Goal: Task Accomplishment & Management: Complete application form

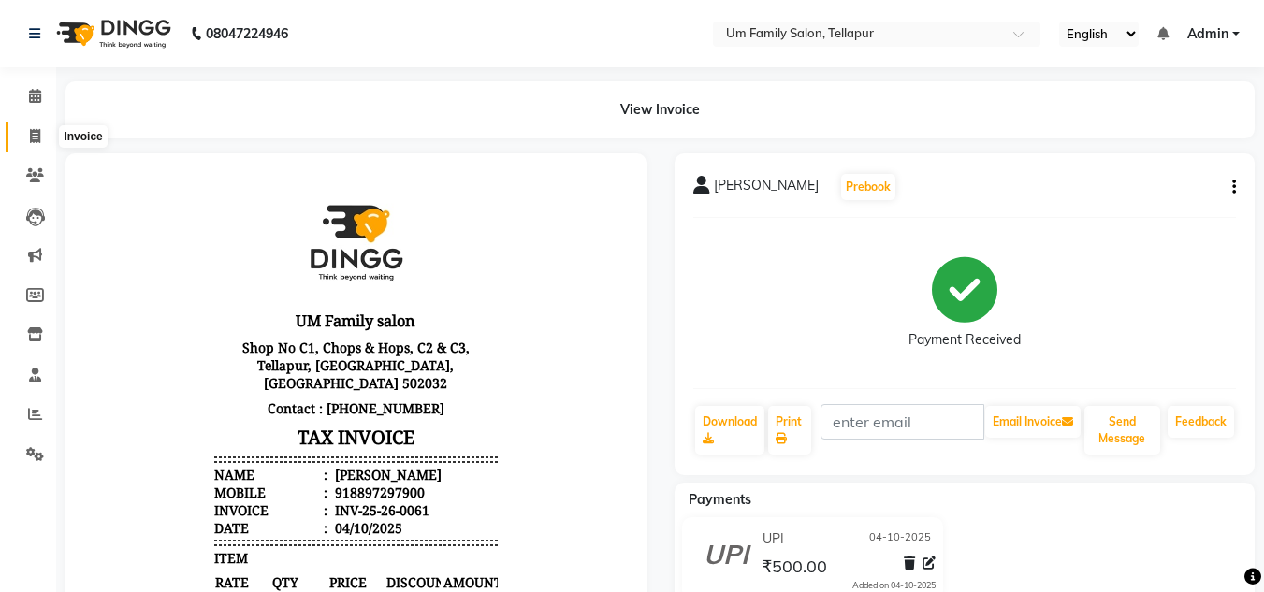
click at [36, 131] on icon at bounding box center [35, 136] width 10 height 14
select select "service"
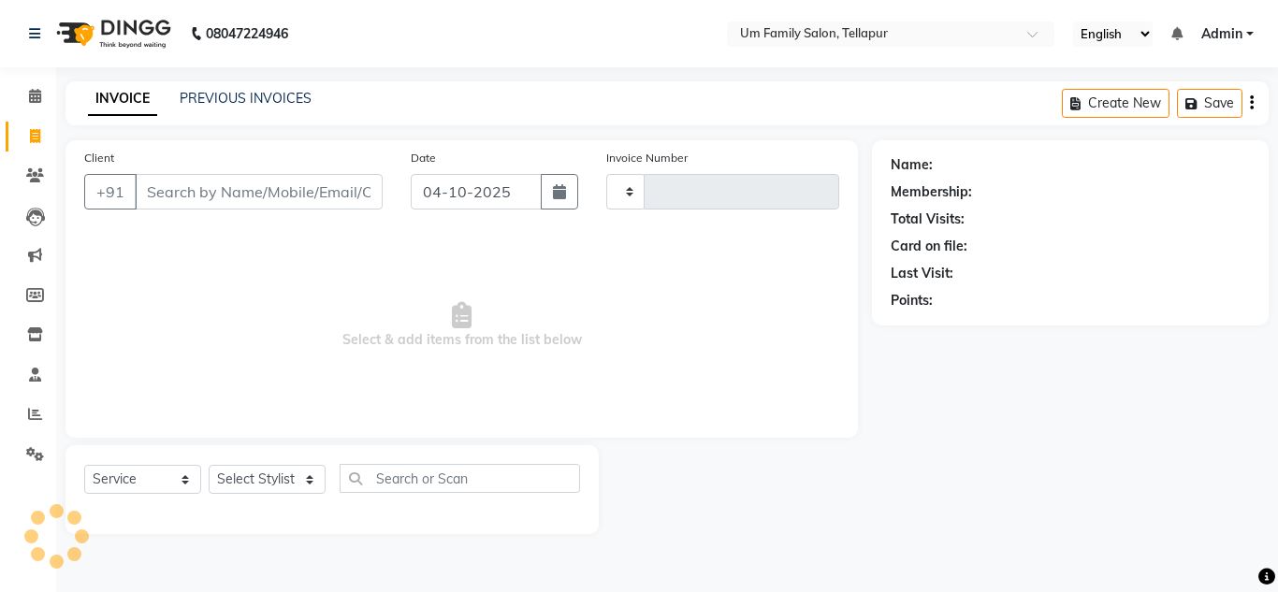
type input "0062"
select select "5102"
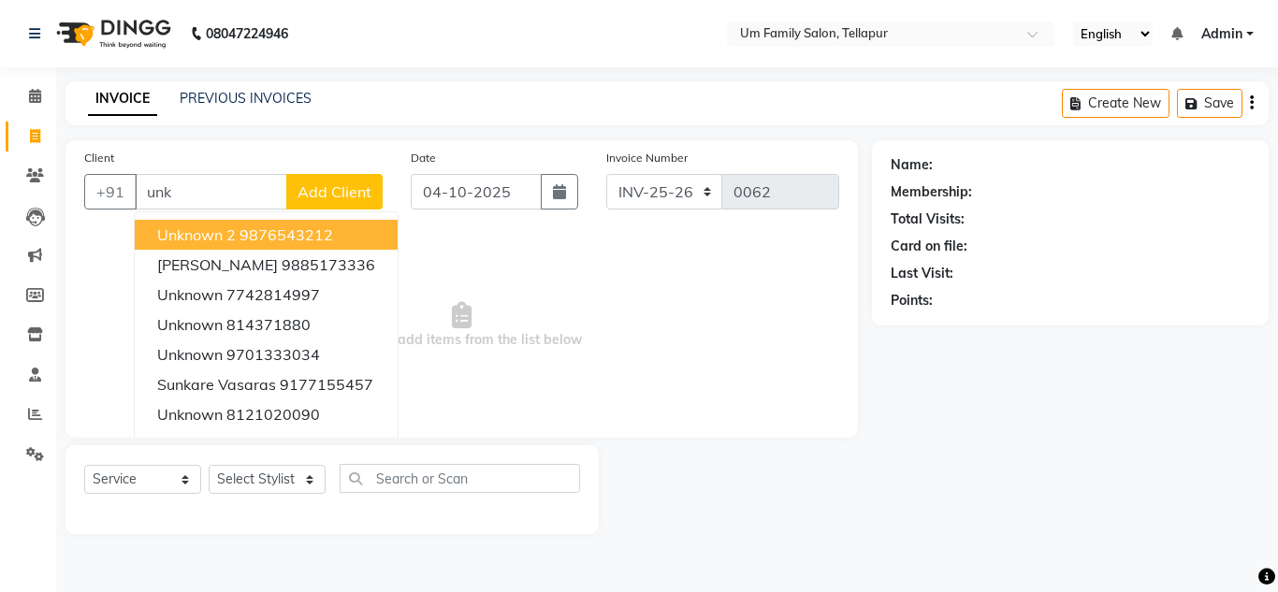
click at [189, 234] on span "Unknown 2" at bounding box center [196, 234] width 79 height 19
type input "9876543212"
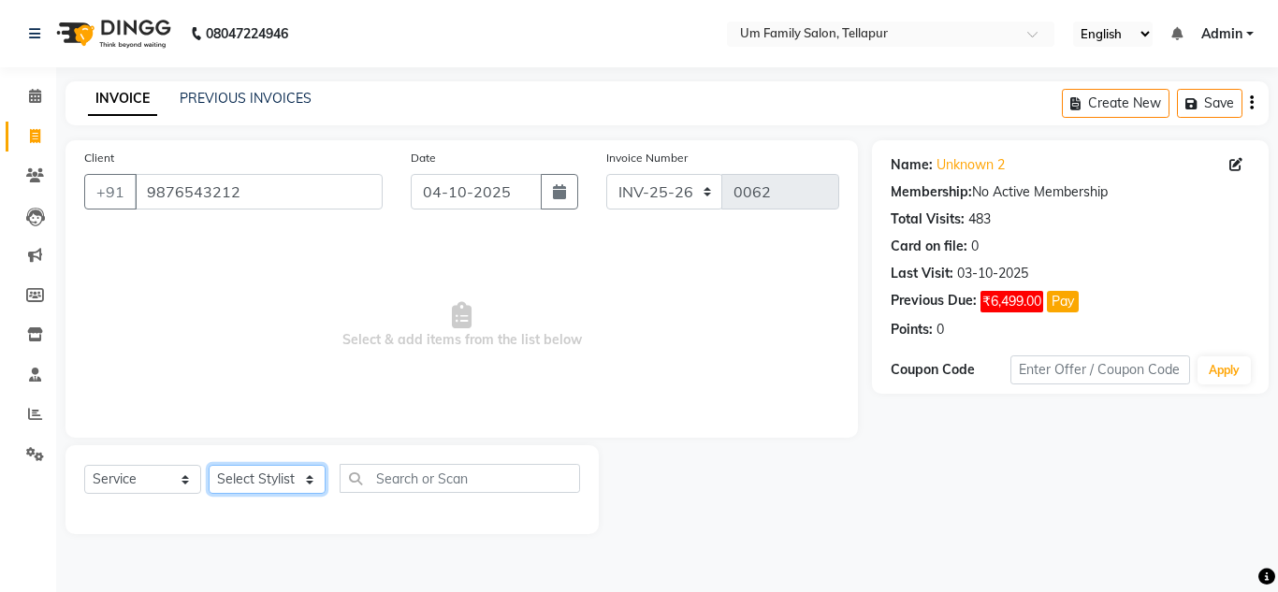
click at [304, 478] on select "Select Stylist Akash K. SAI pandu [PERSON_NAME]" at bounding box center [267, 479] width 117 height 29
select select "82738"
click at [209, 465] on select "Select Stylist Akash K. SAI pandu [PERSON_NAME]" at bounding box center [267, 479] width 117 height 29
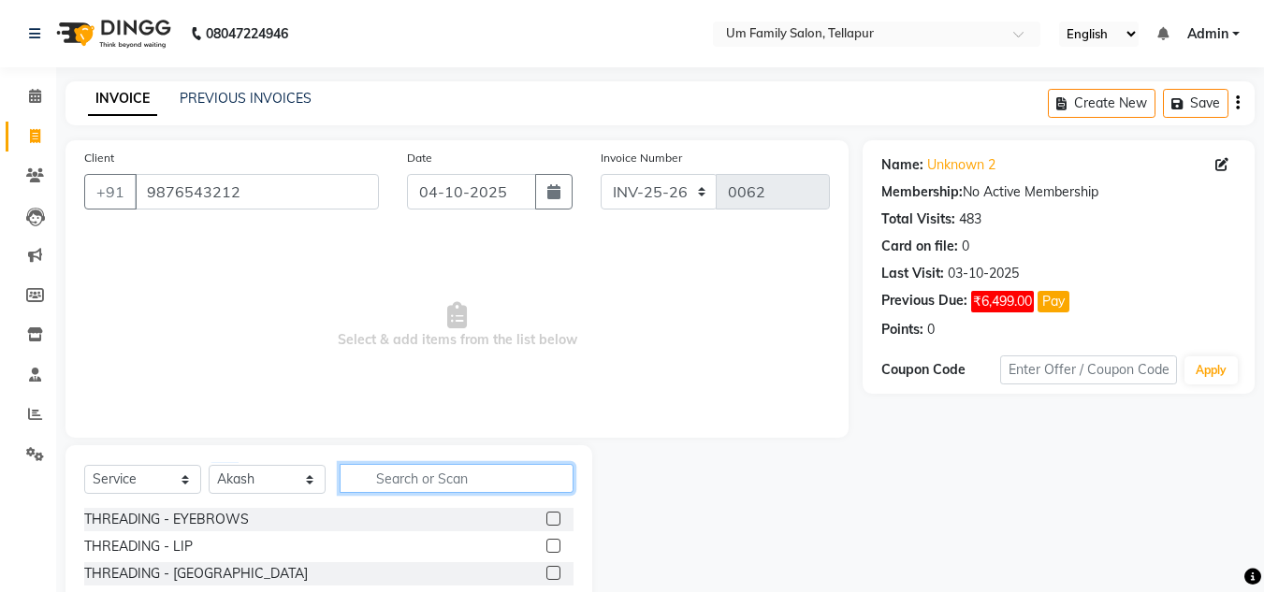
click at [452, 487] on input "text" at bounding box center [457, 478] width 234 height 29
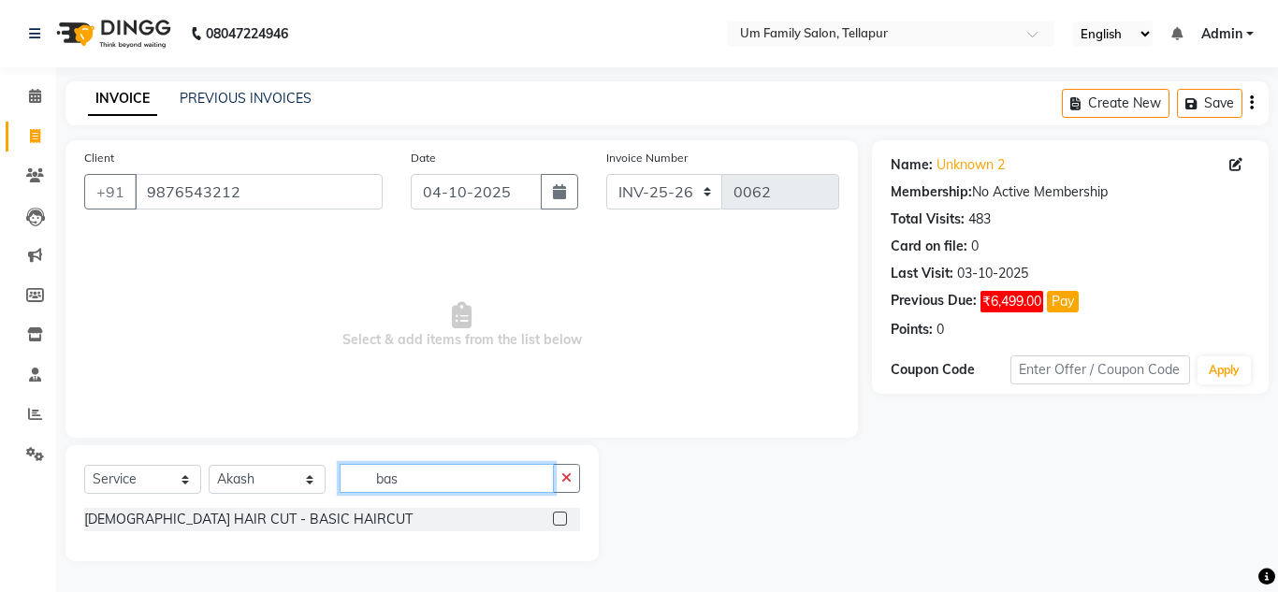
type input "bas"
click at [559, 524] on label at bounding box center [560, 519] width 14 height 14
click at [559, 524] on input "checkbox" at bounding box center [559, 520] width 12 height 12
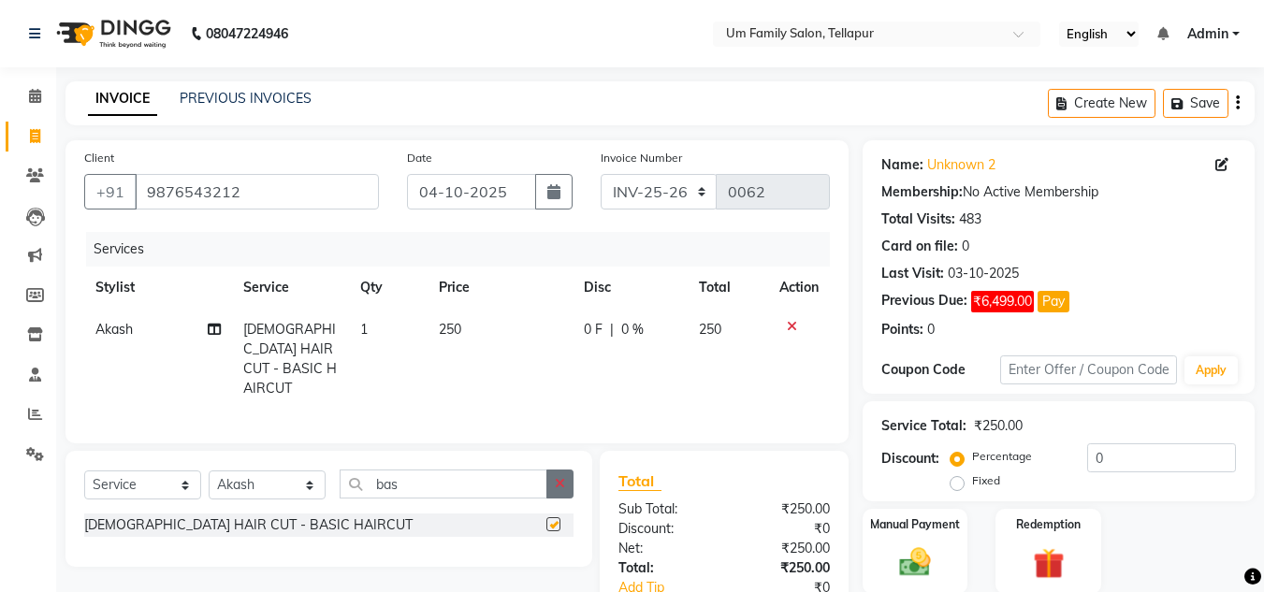
checkbox input "false"
click at [563, 470] on button "button" at bounding box center [559, 484] width 27 height 29
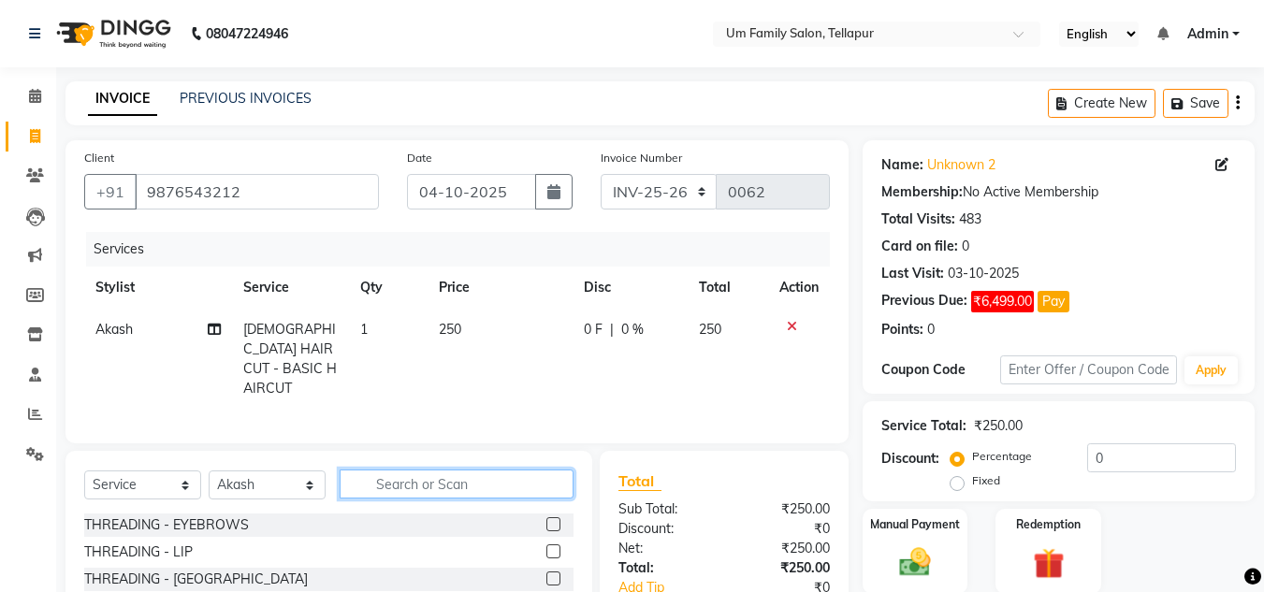
click at [502, 474] on input "text" at bounding box center [457, 484] width 234 height 29
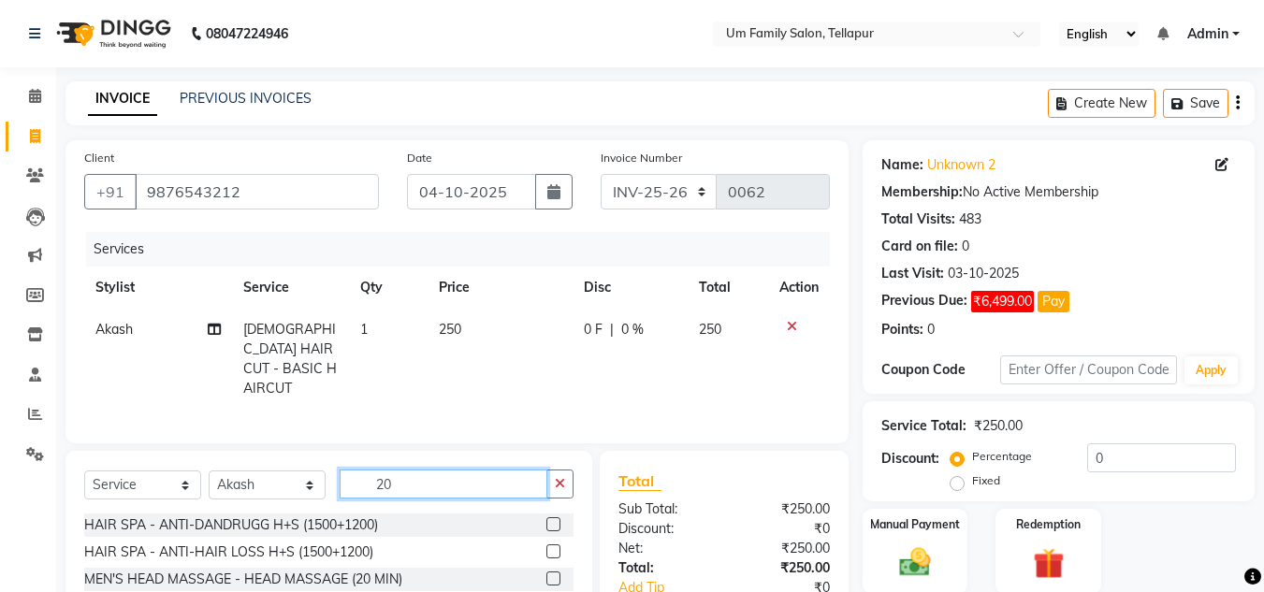
type input "20"
click at [551, 572] on label at bounding box center [553, 579] width 14 height 14
click at [551, 574] on input "checkbox" at bounding box center [552, 580] width 12 height 12
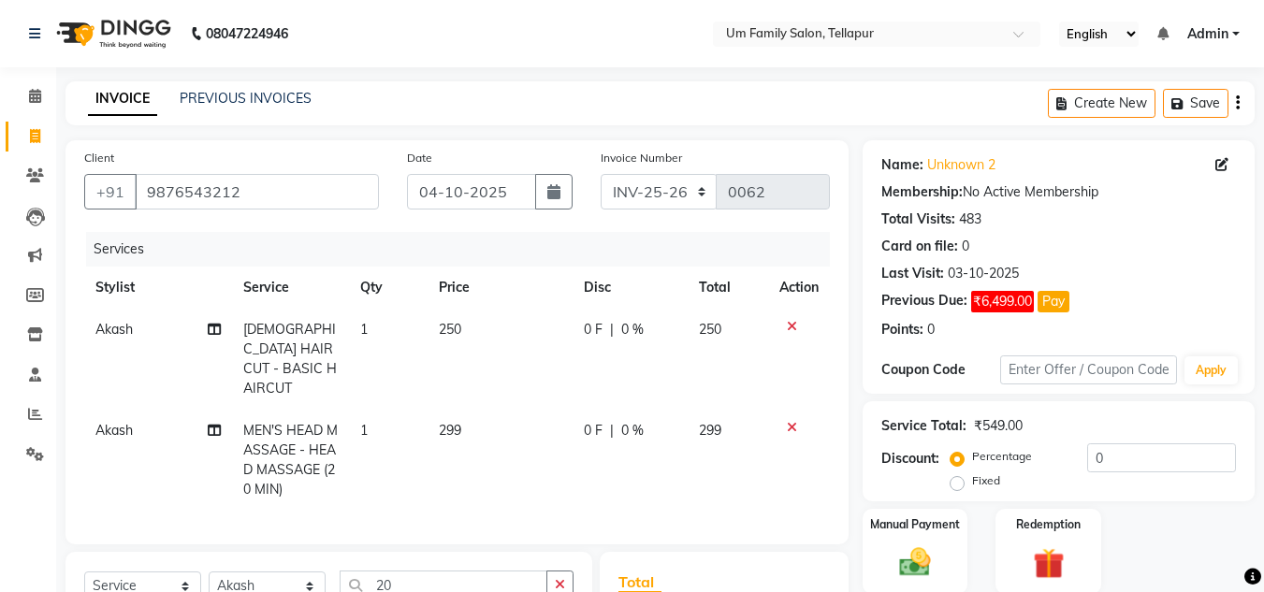
checkbox input "false"
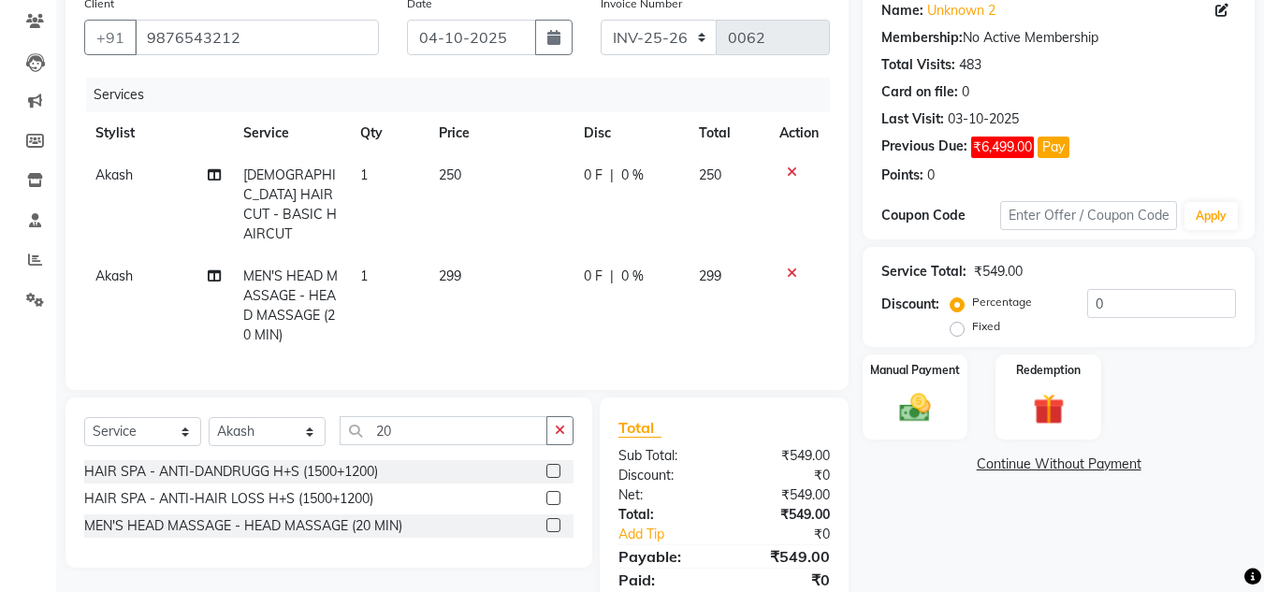
scroll to position [218, 0]
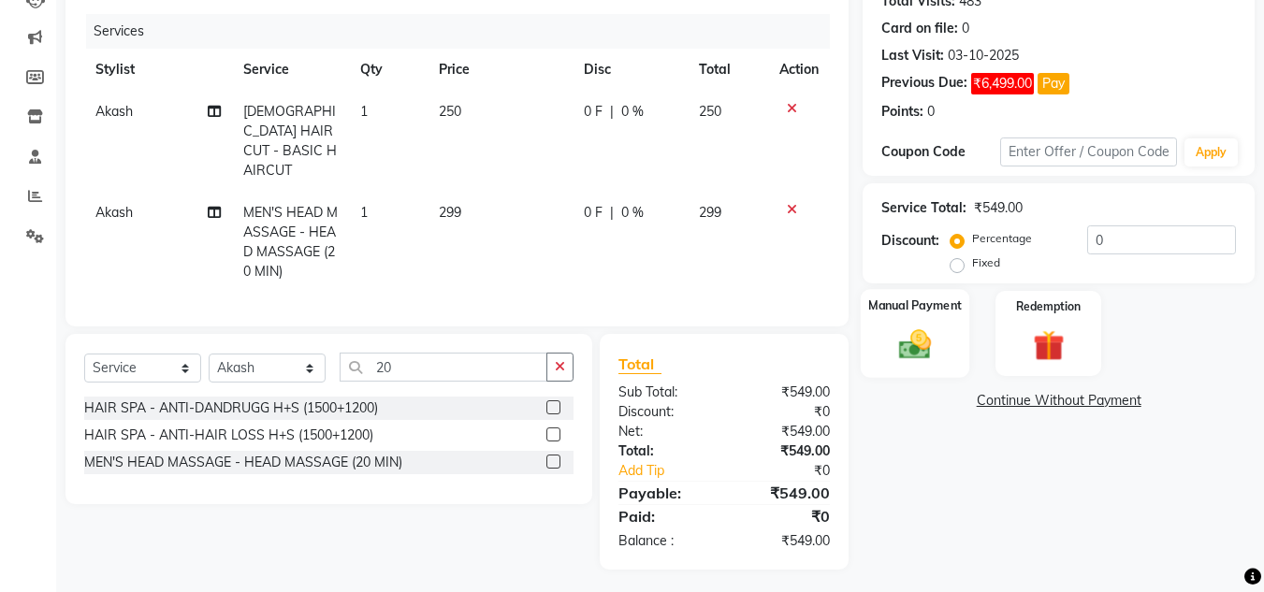
click at [906, 329] on img at bounding box center [915, 344] width 52 height 37
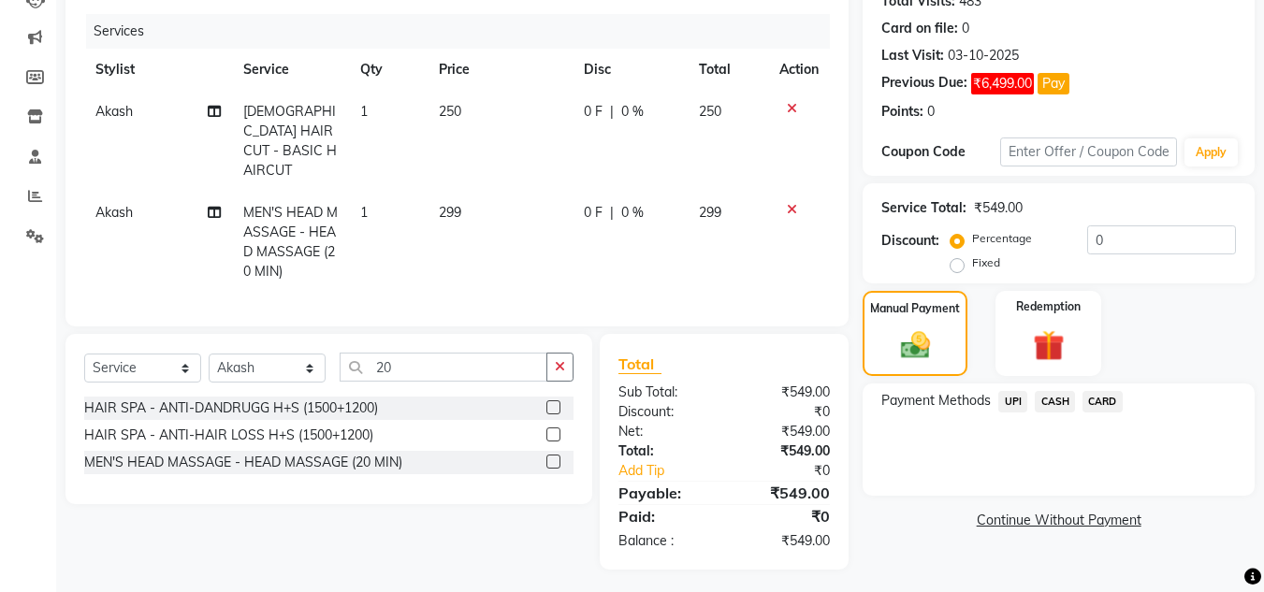
click at [1014, 409] on span "UPI" at bounding box center [1012, 402] width 29 height 22
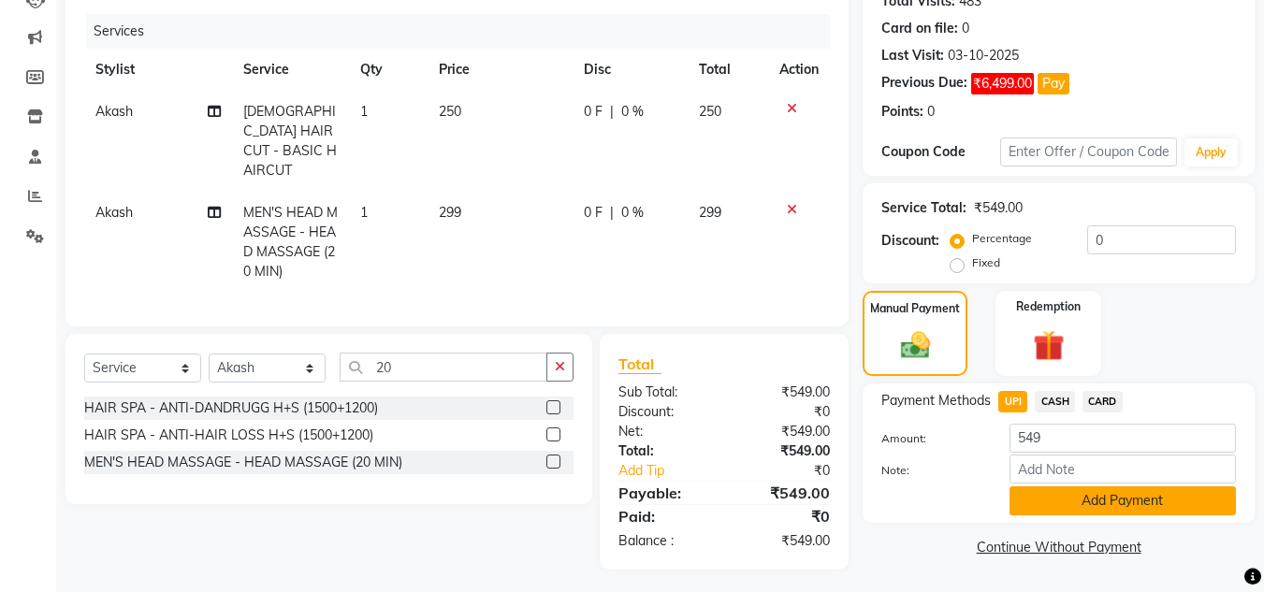
click at [1050, 504] on button "Add Payment" at bounding box center [1123, 501] width 226 height 29
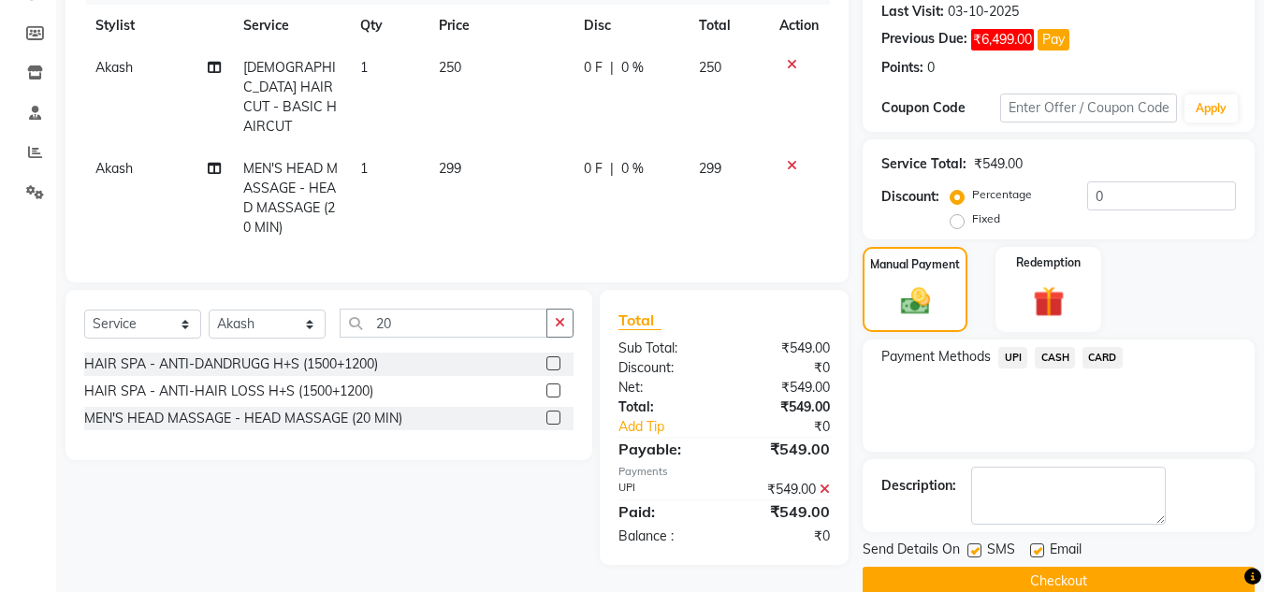
scroll to position [294, 0]
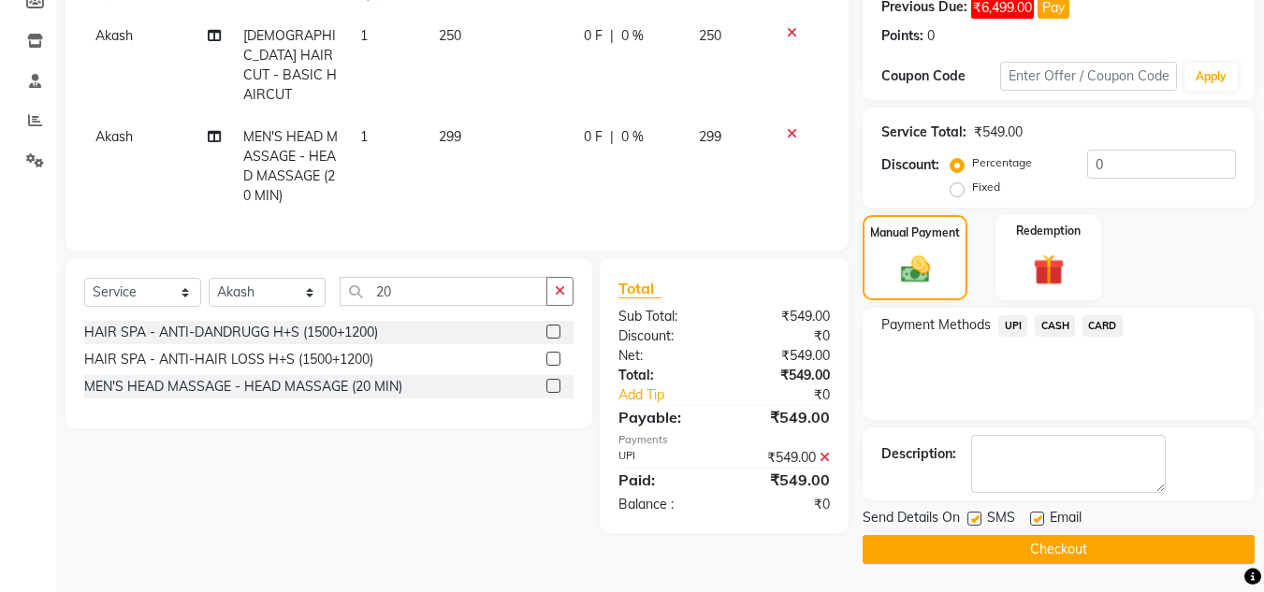
click at [1151, 551] on button "Checkout" at bounding box center [1059, 549] width 392 height 29
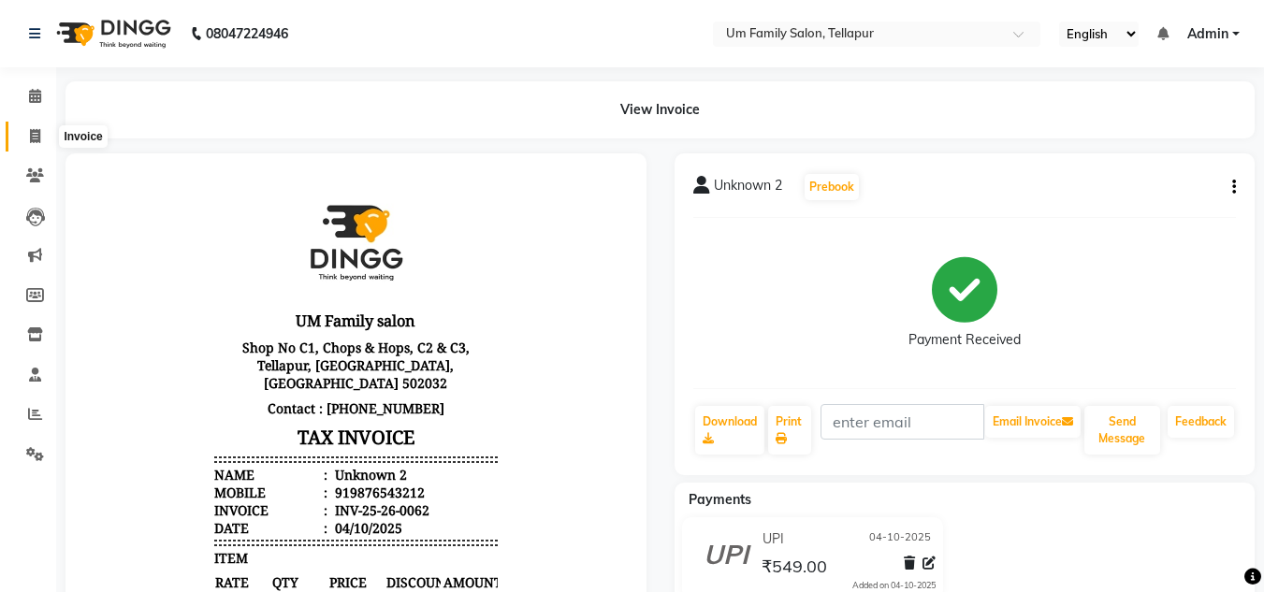
click at [27, 142] on span at bounding box center [35, 137] width 33 height 22
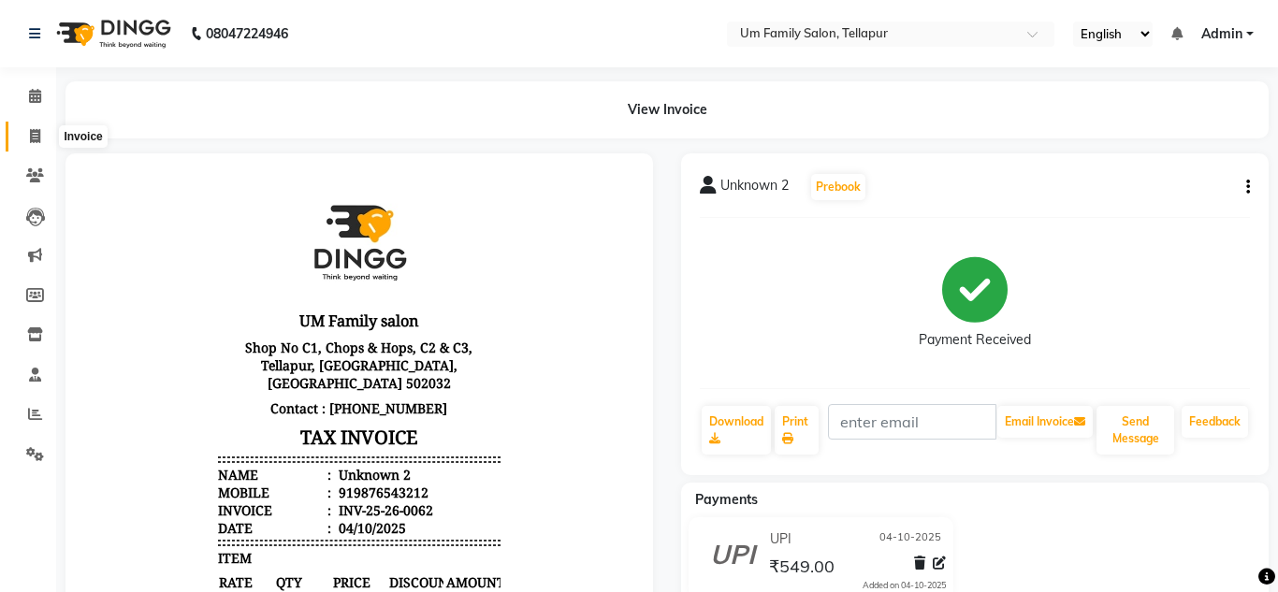
select select "service"
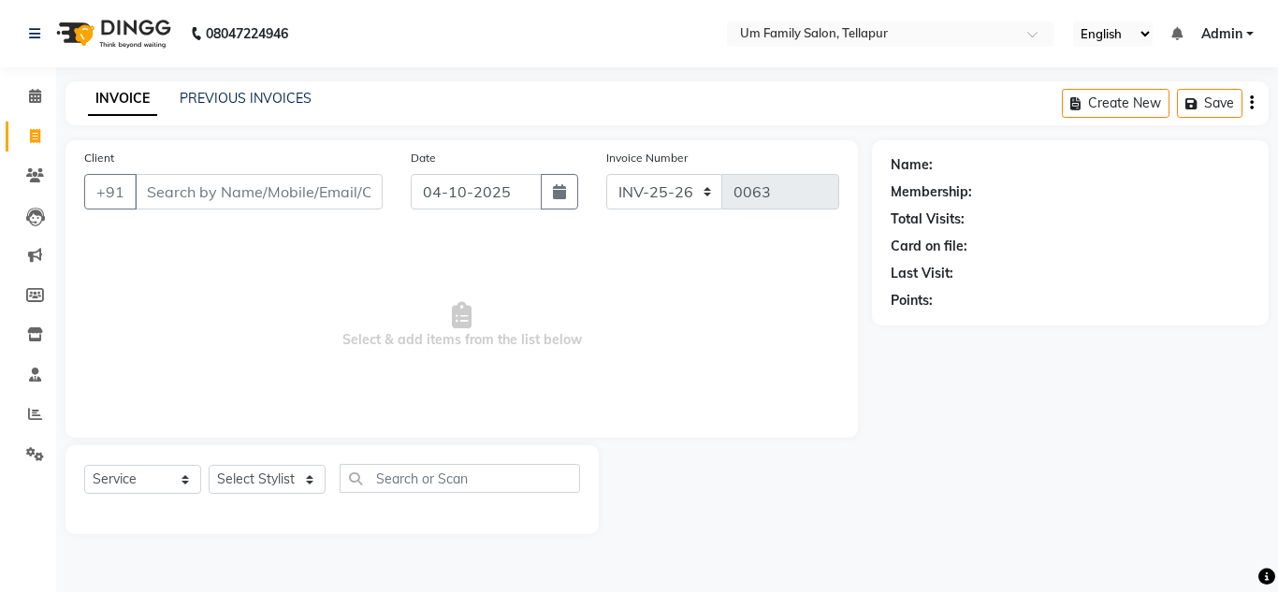
click at [275, 203] on input "Client" at bounding box center [259, 192] width 248 height 36
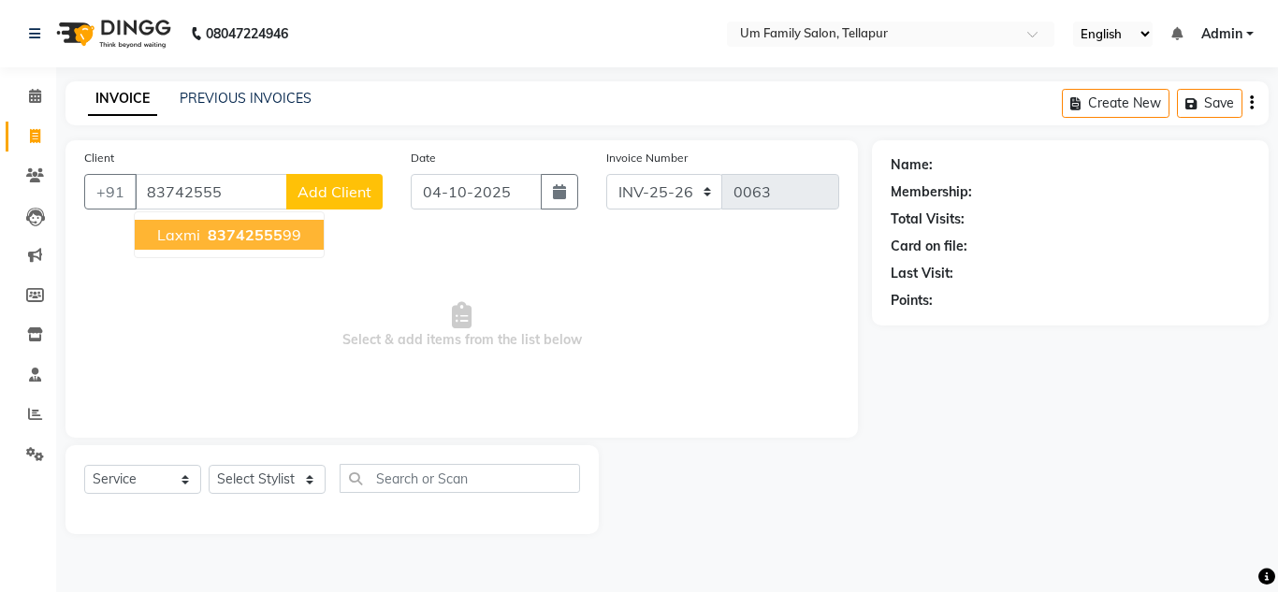
click at [288, 234] on ngb-highlight "83742555 99" at bounding box center [252, 234] width 97 height 19
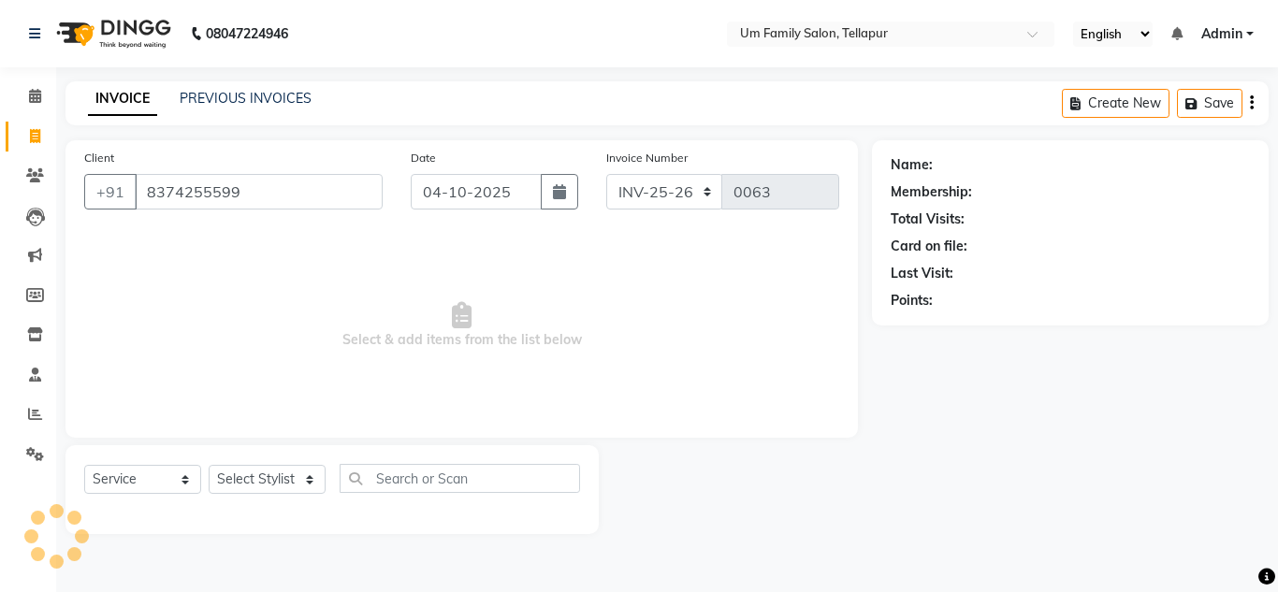
type input "8374255599"
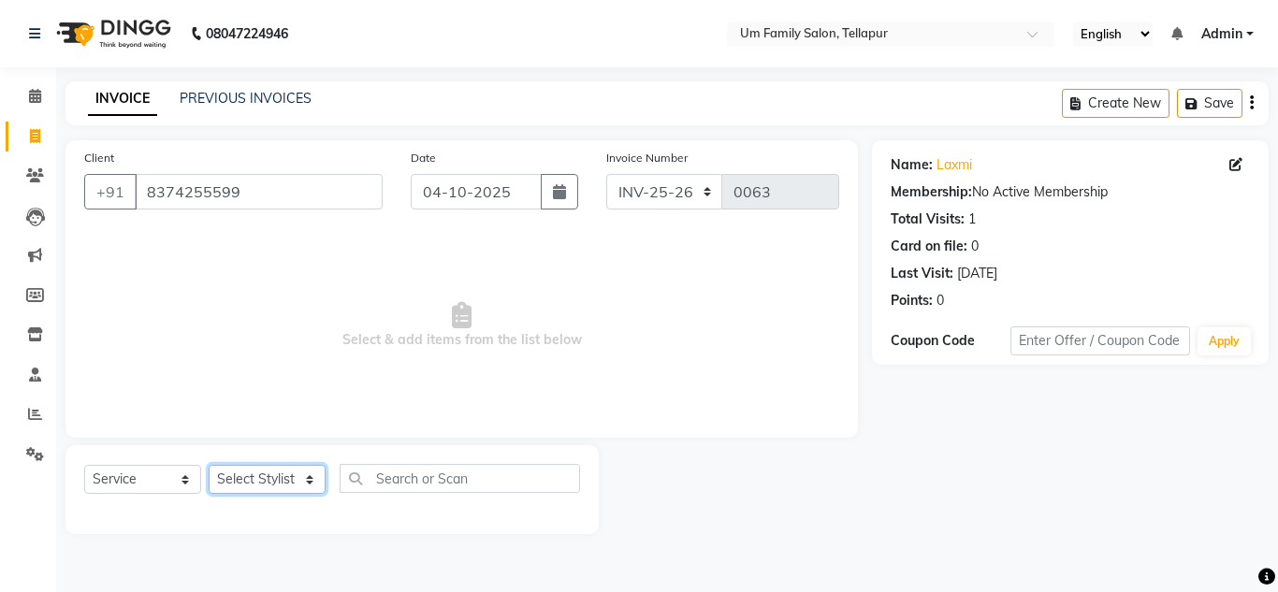
click at [293, 485] on select "Select Stylist Akash K. SAI pandu [PERSON_NAME]" at bounding box center [267, 479] width 117 height 29
select select "82738"
click at [209, 465] on select "Select Stylist Akash K. SAI pandu [PERSON_NAME]" at bounding box center [267, 479] width 117 height 29
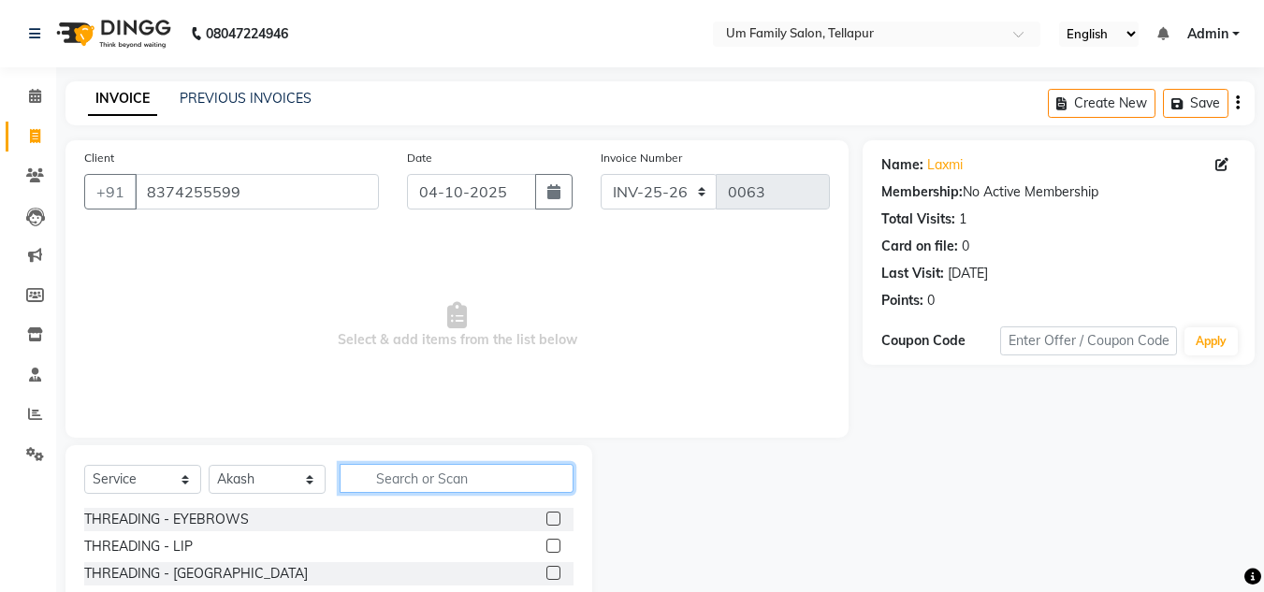
click at [429, 488] on input "text" at bounding box center [457, 478] width 234 height 29
type input "r"
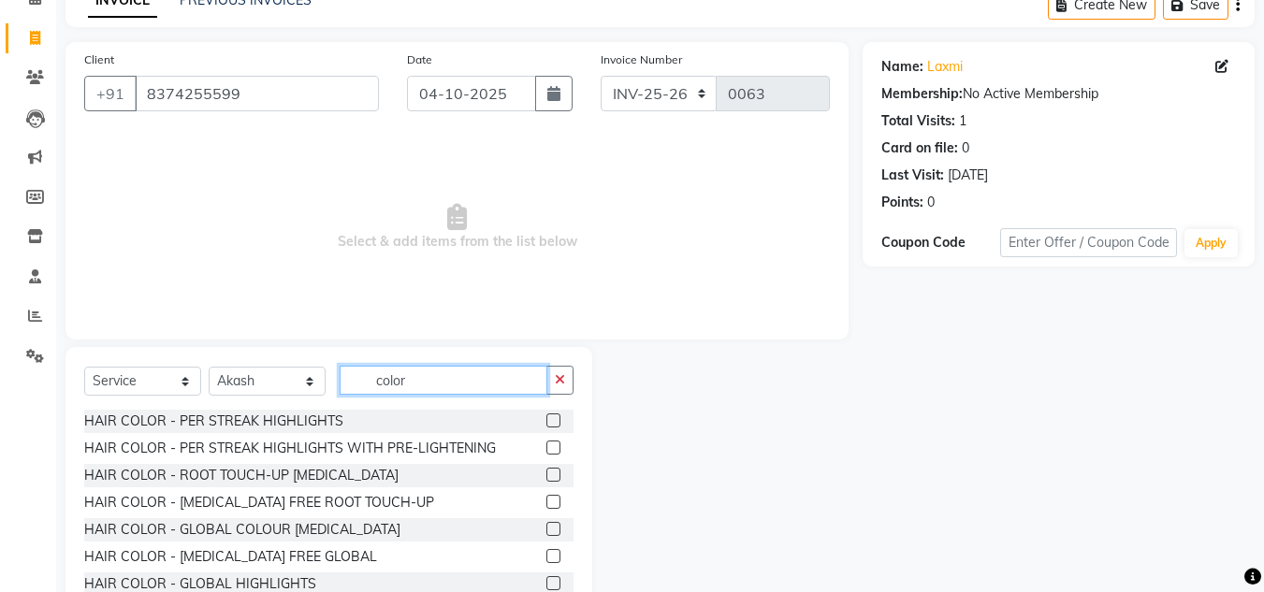
scroll to position [157, 0]
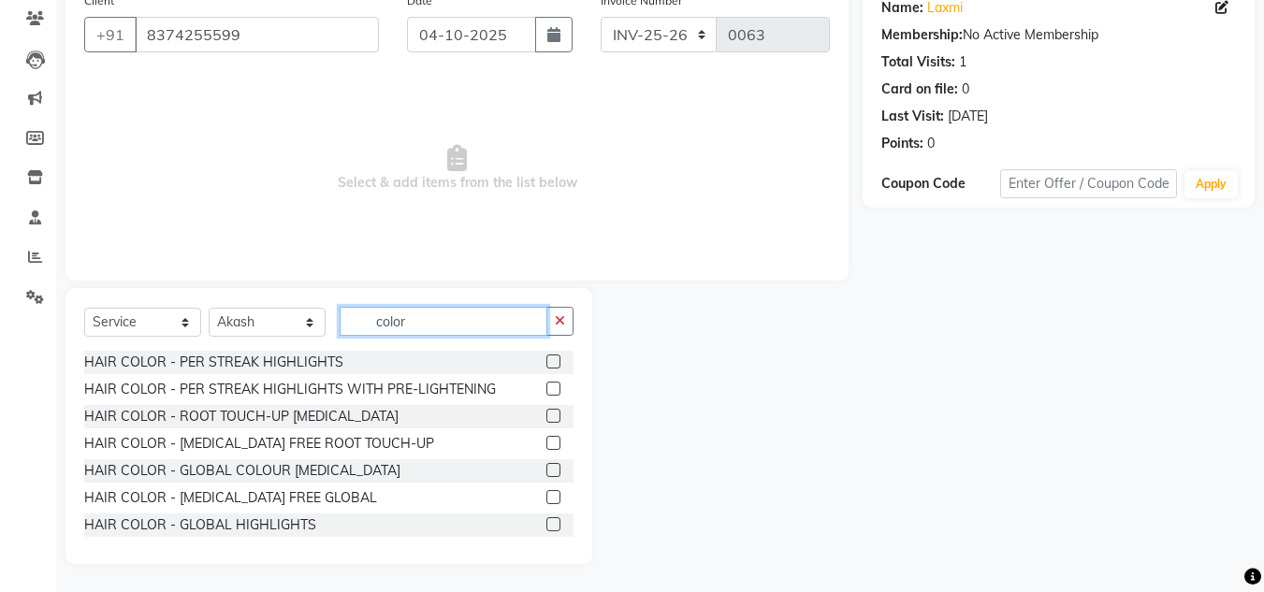
type input "color"
click at [546, 444] on label at bounding box center [553, 443] width 14 height 14
click at [546, 444] on input "checkbox" at bounding box center [552, 444] width 12 height 12
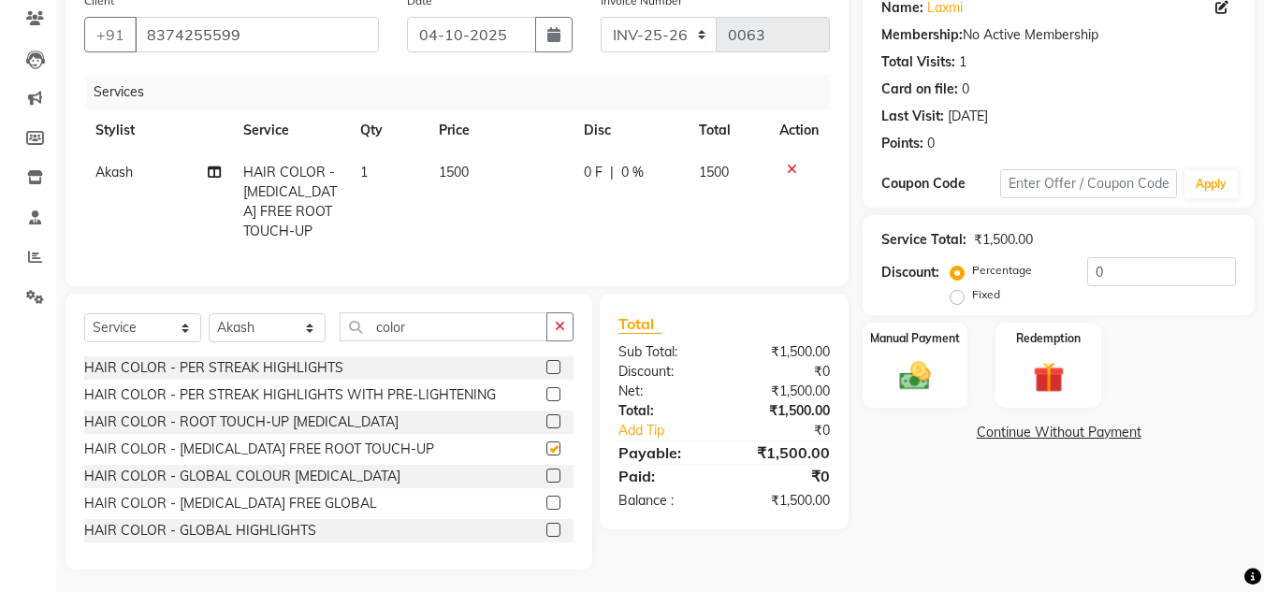
checkbox input "false"
click at [556, 333] on icon "button" at bounding box center [560, 326] width 10 height 13
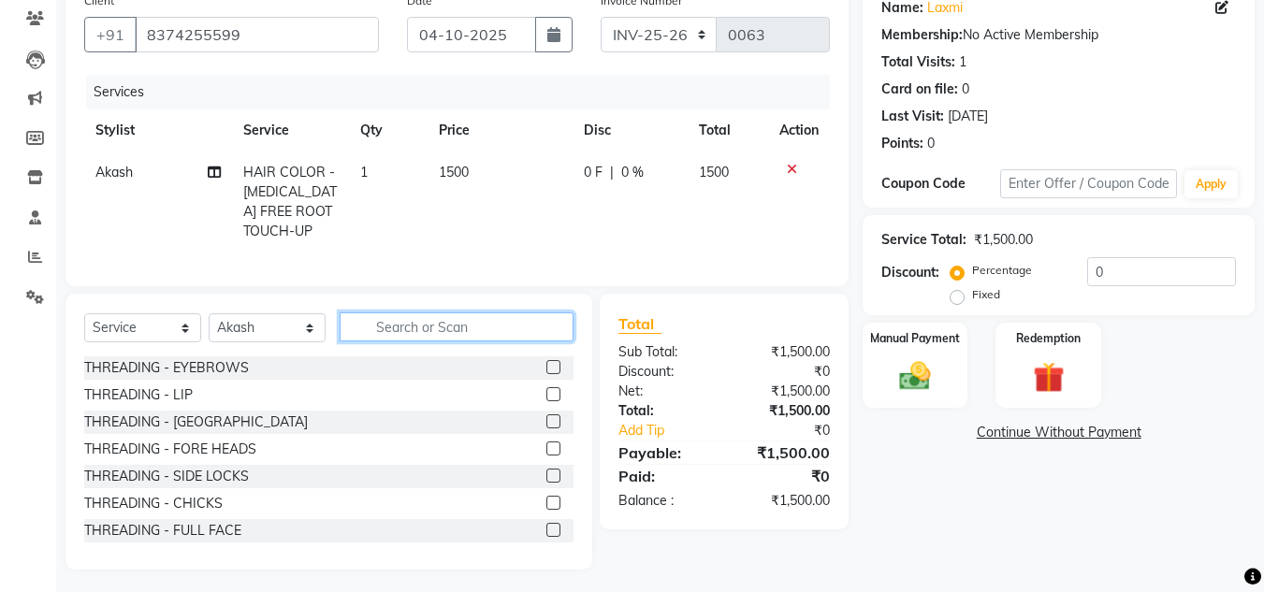
click at [466, 342] on input "text" at bounding box center [457, 327] width 234 height 29
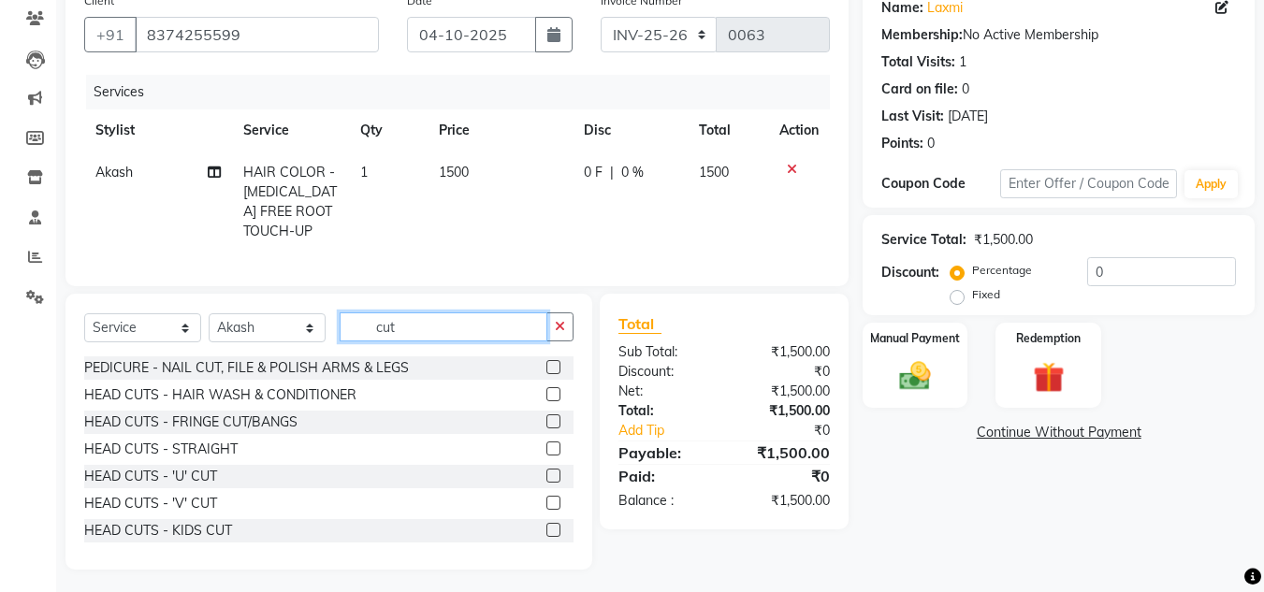
type input "cut"
click at [546, 483] on label at bounding box center [553, 476] width 14 height 14
click at [546, 483] on input "checkbox" at bounding box center [552, 477] width 12 height 12
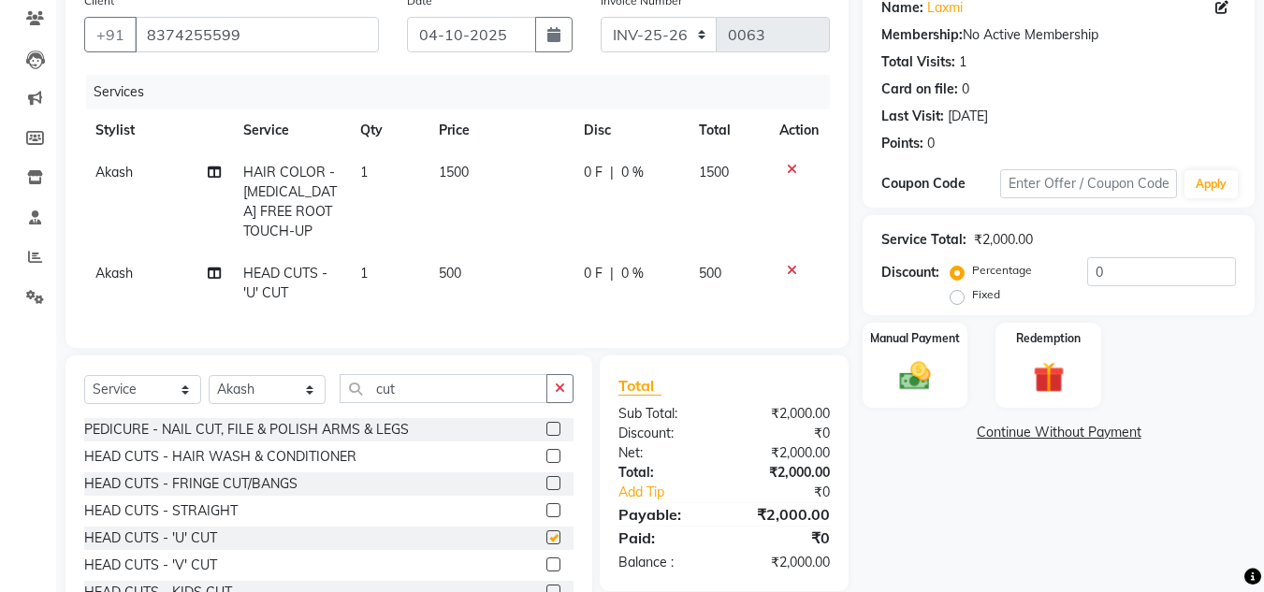
checkbox input "false"
click at [304, 404] on select "Select Stylist Akash K. SAI pandu [PERSON_NAME]" at bounding box center [267, 389] width 117 height 29
select select "50956"
click at [209, 389] on select "Select Stylist Akash K. SAI pandu [PERSON_NAME]" at bounding box center [267, 389] width 117 height 29
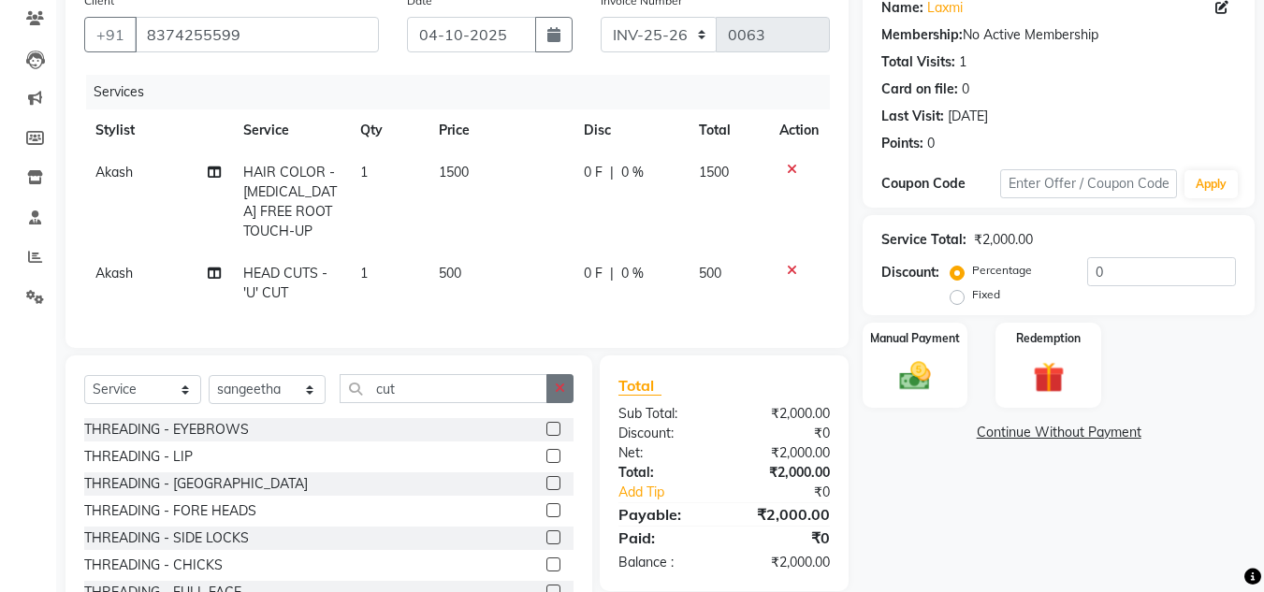
click at [564, 395] on icon "button" at bounding box center [560, 388] width 10 height 13
click at [546, 436] on label at bounding box center [553, 429] width 14 height 14
click at [546, 436] on input "checkbox" at bounding box center [552, 430] width 12 height 12
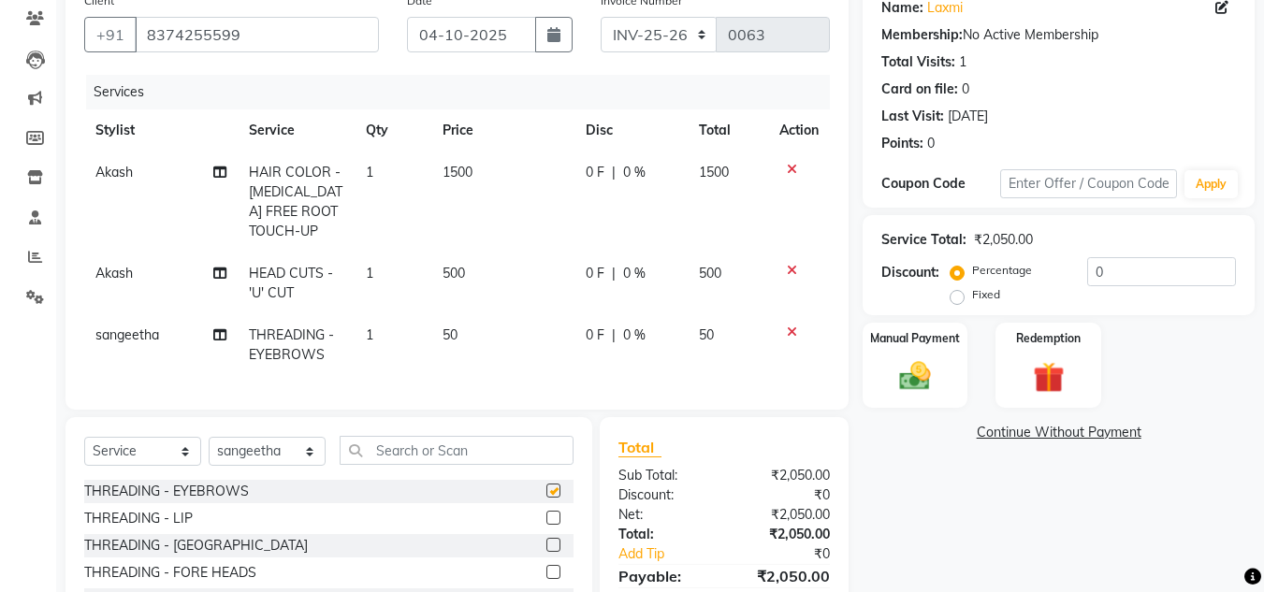
checkbox input "false"
click at [919, 371] on img at bounding box center [915, 375] width 52 height 37
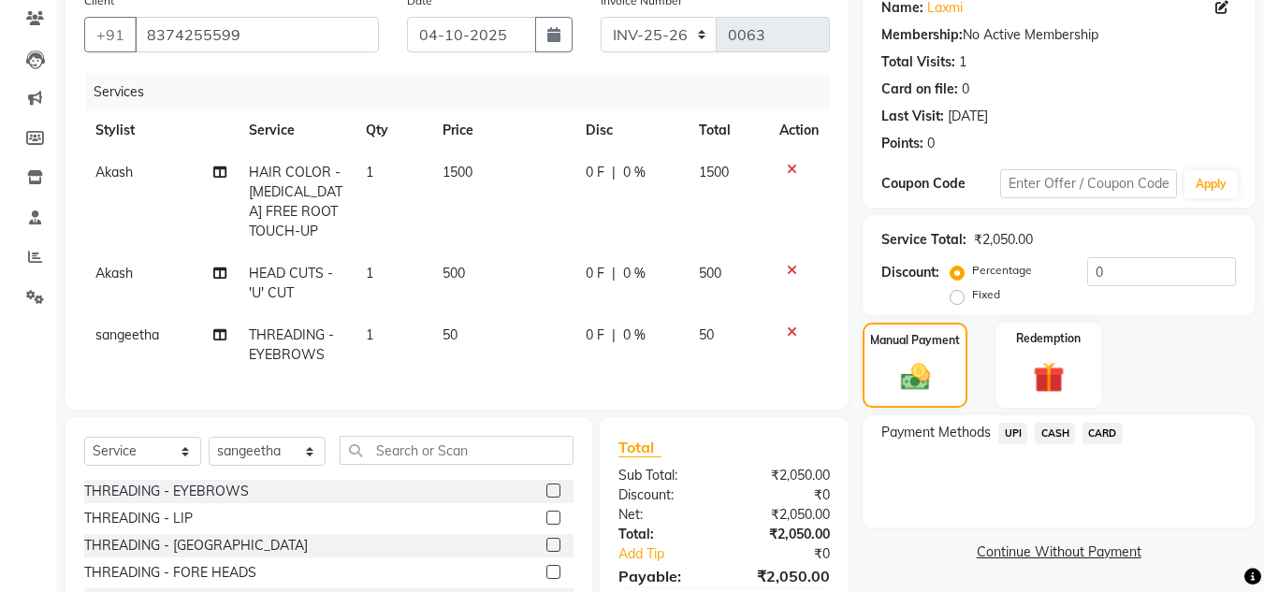
click at [1056, 432] on span "CASH" at bounding box center [1055, 434] width 40 height 22
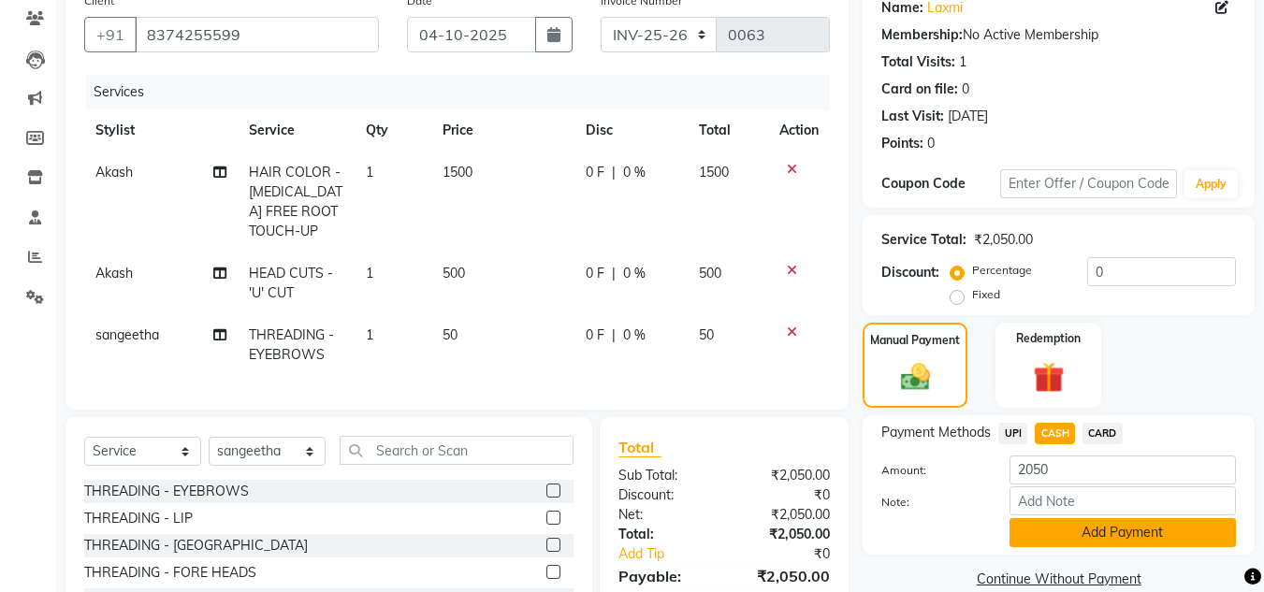
click at [1086, 525] on button "Add Payment" at bounding box center [1123, 532] width 226 height 29
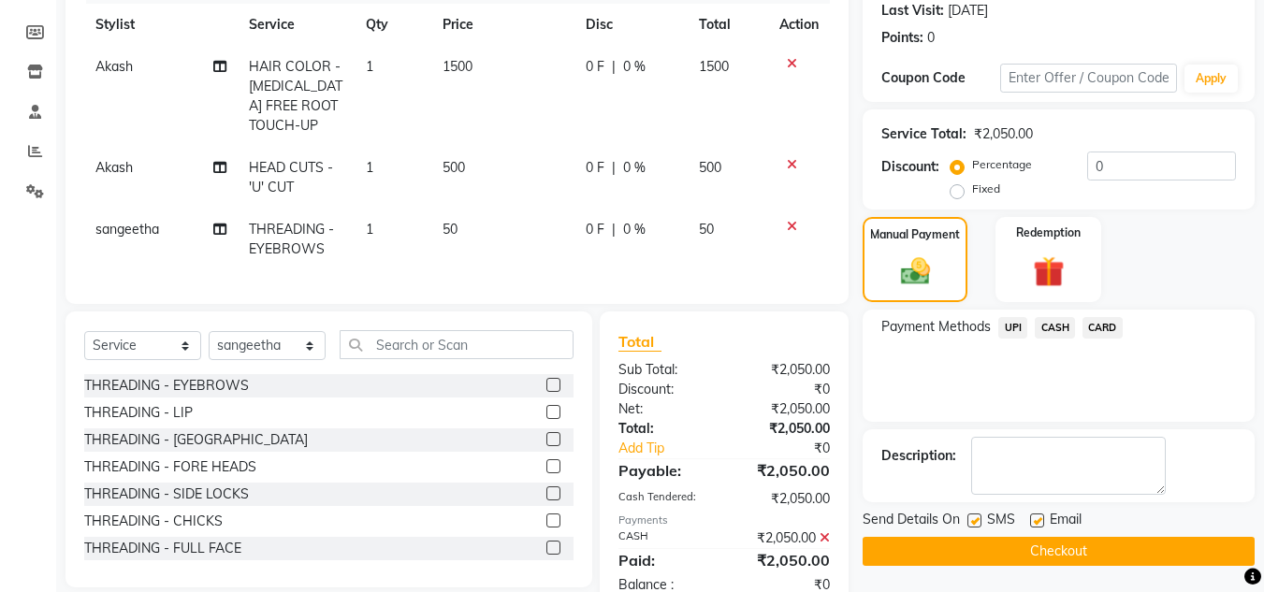
scroll to position [327, 0]
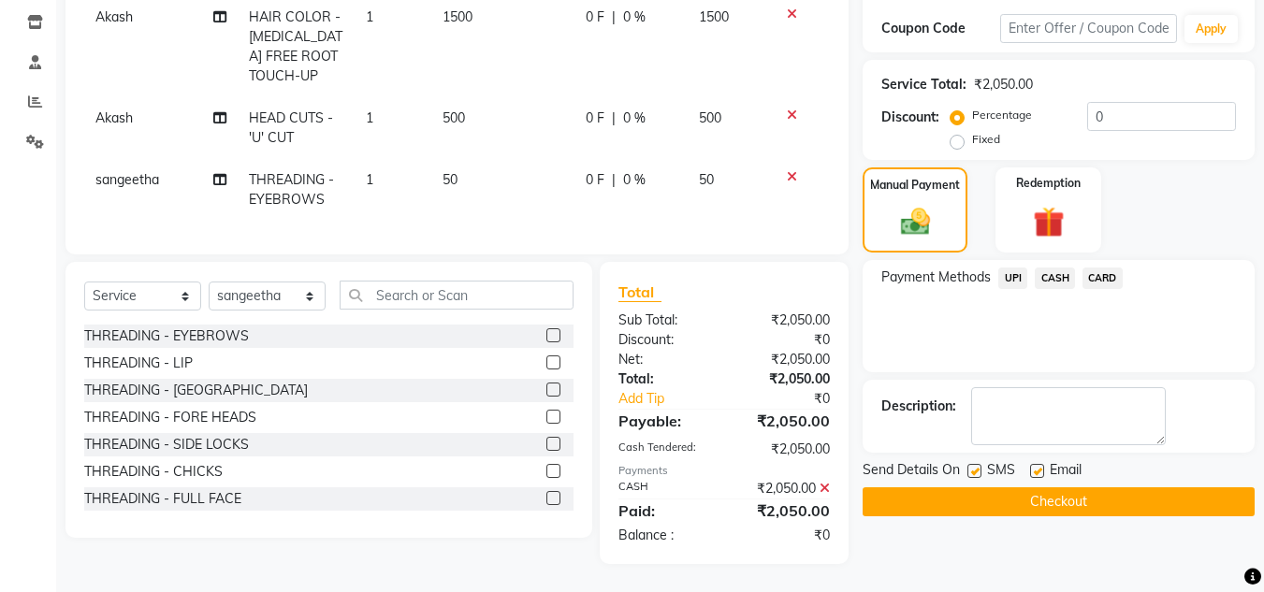
click at [1070, 487] on button "Checkout" at bounding box center [1059, 501] width 392 height 29
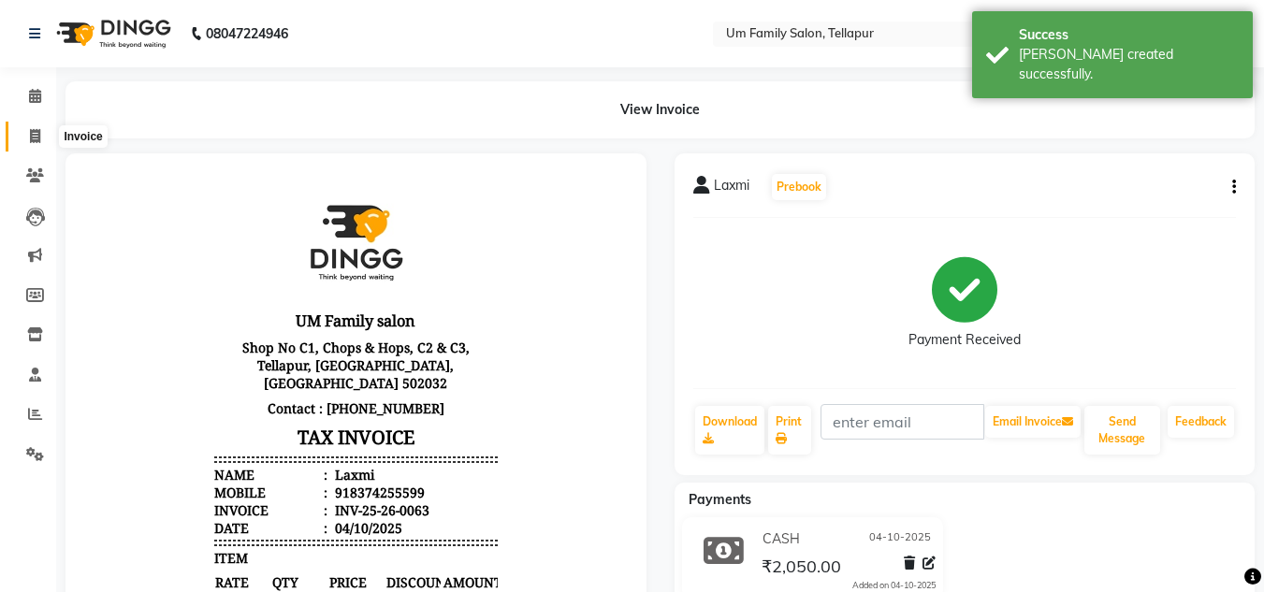
click at [30, 133] on icon at bounding box center [35, 136] width 10 height 14
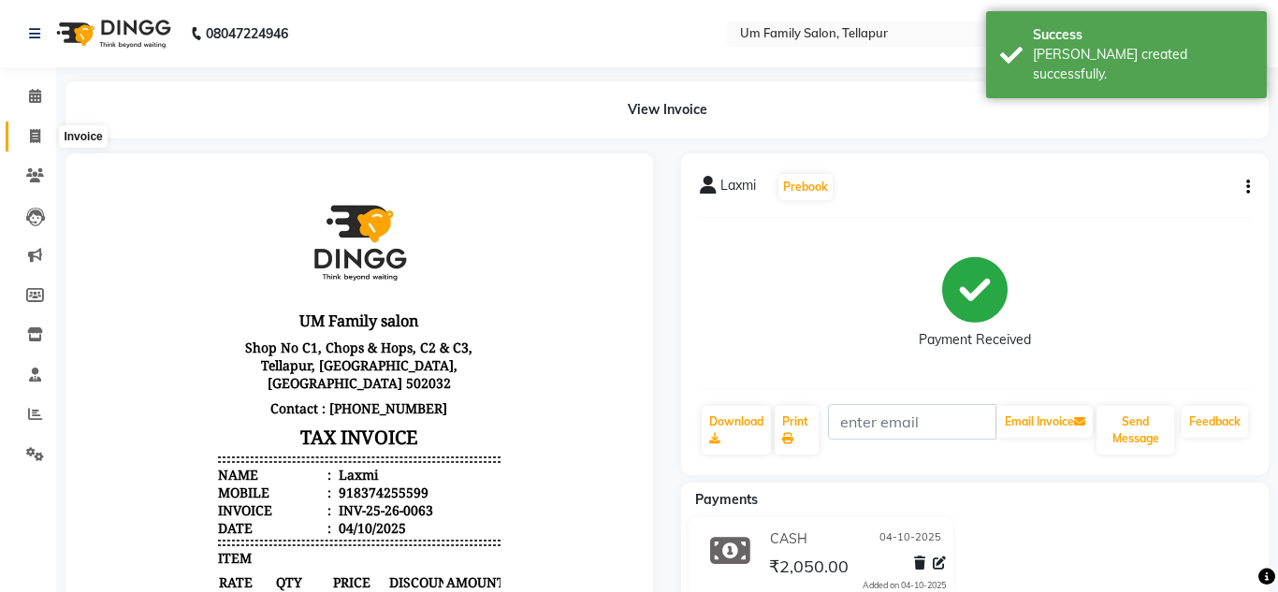
select select "service"
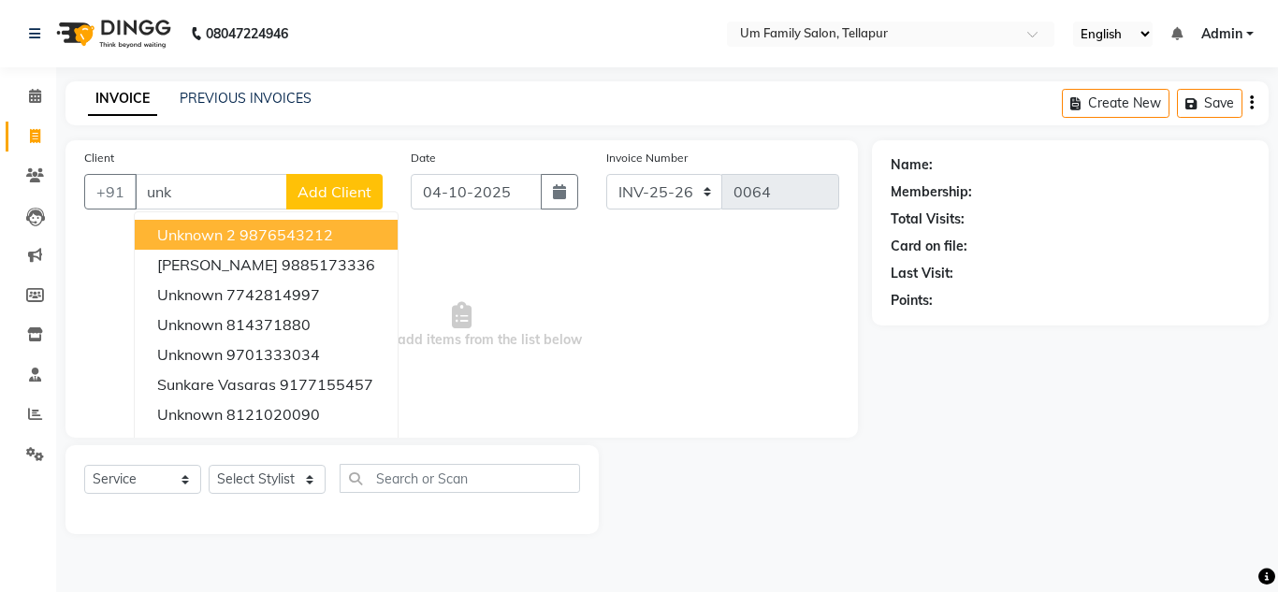
click at [259, 233] on ngb-highlight "9876543212" at bounding box center [287, 234] width 94 height 19
type input "9876543212"
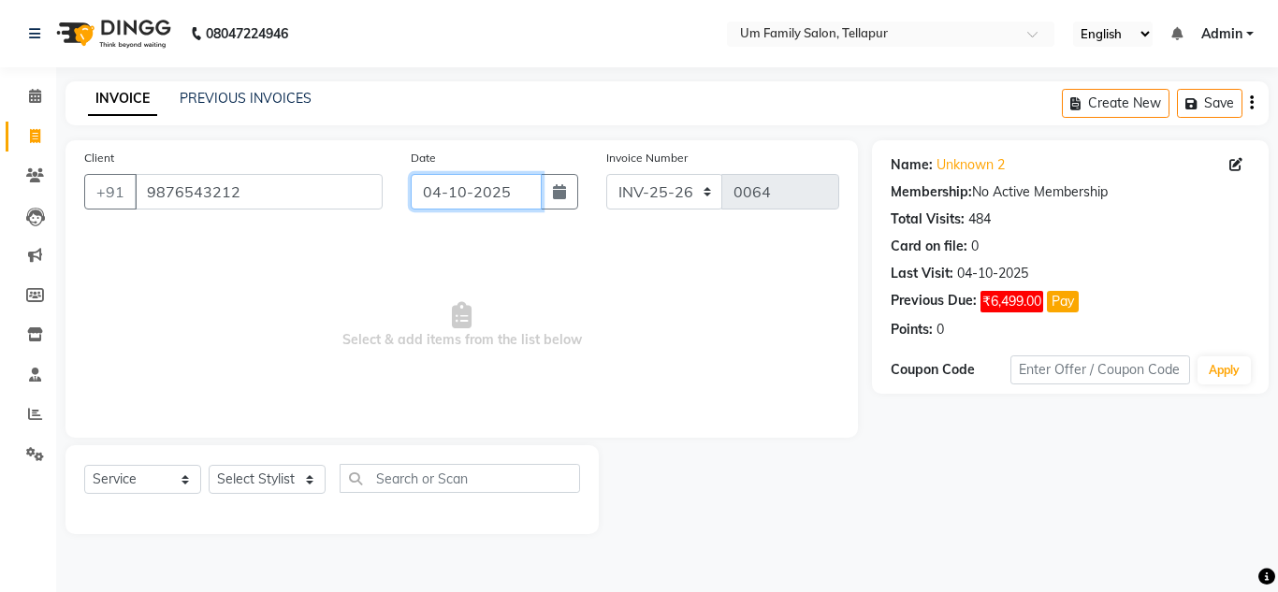
click at [436, 203] on input "04-10-2025" at bounding box center [476, 192] width 131 height 36
select select "10"
select select "2025"
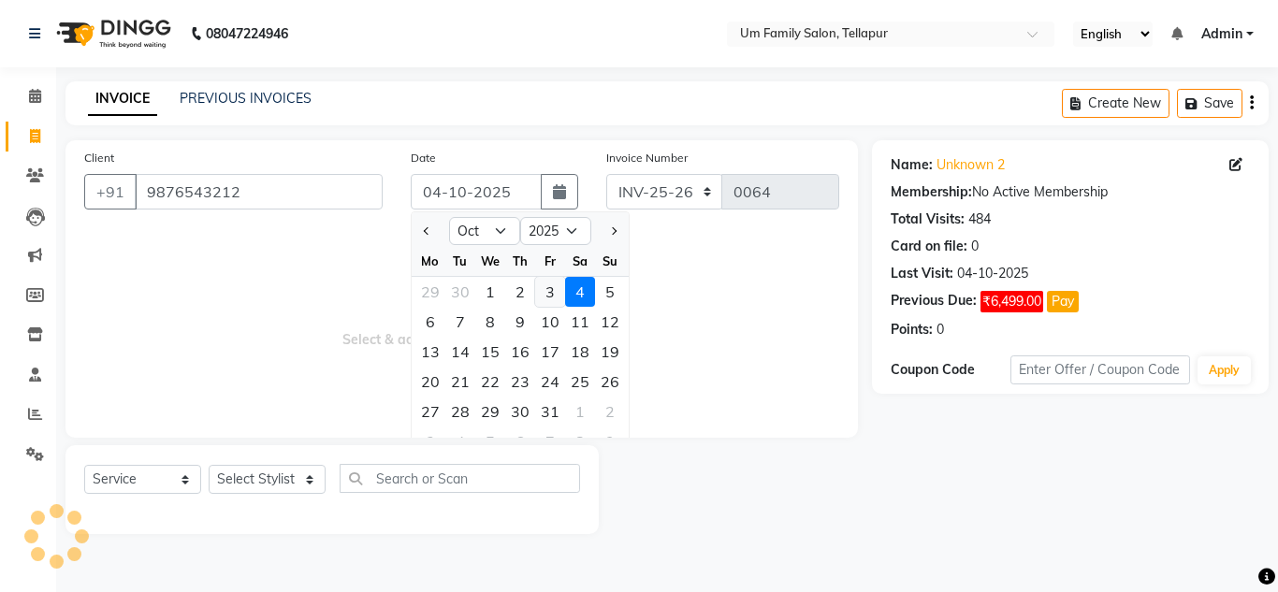
click at [553, 292] on div "3" at bounding box center [550, 292] width 30 height 30
type input "03-10-2025"
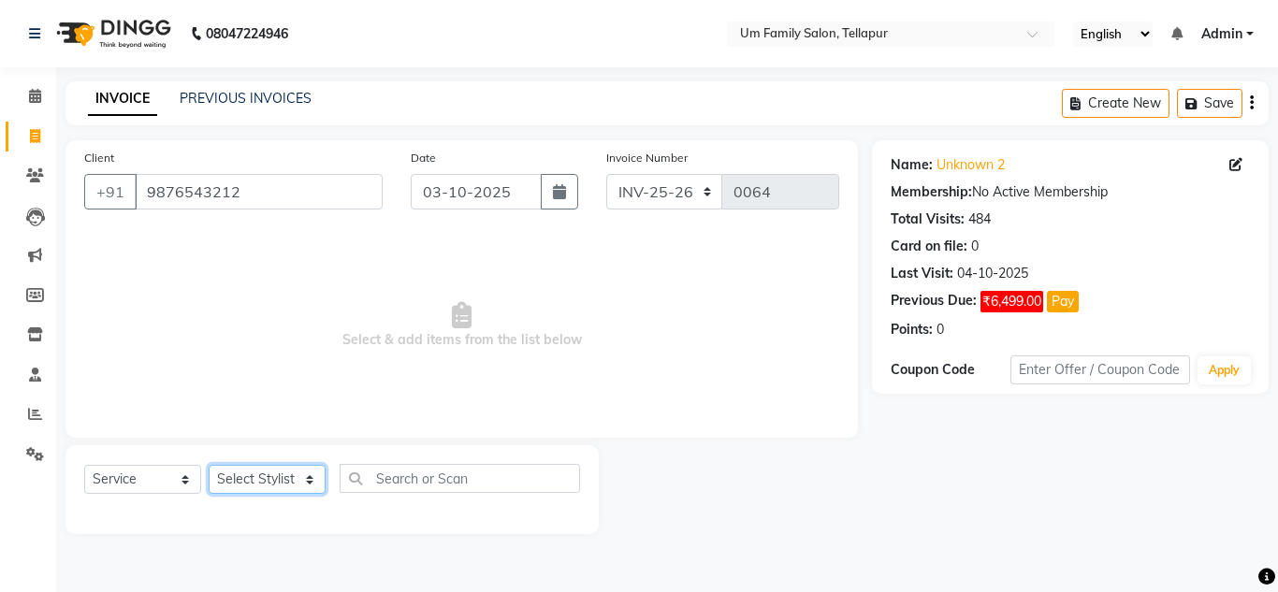
click at [320, 480] on select "Select Stylist Akash K. SAI pandu [PERSON_NAME]" at bounding box center [267, 479] width 117 height 29
select select "82738"
click at [209, 465] on select "Select Stylist Akash K. SAI pandu [PERSON_NAME]" at bounding box center [267, 479] width 117 height 29
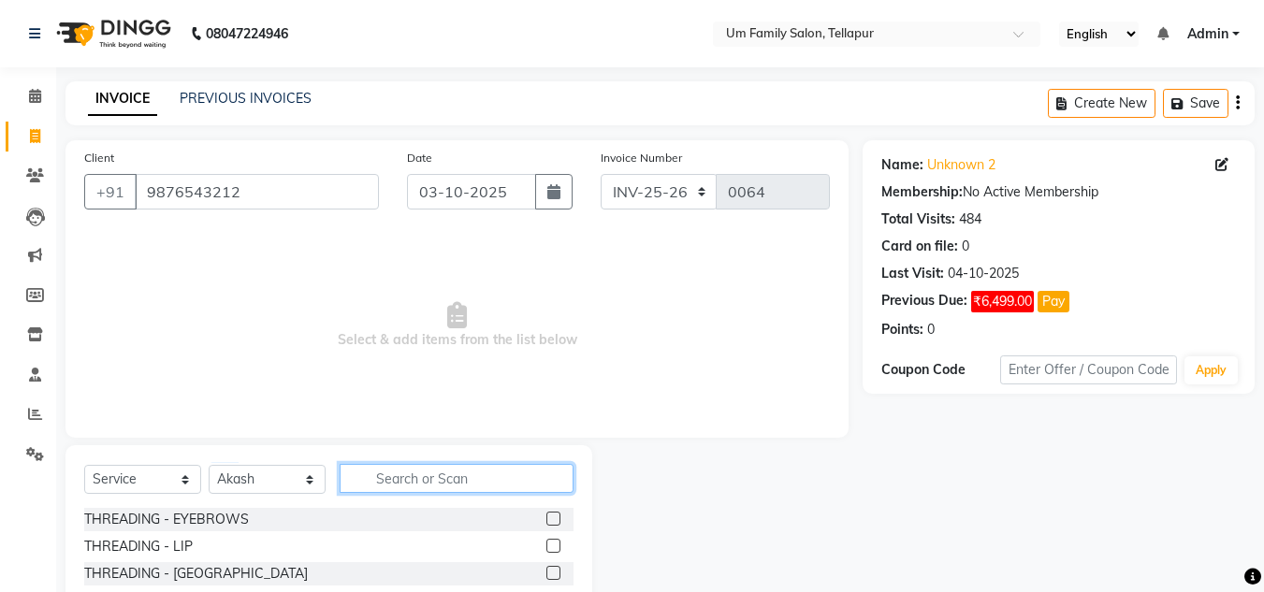
click at [375, 472] on input "text" at bounding box center [457, 478] width 234 height 29
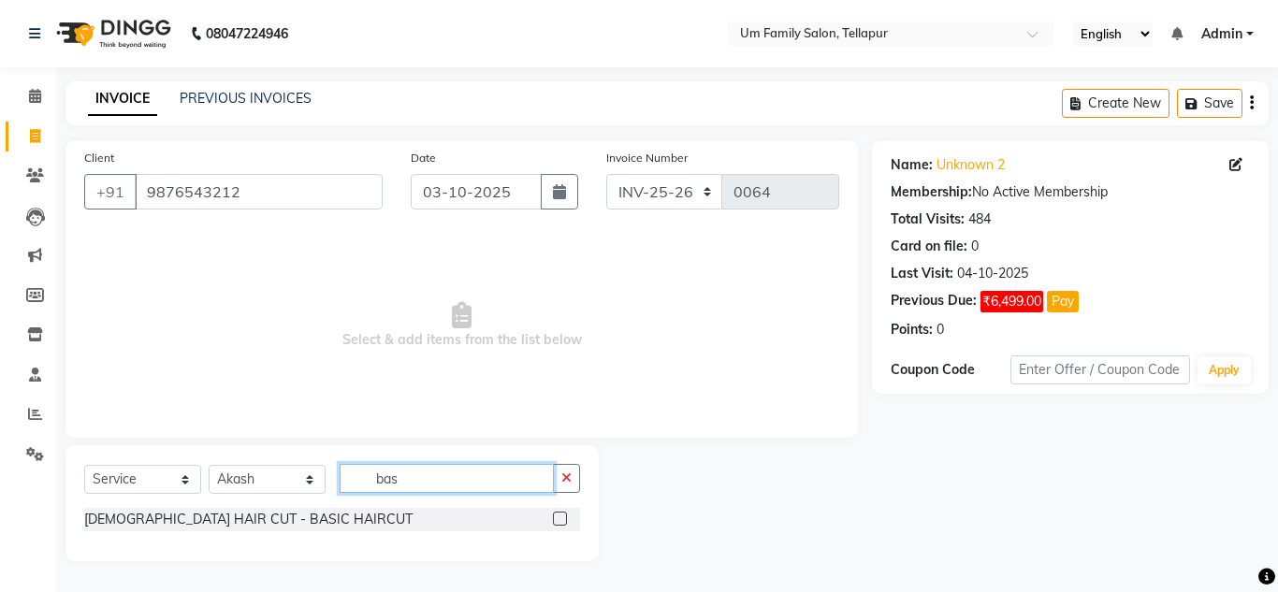
type input "bas"
click at [558, 516] on label at bounding box center [560, 519] width 14 height 14
click at [558, 516] on input "checkbox" at bounding box center [559, 520] width 12 height 12
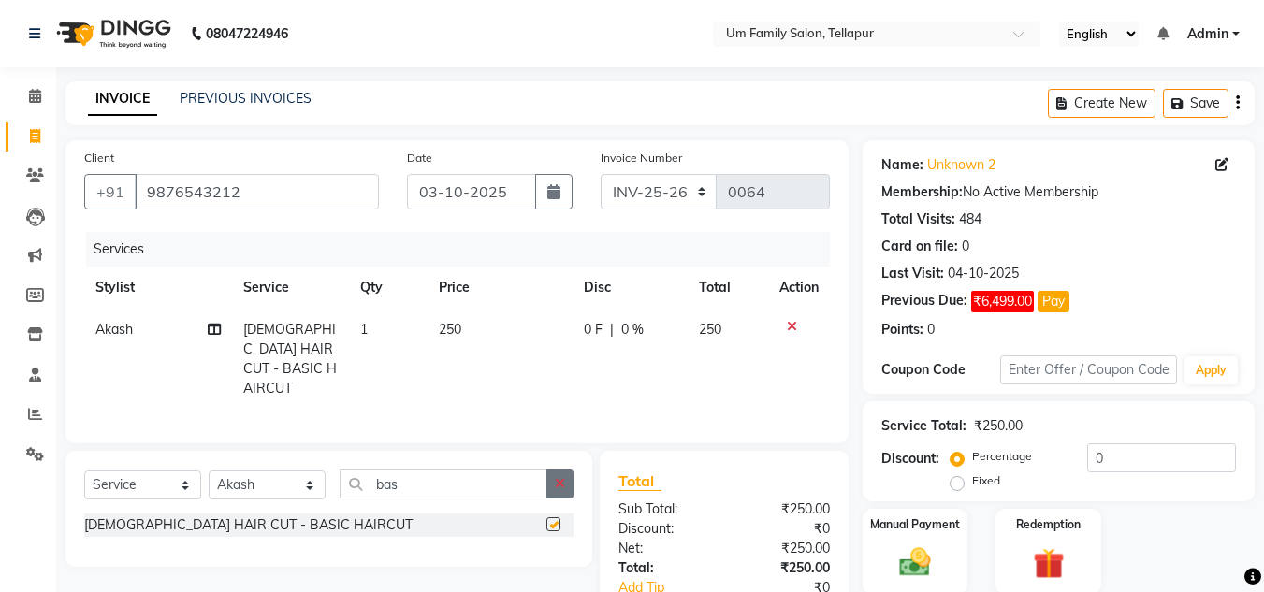
checkbox input "false"
click at [565, 477] on icon "button" at bounding box center [560, 483] width 10 height 13
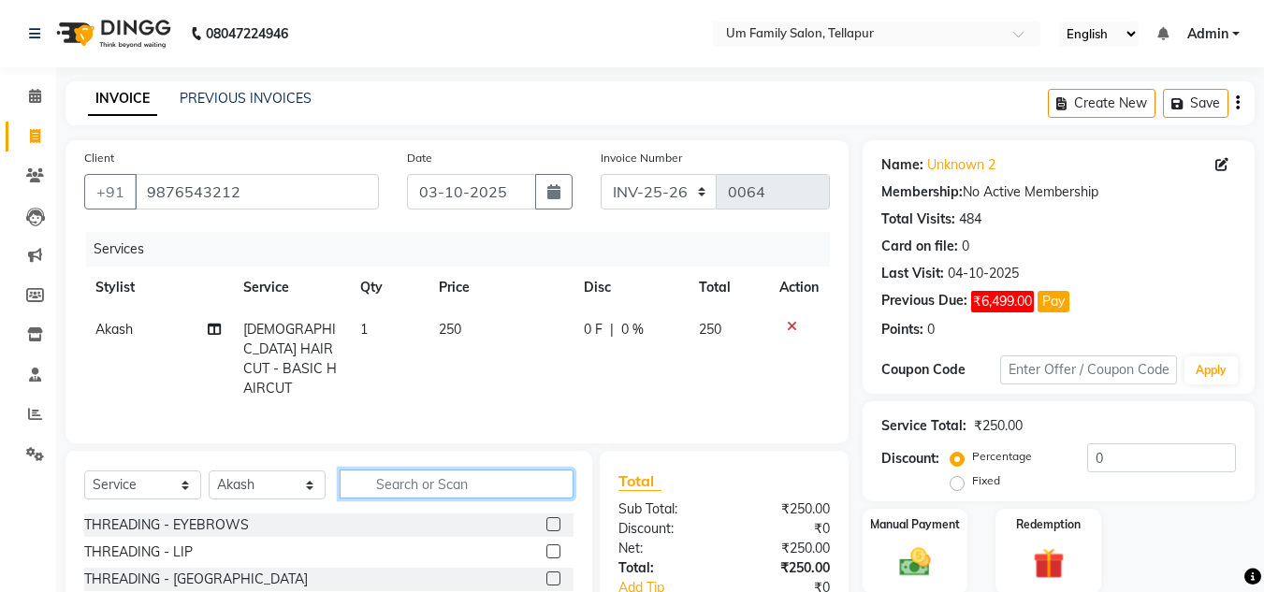
click at [502, 479] on input "text" at bounding box center [457, 484] width 234 height 29
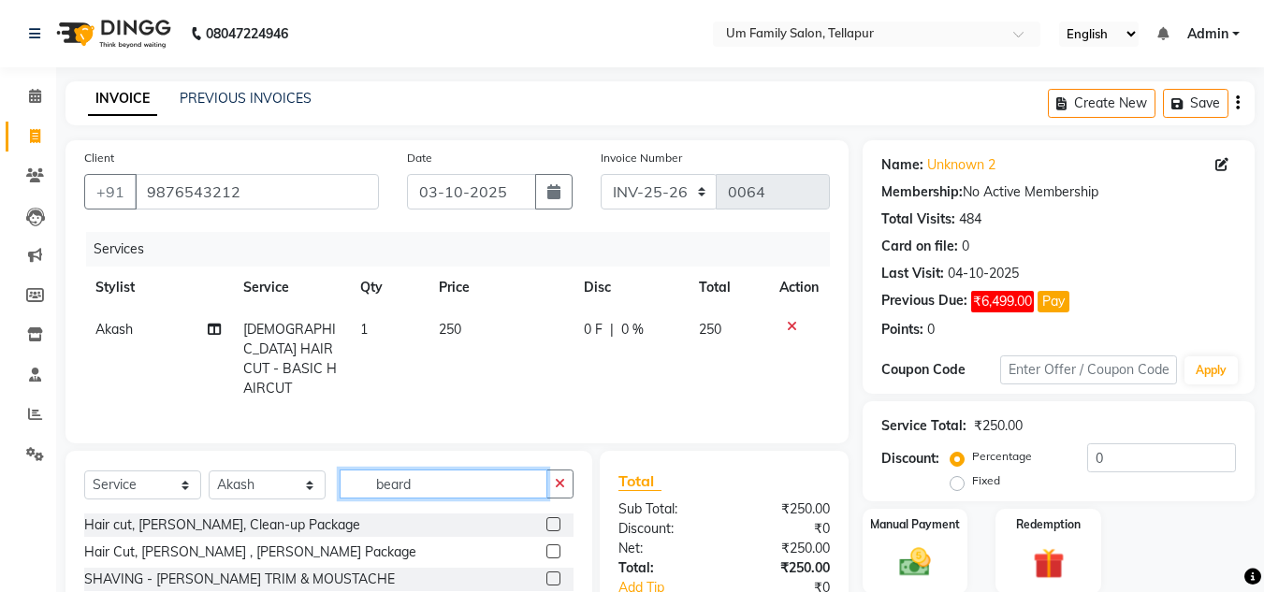
scroll to position [117, 0]
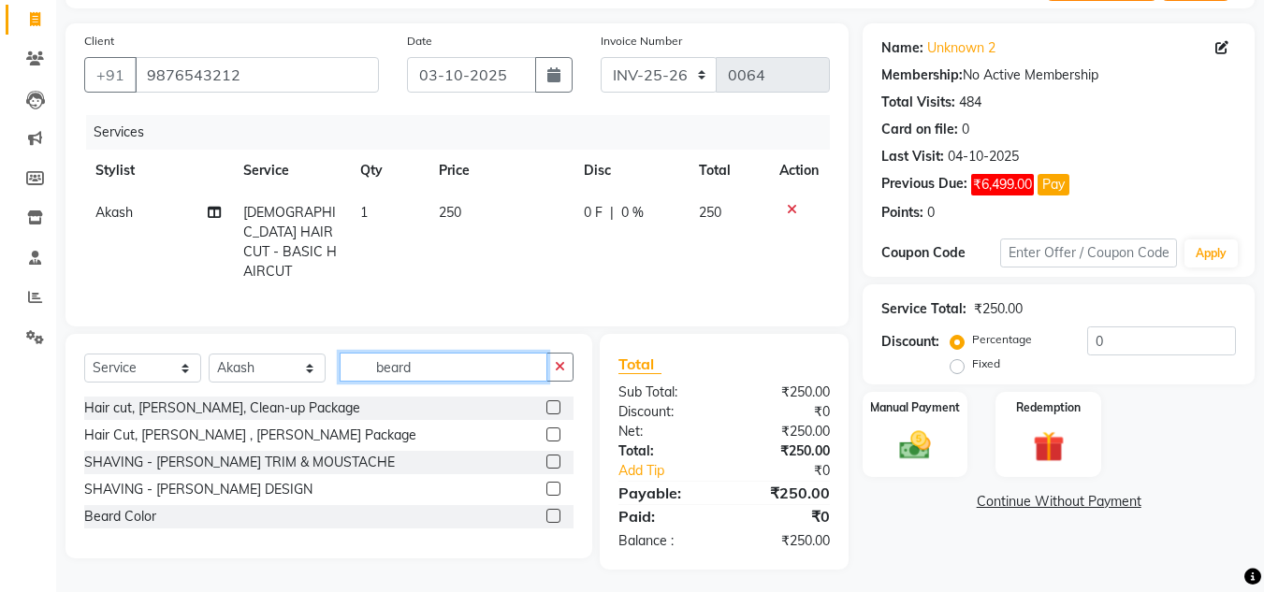
type input "beard"
click at [551, 482] on label at bounding box center [553, 489] width 14 height 14
click at [551, 484] on input "checkbox" at bounding box center [552, 490] width 12 height 12
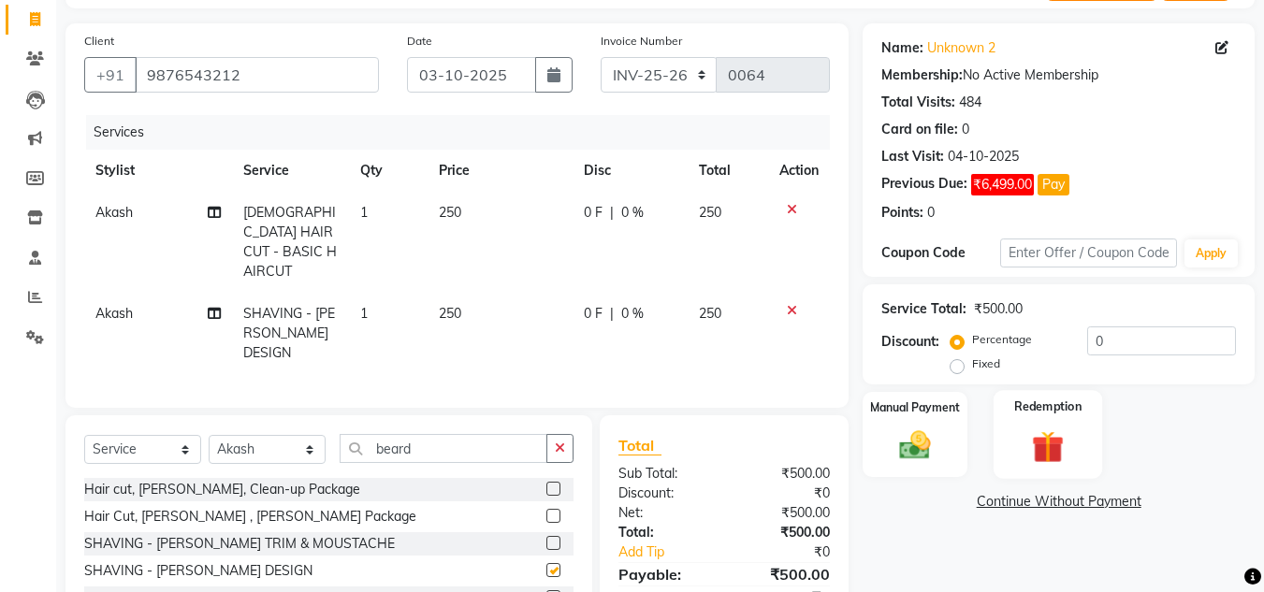
checkbox input "false"
click at [931, 427] on img at bounding box center [915, 445] width 52 height 37
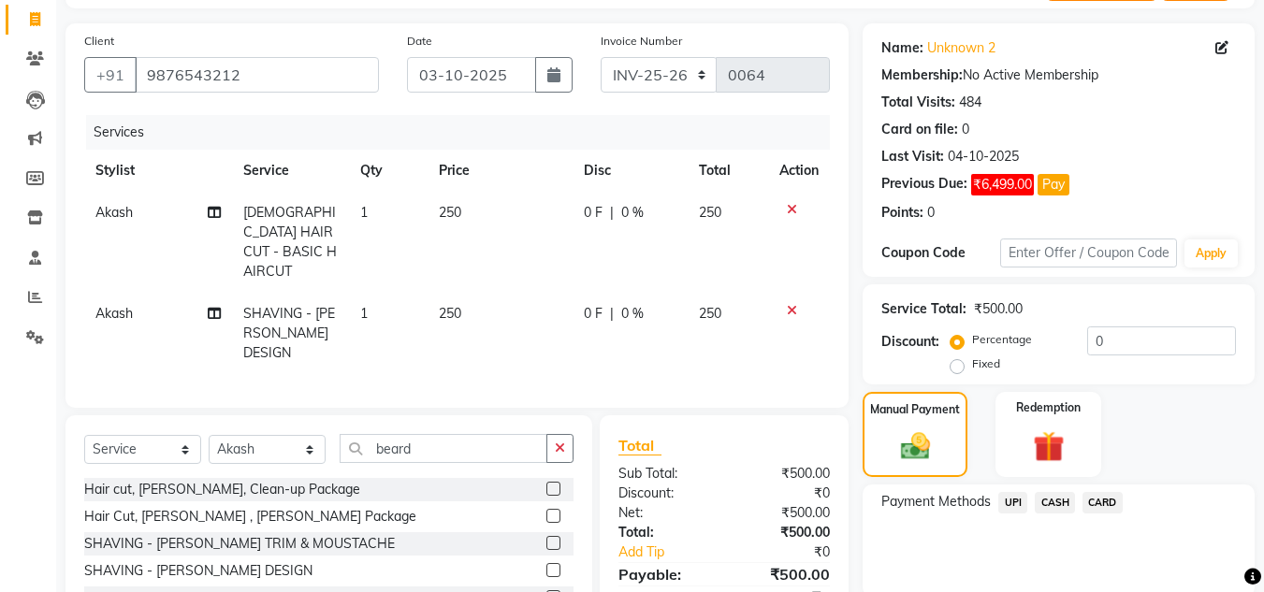
click at [1015, 504] on span "UPI" at bounding box center [1012, 503] width 29 height 22
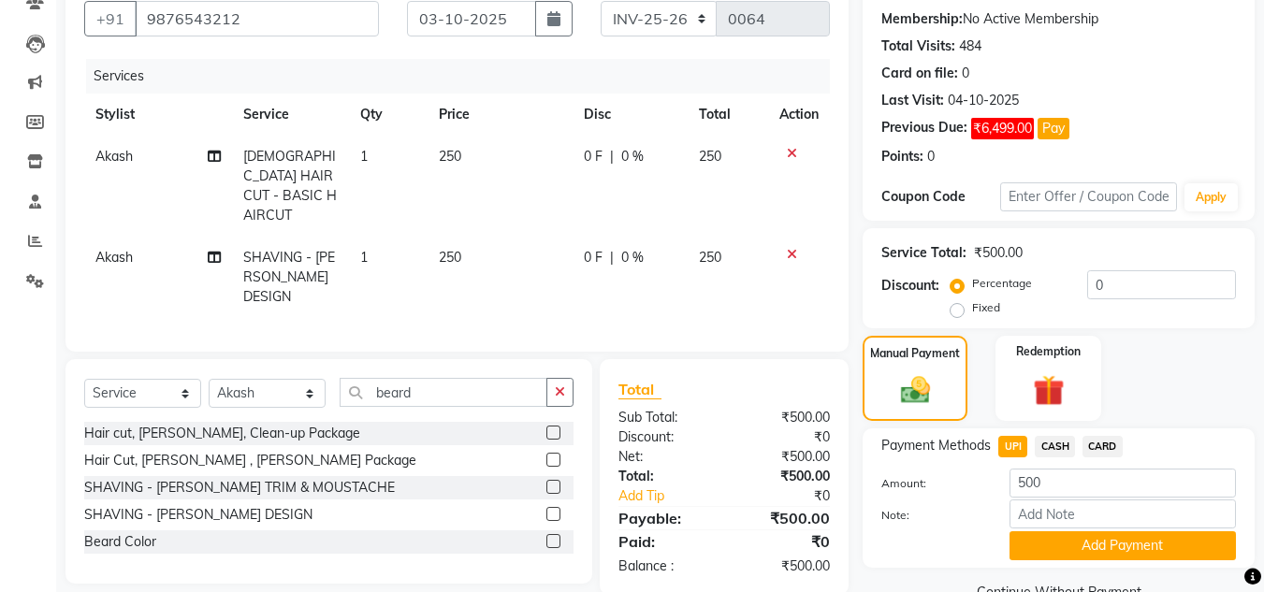
scroll to position [215, 0]
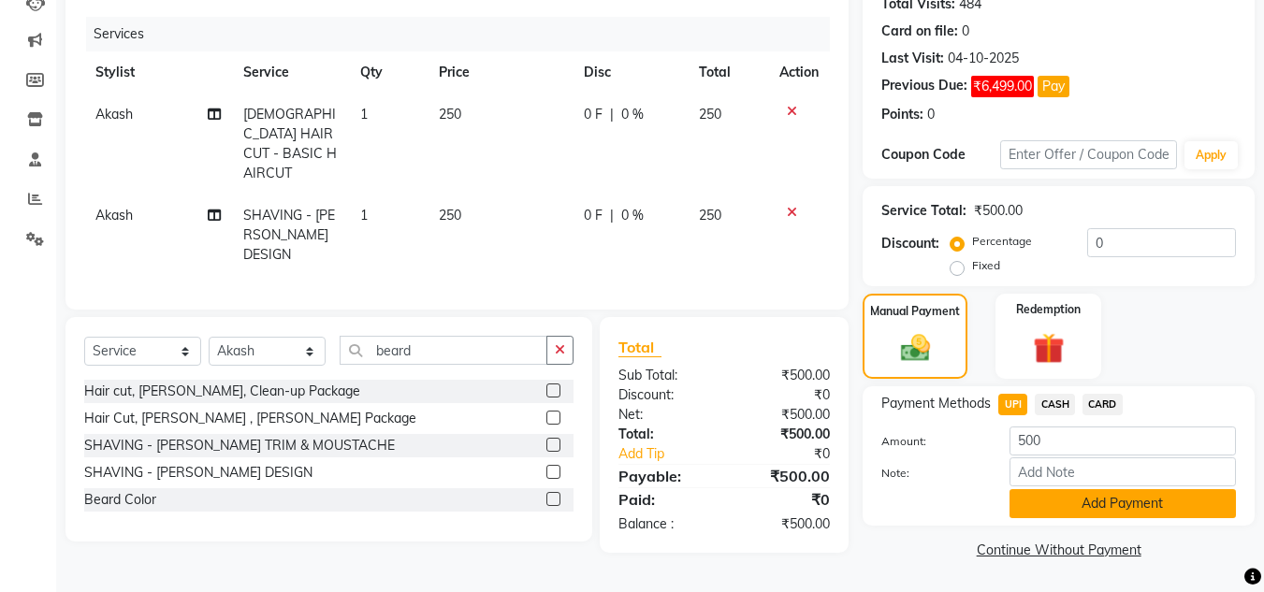
click at [1102, 502] on button "Add Payment" at bounding box center [1123, 503] width 226 height 29
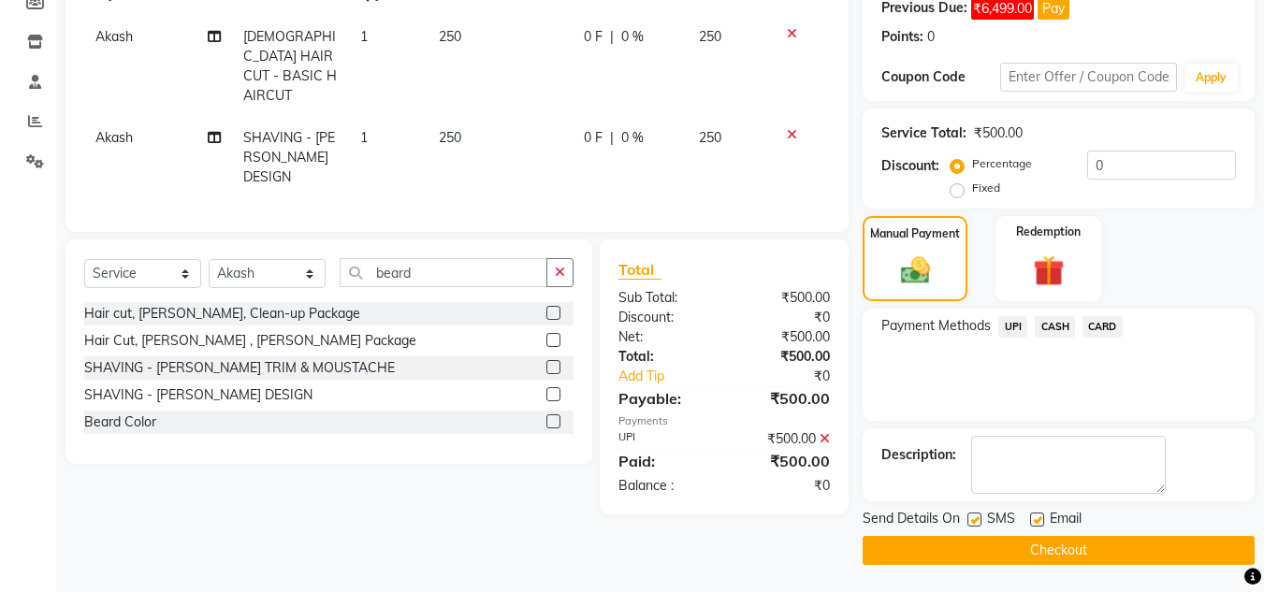
scroll to position [294, 0]
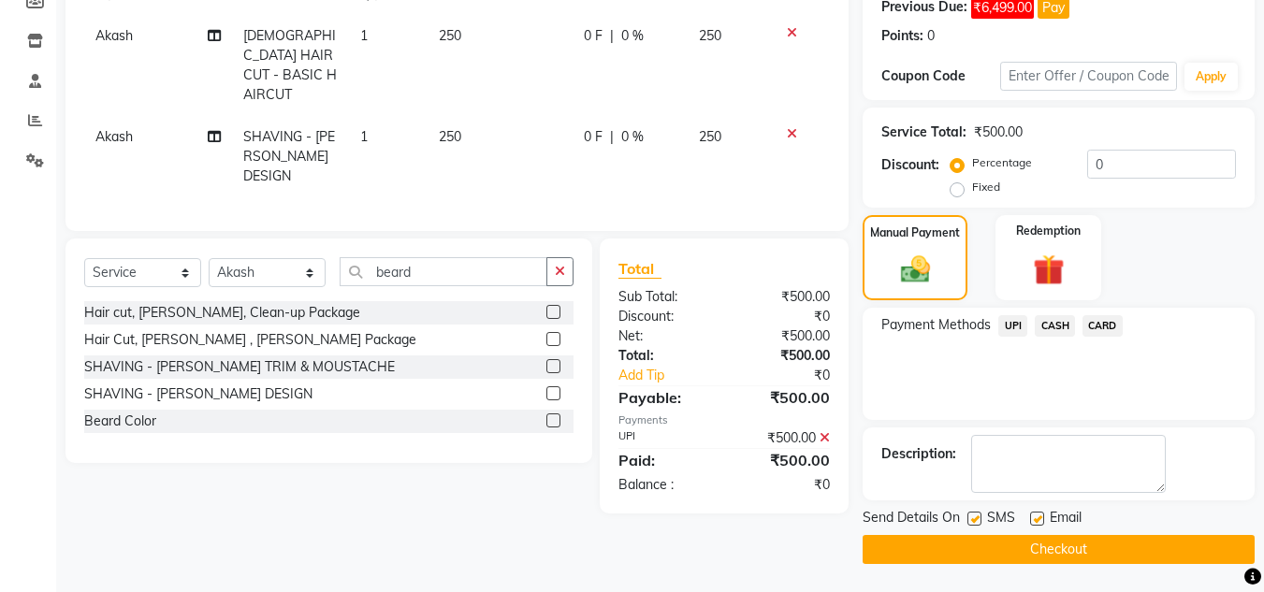
click at [1082, 551] on button "Checkout" at bounding box center [1059, 549] width 392 height 29
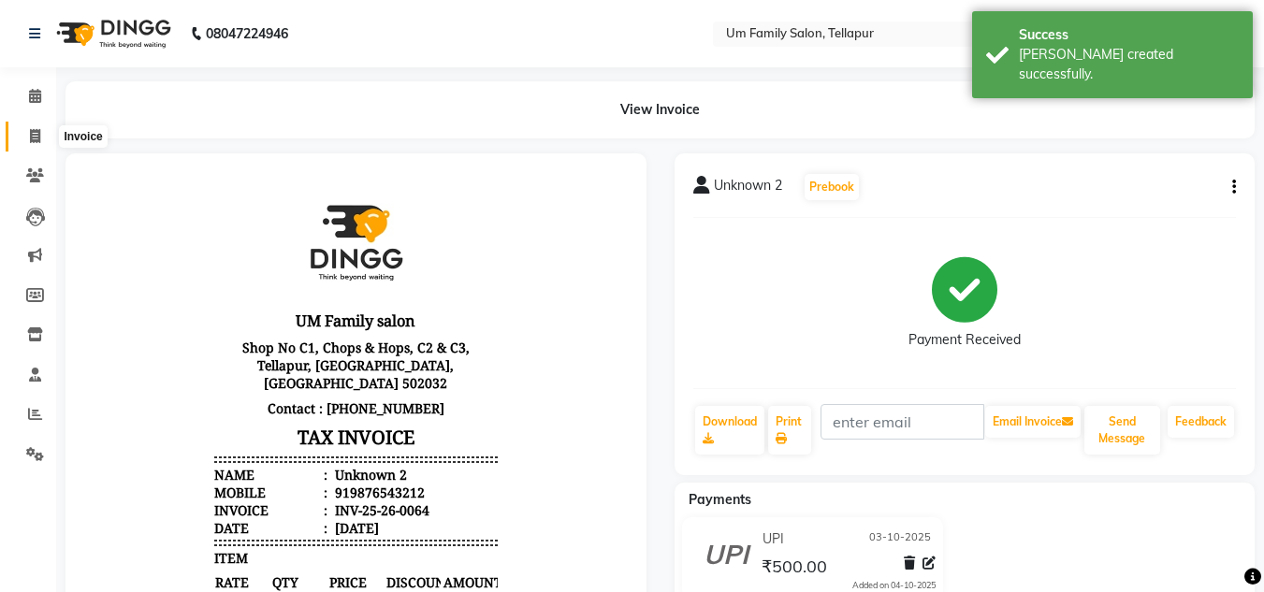
click at [36, 134] on icon at bounding box center [35, 136] width 10 height 14
select select "service"
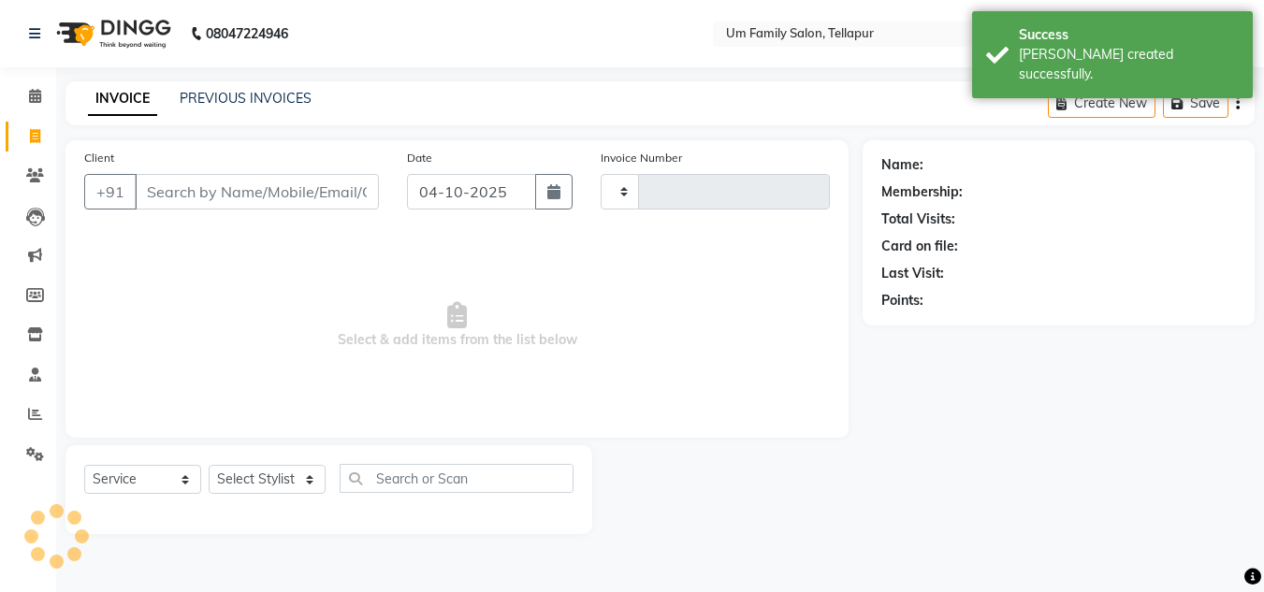
type input "0065"
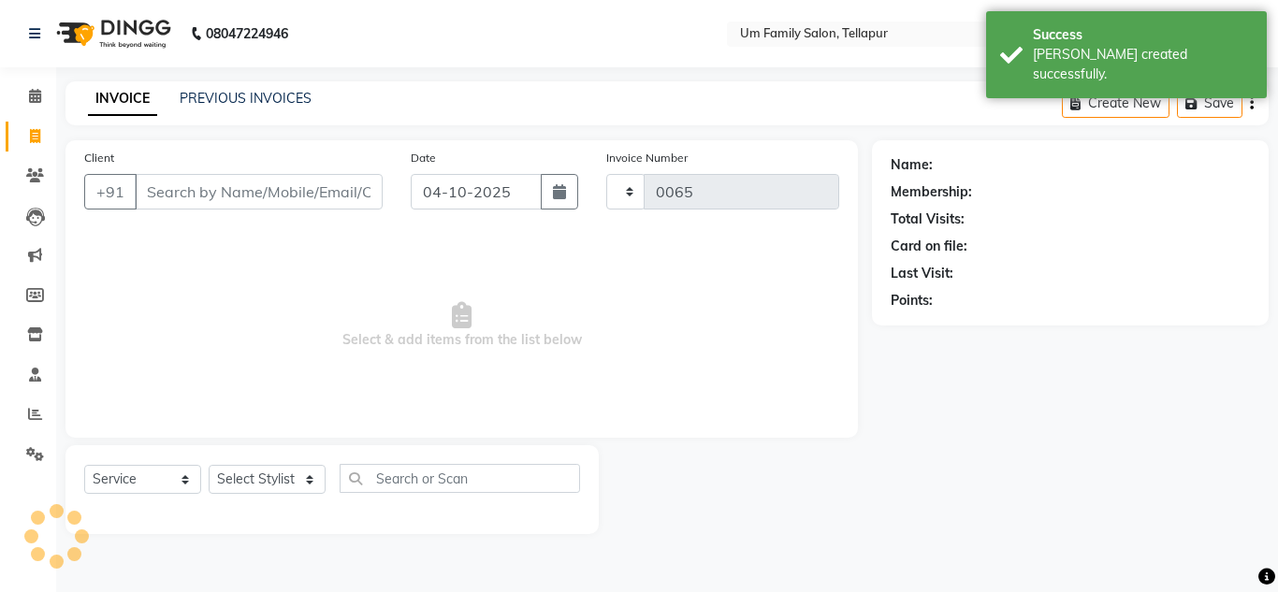
select select "5102"
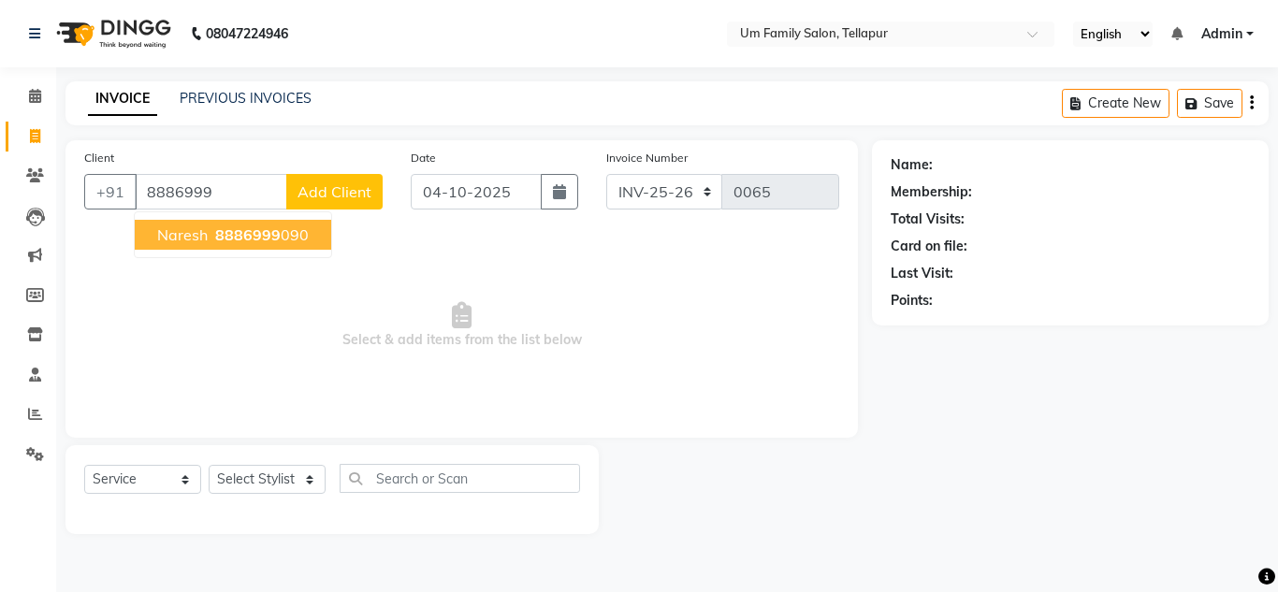
click at [252, 240] on span "8886999" at bounding box center [247, 234] width 65 height 19
type input "8886999090"
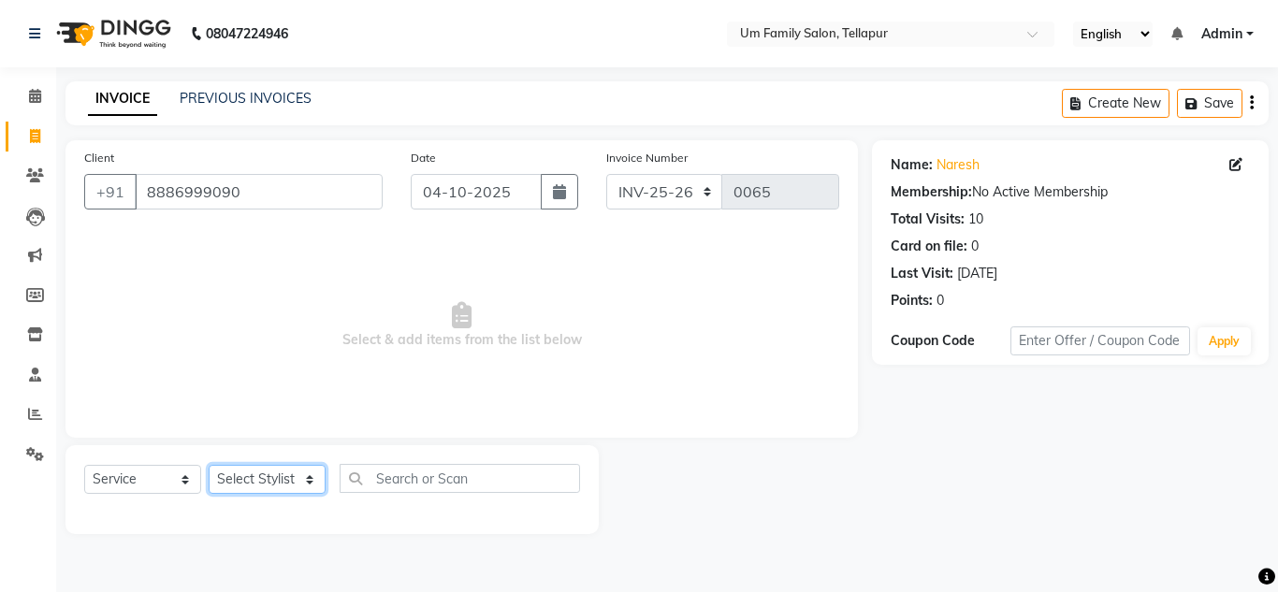
click at [301, 472] on select "Select Stylist Akash K. SAI pandu [PERSON_NAME]" at bounding box center [267, 479] width 117 height 29
select select "82738"
click at [209, 465] on select "Select Stylist Akash K. SAI pandu [PERSON_NAME]" at bounding box center [267, 479] width 117 height 29
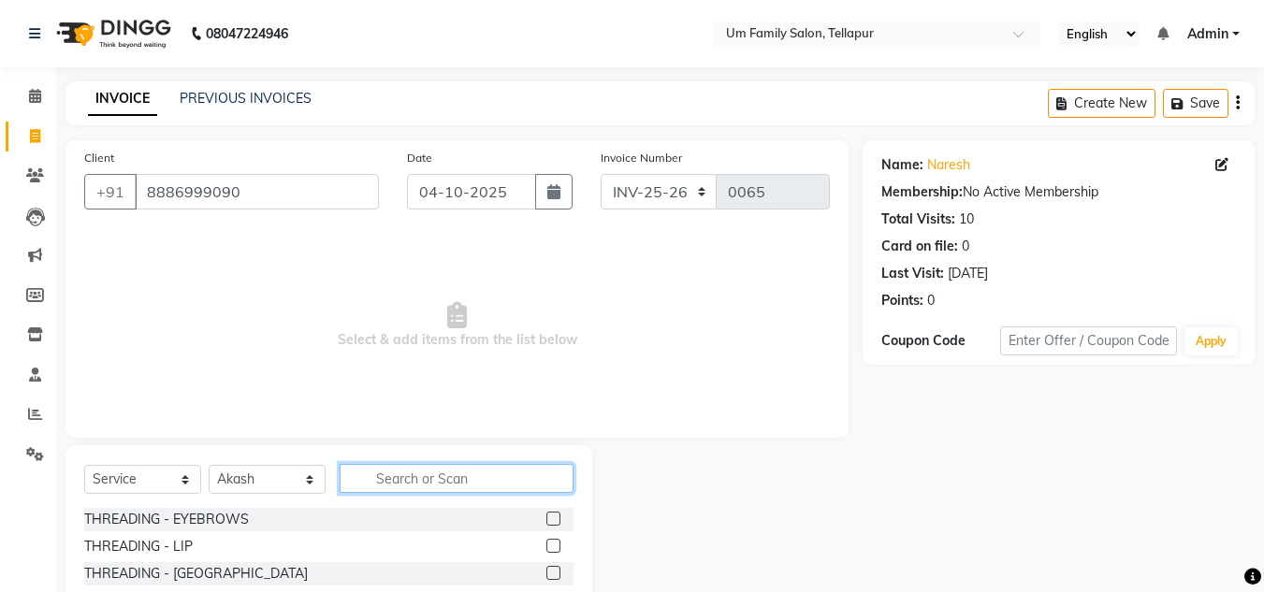
click at [443, 477] on input "text" at bounding box center [457, 478] width 234 height 29
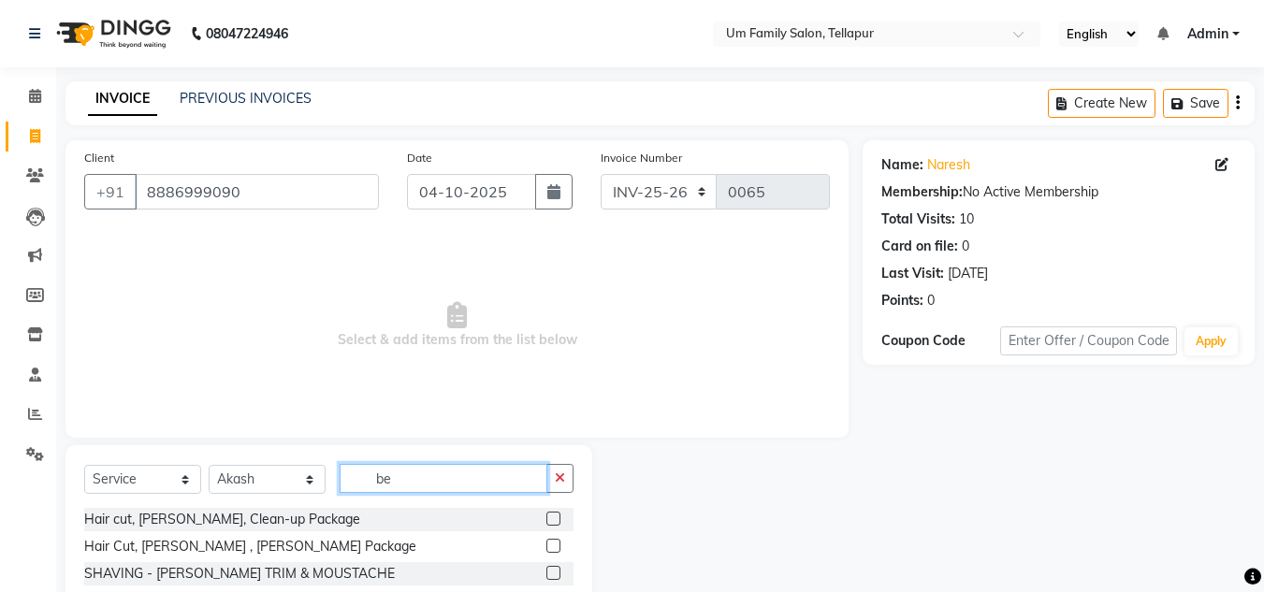
type input "be"
click at [551, 567] on label at bounding box center [553, 573] width 14 height 14
click at [551, 568] on input "checkbox" at bounding box center [552, 574] width 12 height 12
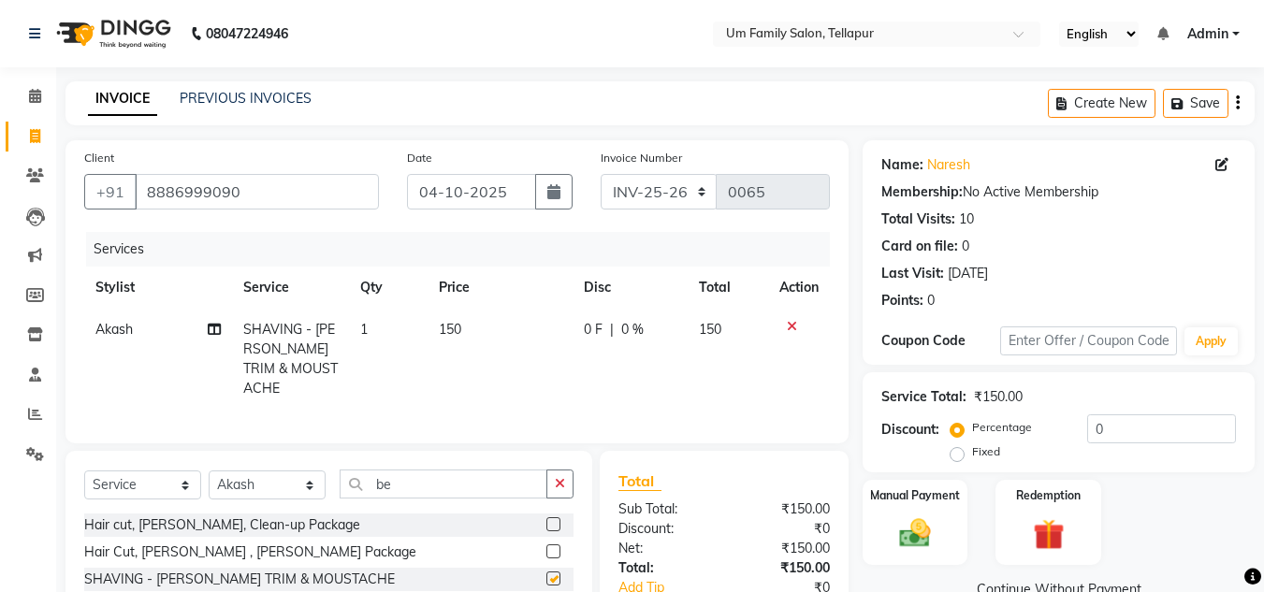
checkbox input "false"
click at [557, 484] on icon "button" at bounding box center [560, 483] width 10 height 13
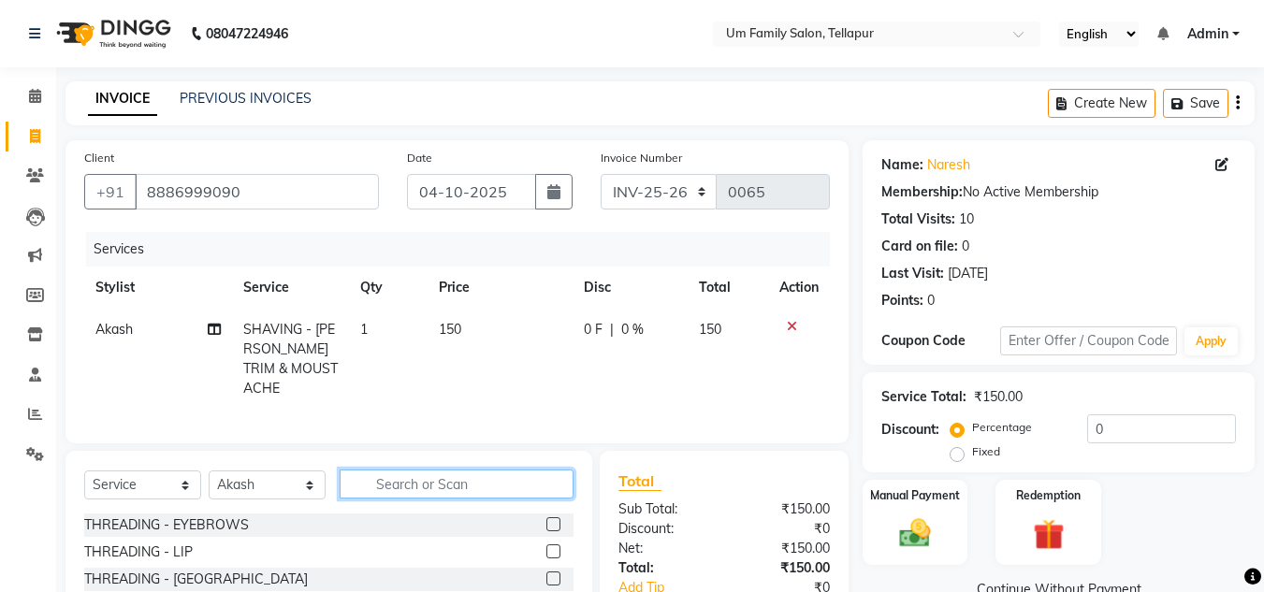
click at [502, 482] on input "text" at bounding box center [457, 484] width 234 height 29
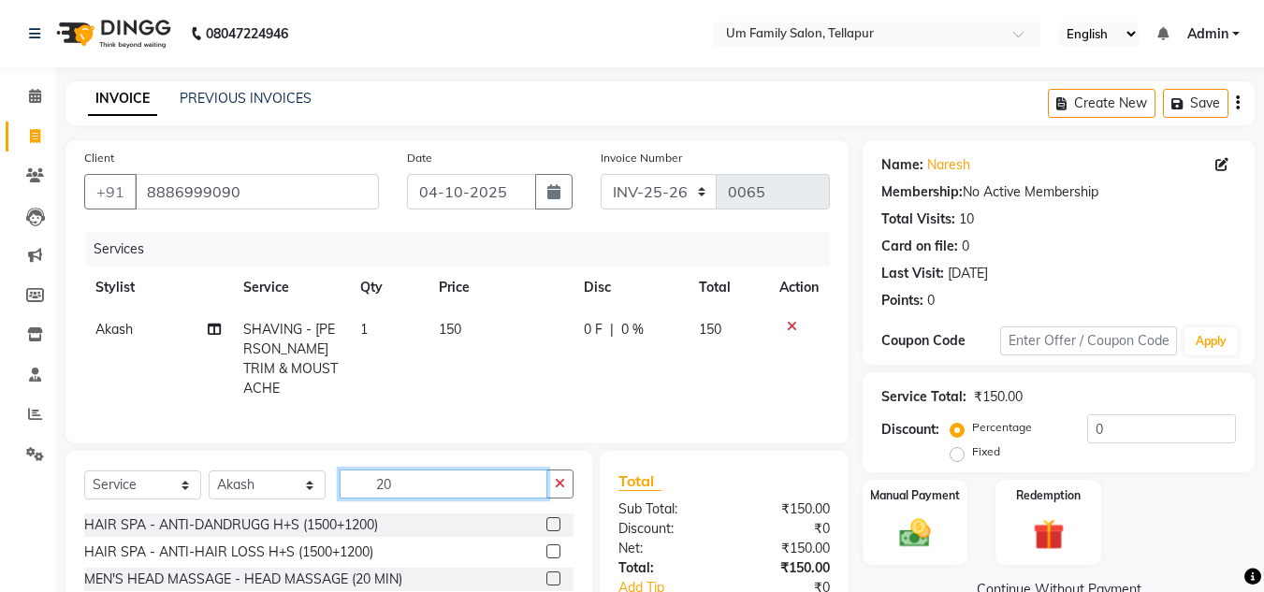
type input "20"
click at [551, 572] on label at bounding box center [553, 579] width 14 height 14
click at [551, 574] on input "checkbox" at bounding box center [552, 580] width 12 height 12
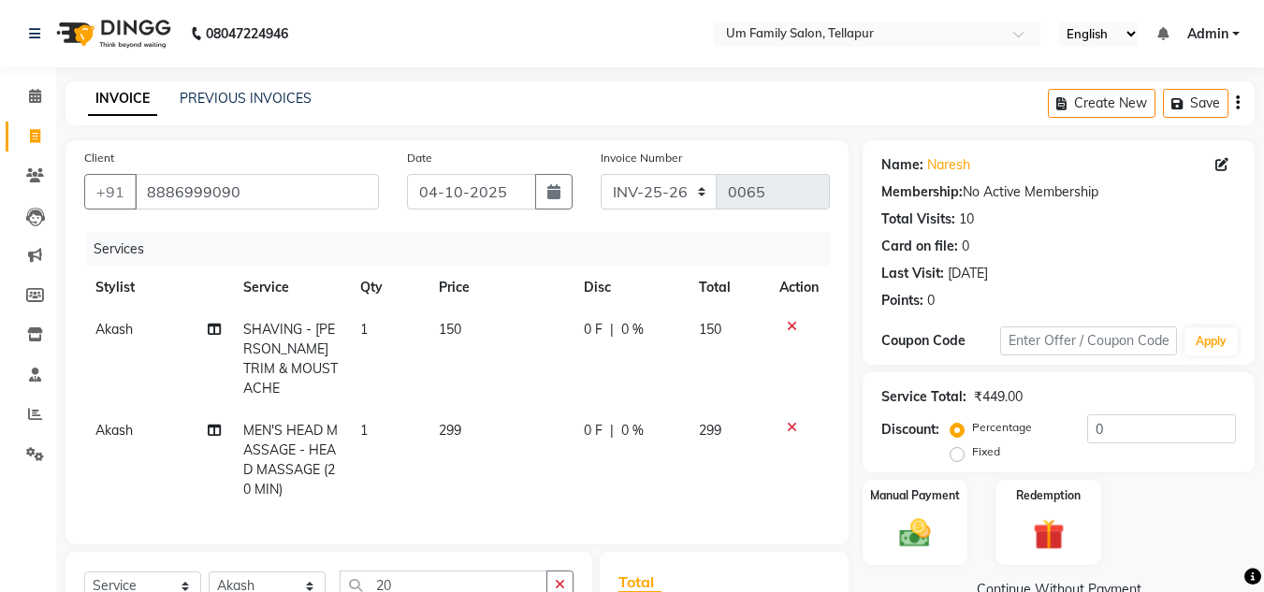
checkbox input "false"
click at [434, 206] on input "04-10-2025" at bounding box center [471, 192] width 129 height 36
select select "10"
select select "2025"
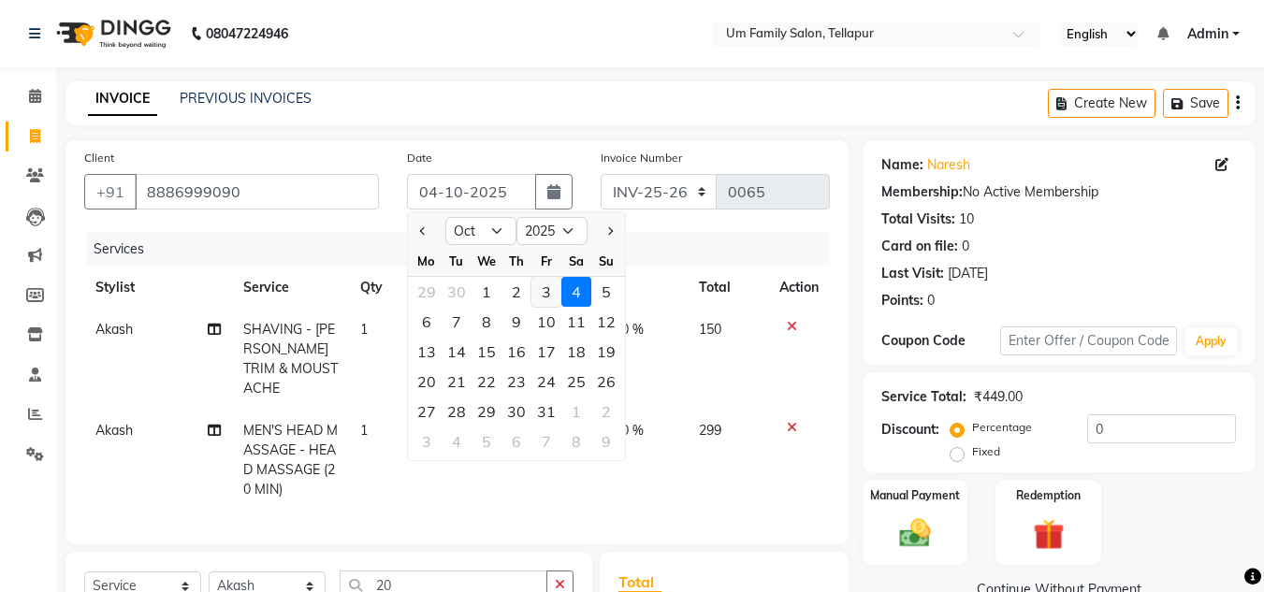
click at [549, 298] on div "3" at bounding box center [546, 292] width 30 height 30
type input "03-10-2025"
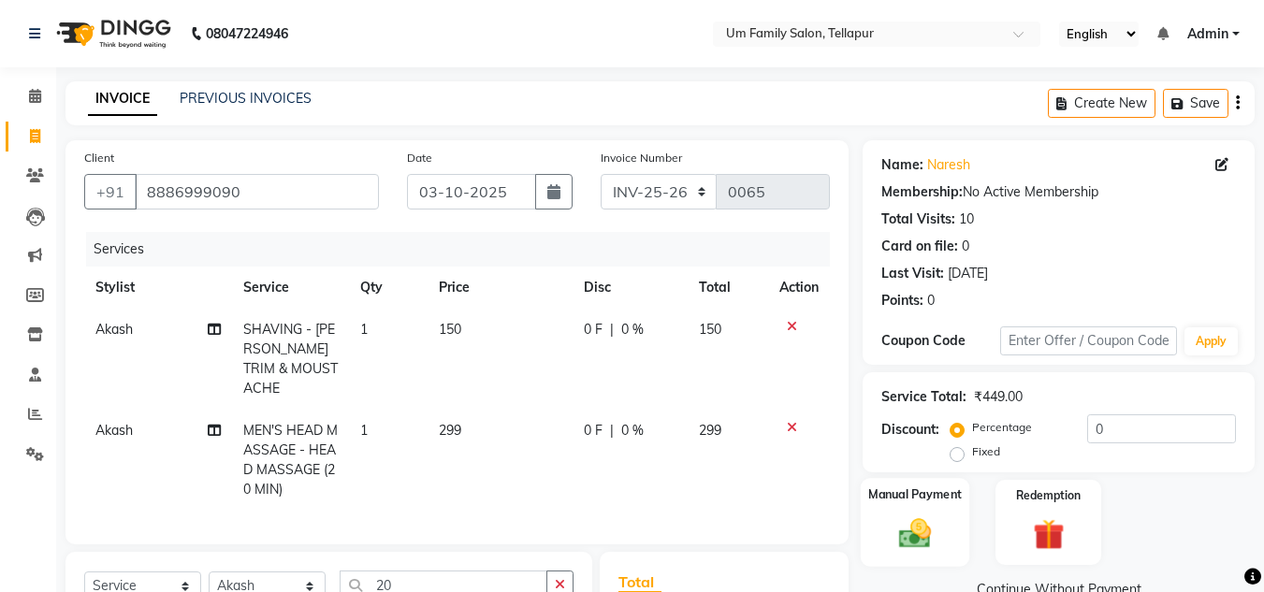
click at [921, 522] on img at bounding box center [915, 533] width 52 height 37
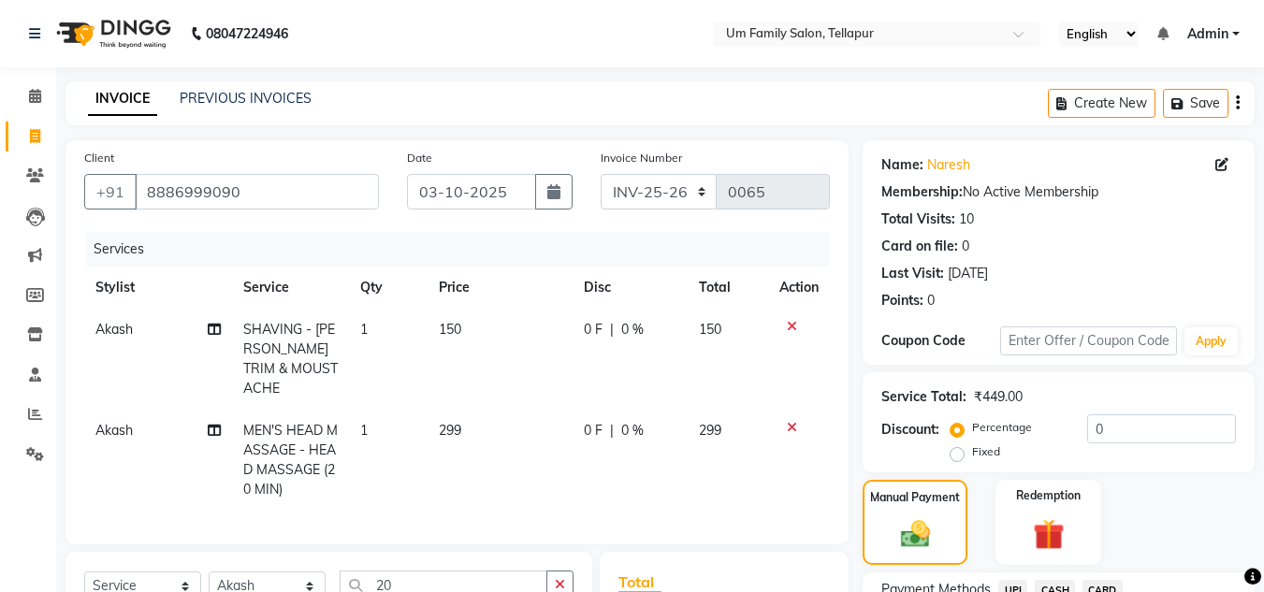
click at [1008, 581] on span "UPI" at bounding box center [1012, 591] width 29 height 22
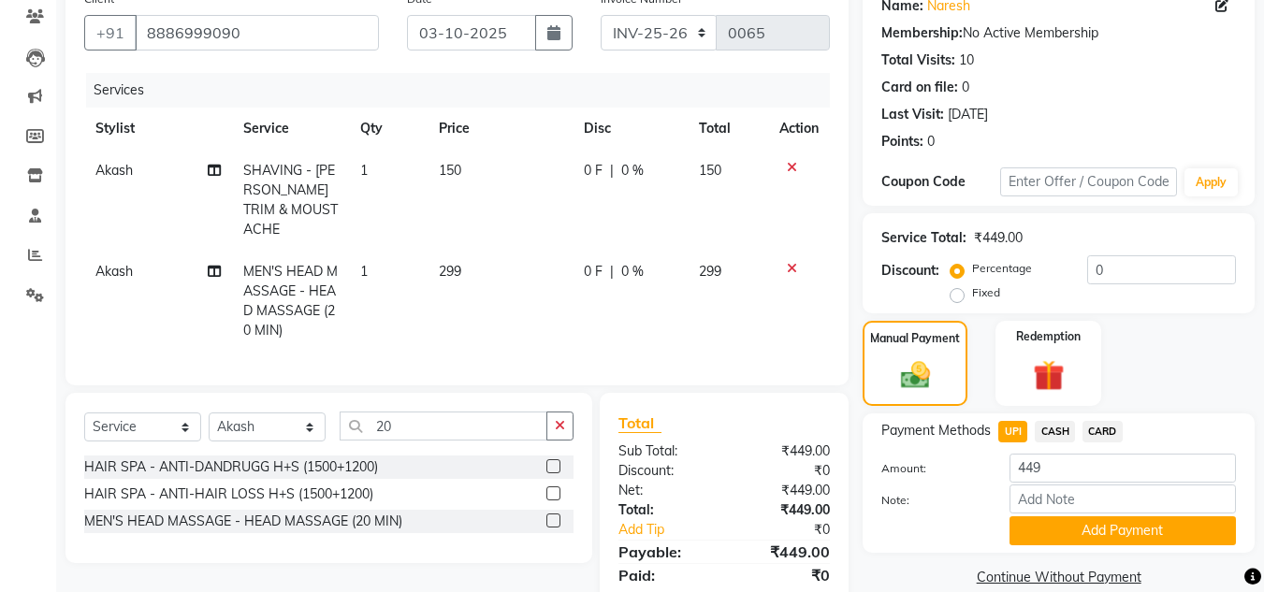
scroll to position [218, 0]
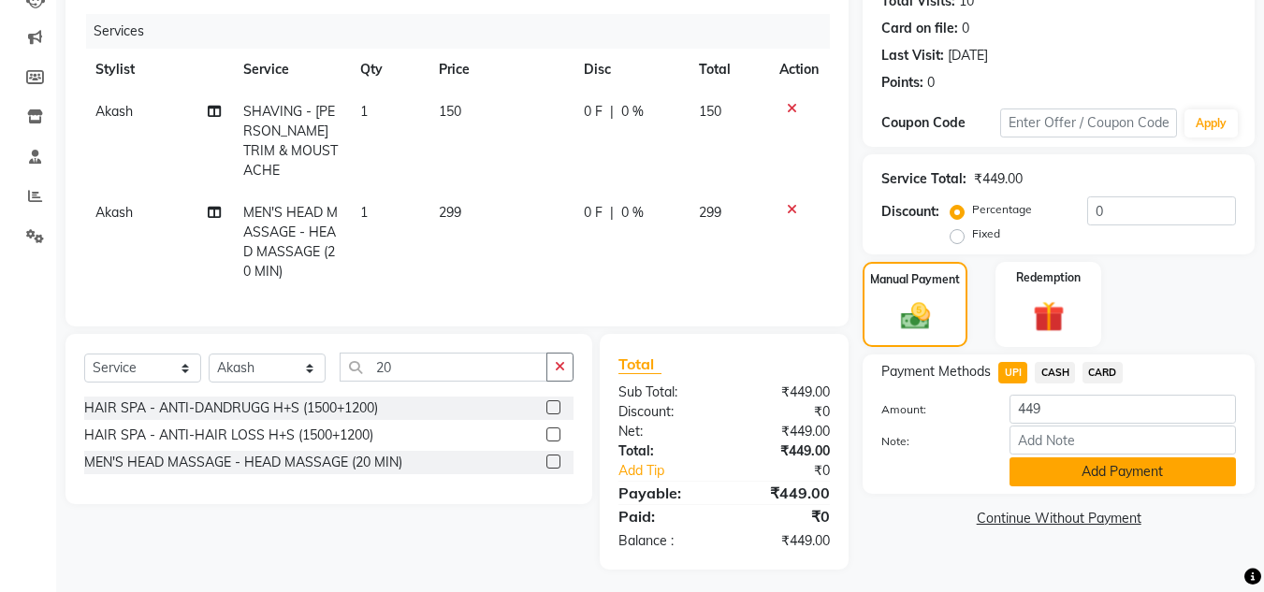
click at [1078, 465] on button "Add Payment" at bounding box center [1123, 472] width 226 height 29
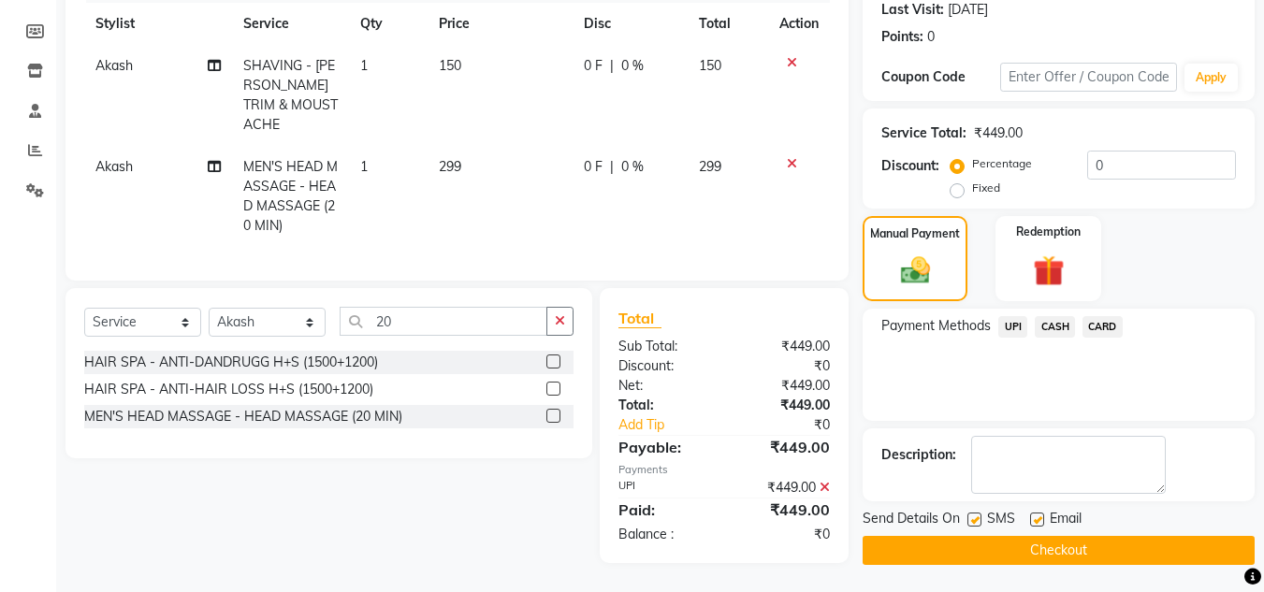
scroll to position [265, 0]
click at [1118, 550] on button "Checkout" at bounding box center [1059, 549] width 392 height 29
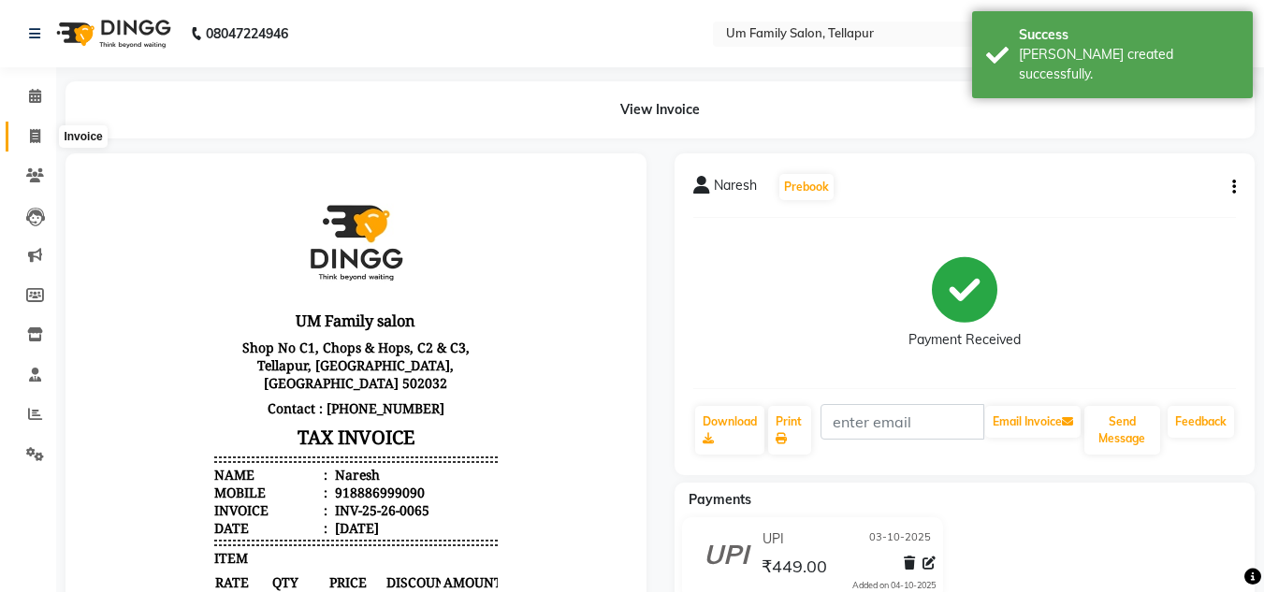
click at [39, 135] on icon at bounding box center [35, 136] width 10 height 14
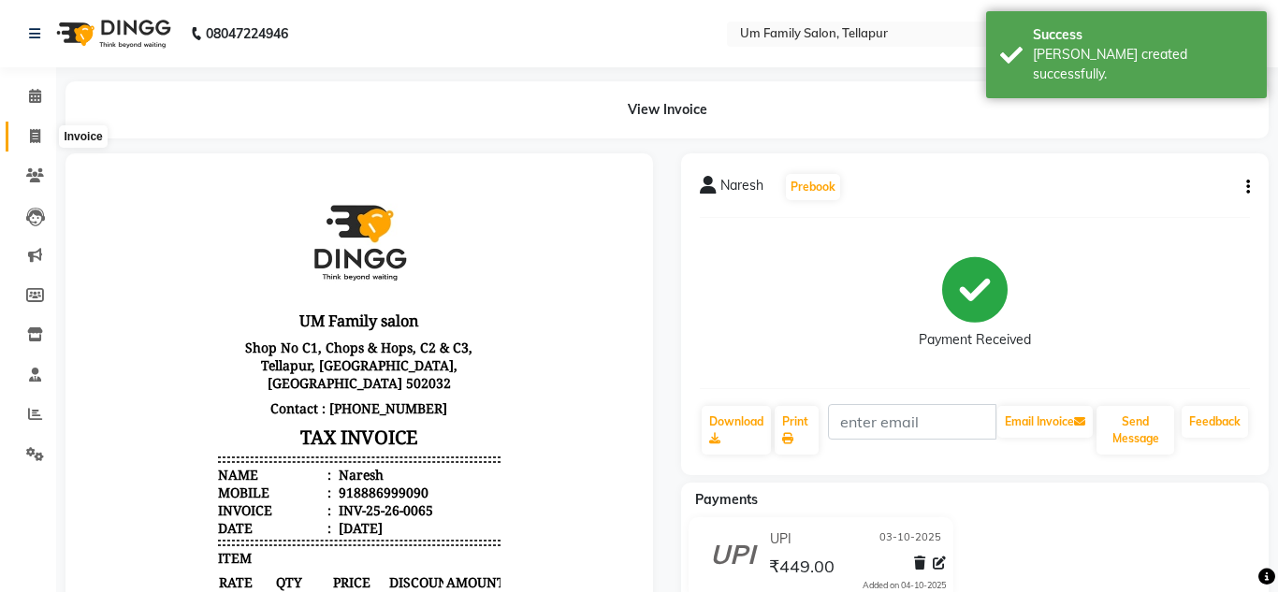
select select "service"
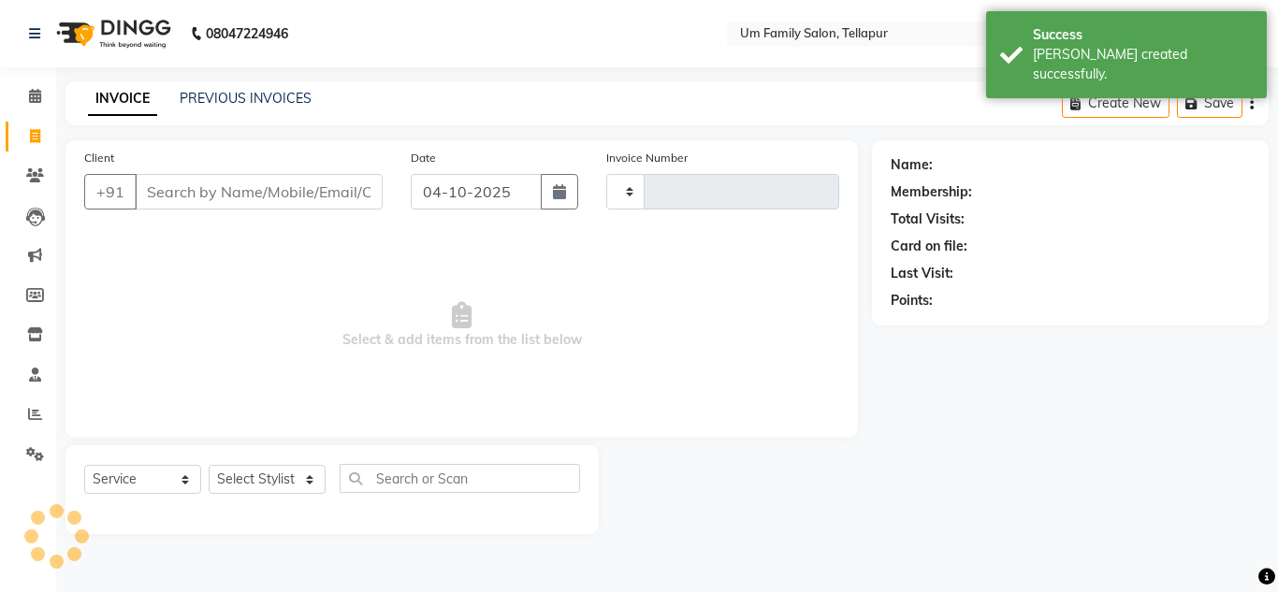
type input "0066"
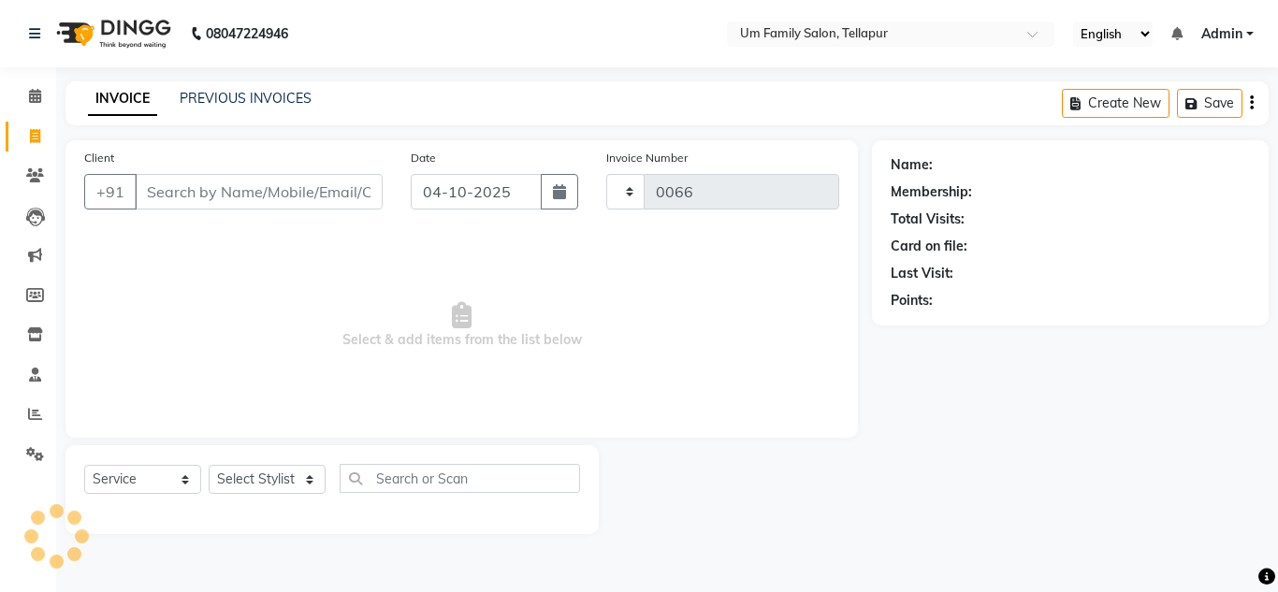
select select "5102"
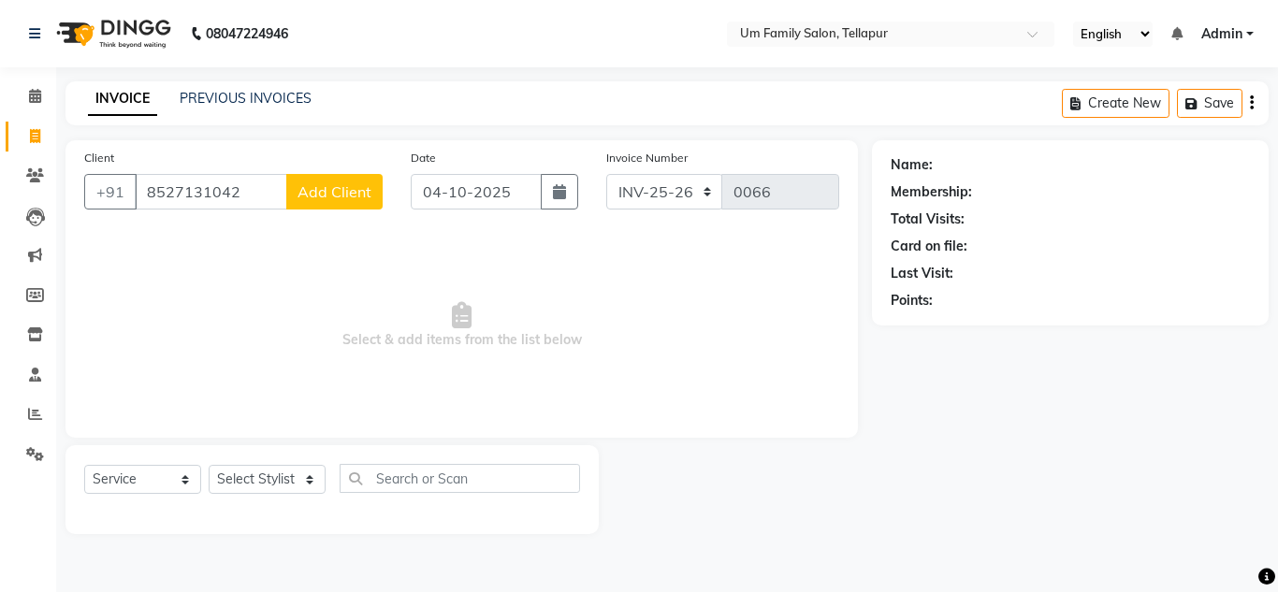
type input "8527131042"
click at [370, 196] on span "Add Client" at bounding box center [335, 191] width 74 height 19
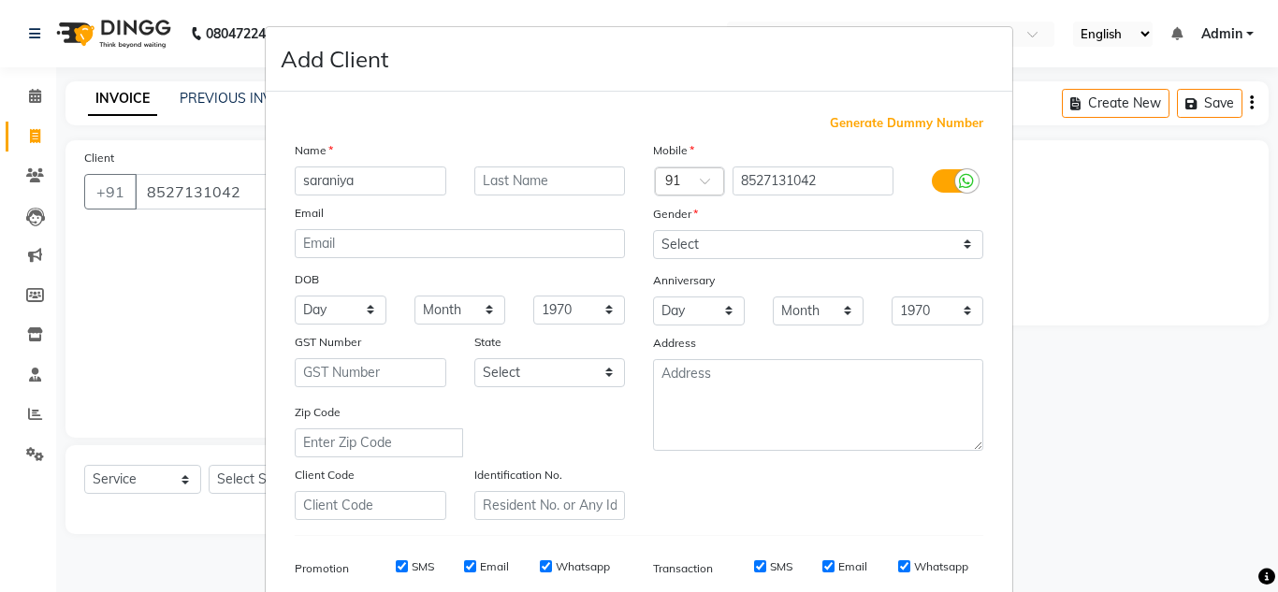
type input "saraniya"
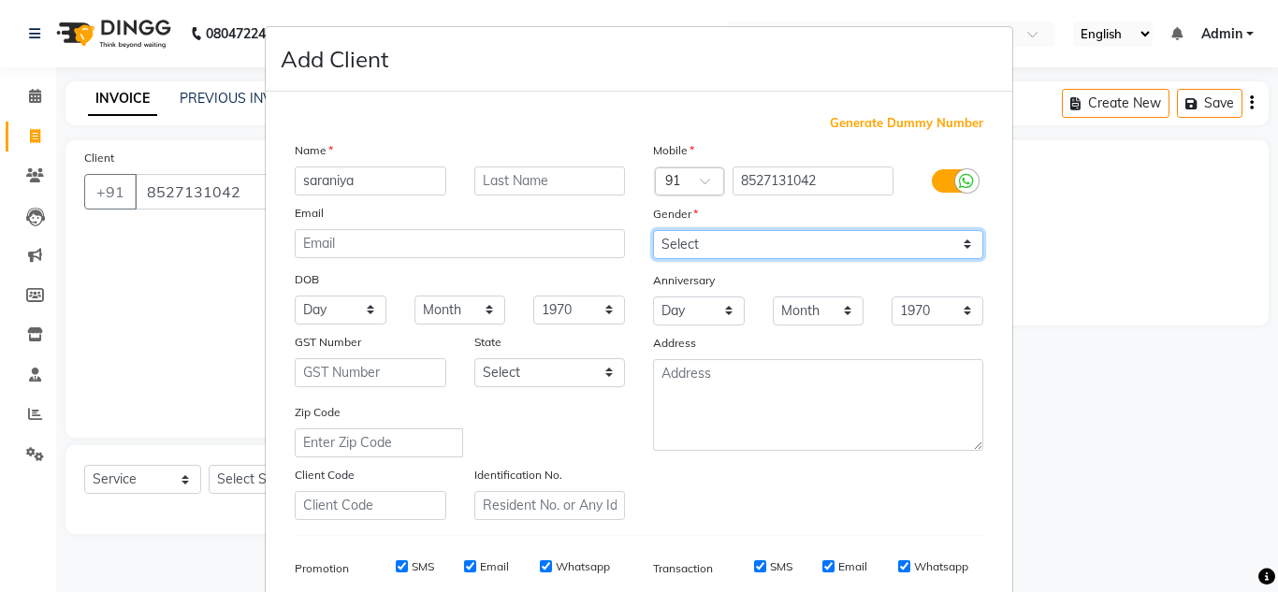
click at [781, 236] on select "Select [DEMOGRAPHIC_DATA] [DEMOGRAPHIC_DATA] Other Prefer Not To Say" at bounding box center [818, 244] width 330 height 29
select select "[DEMOGRAPHIC_DATA]"
click at [653, 230] on select "Select [DEMOGRAPHIC_DATA] [DEMOGRAPHIC_DATA] Other Prefer Not To Say" at bounding box center [818, 244] width 330 height 29
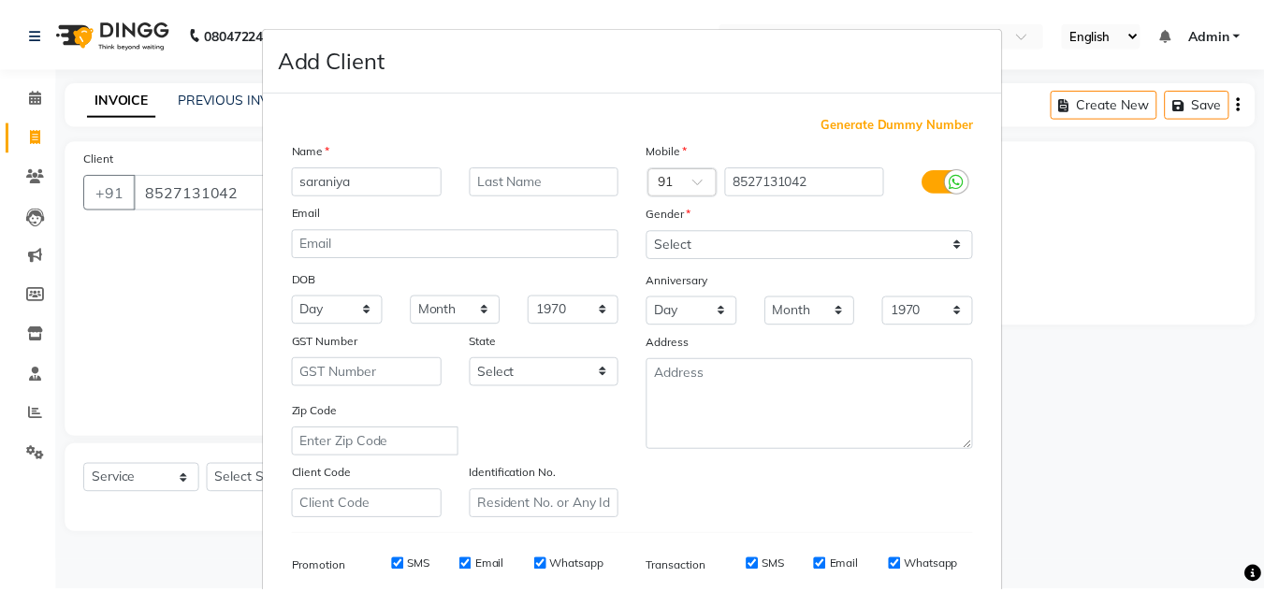
scroll to position [271, 0]
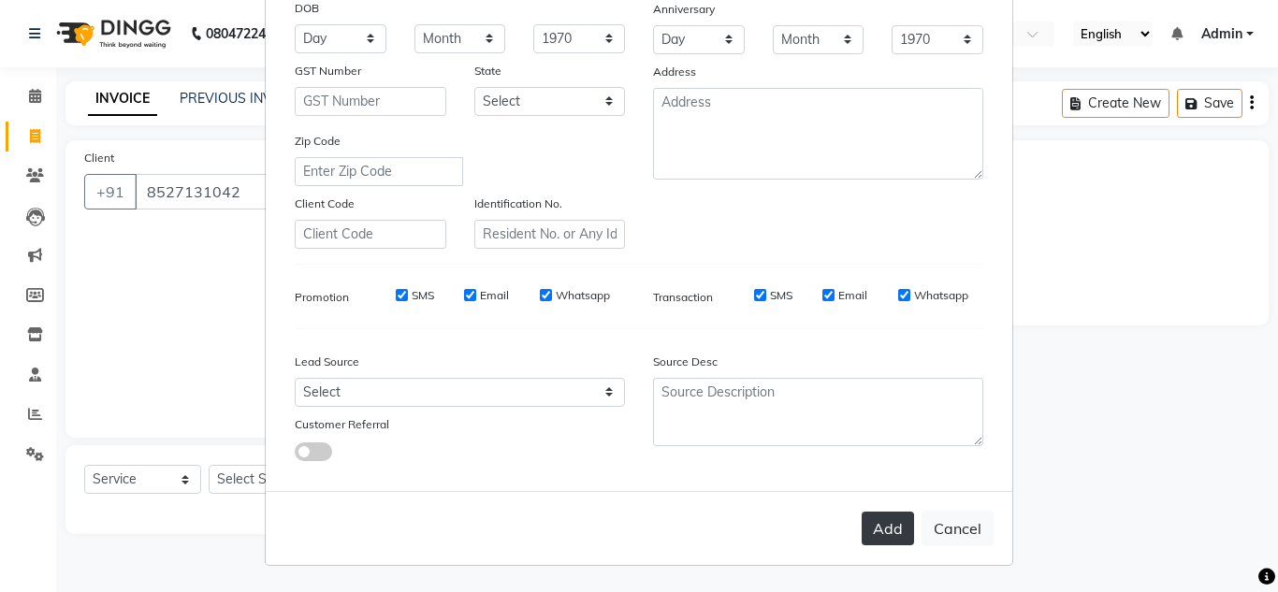
click at [898, 534] on button "Add" at bounding box center [888, 529] width 52 height 34
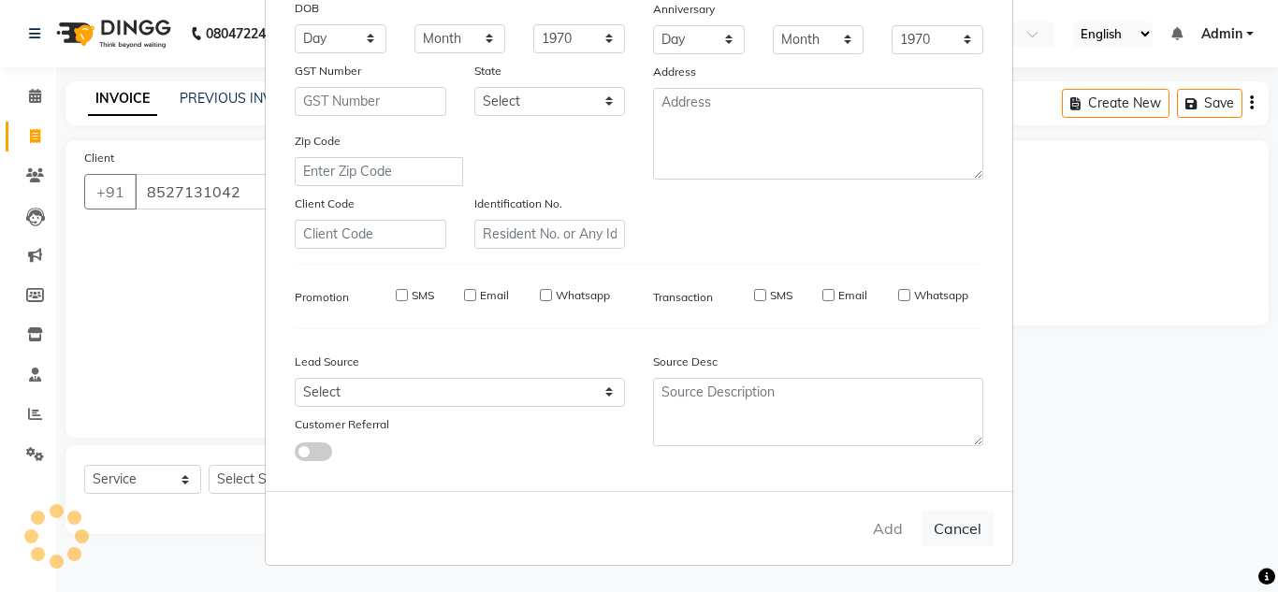
select select
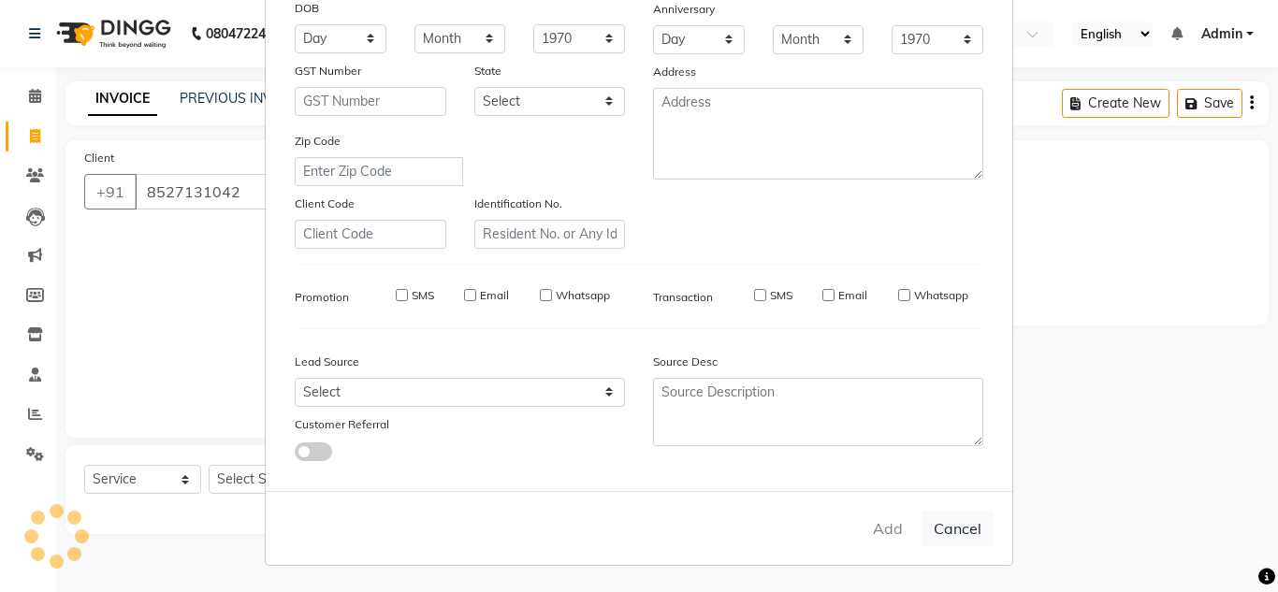
select select
checkbox input "false"
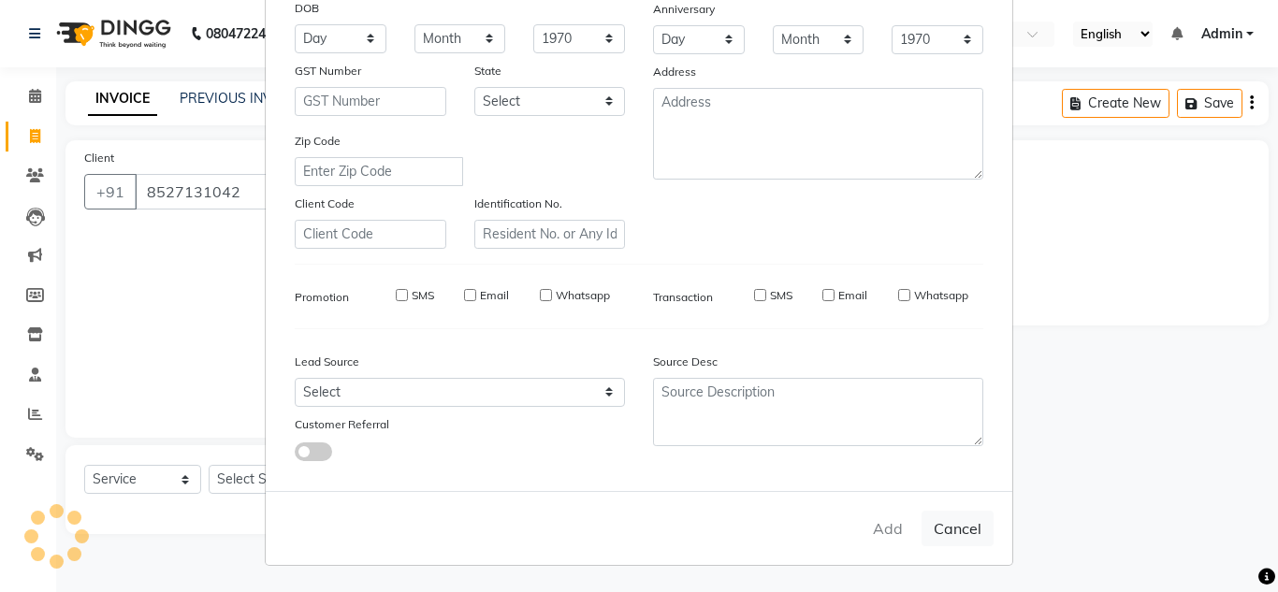
checkbox input "false"
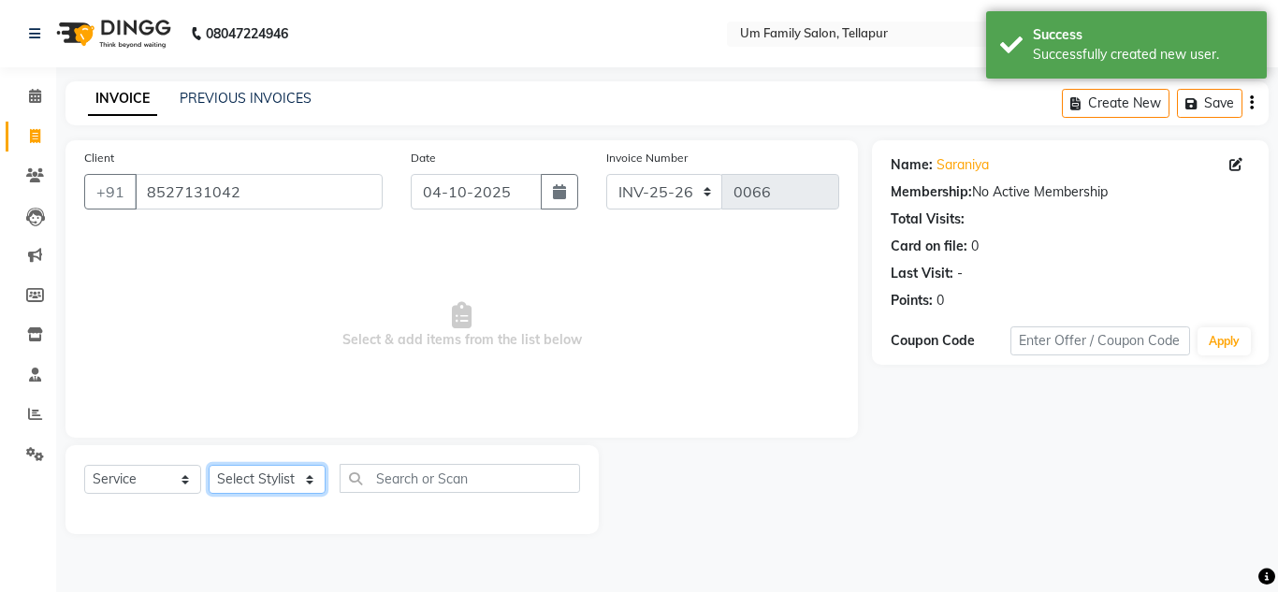
click at [268, 475] on select "Select Stylist Akash K. SAI pandu [PERSON_NAME]" at bounding box center [267, 479] width 117 height 29
select select "82738"
click at [209, 465] on select "Select Stylist Akash K. SAI pandu [PERSON_NAME]" at bounding box center [267, 479] width 117 height 29
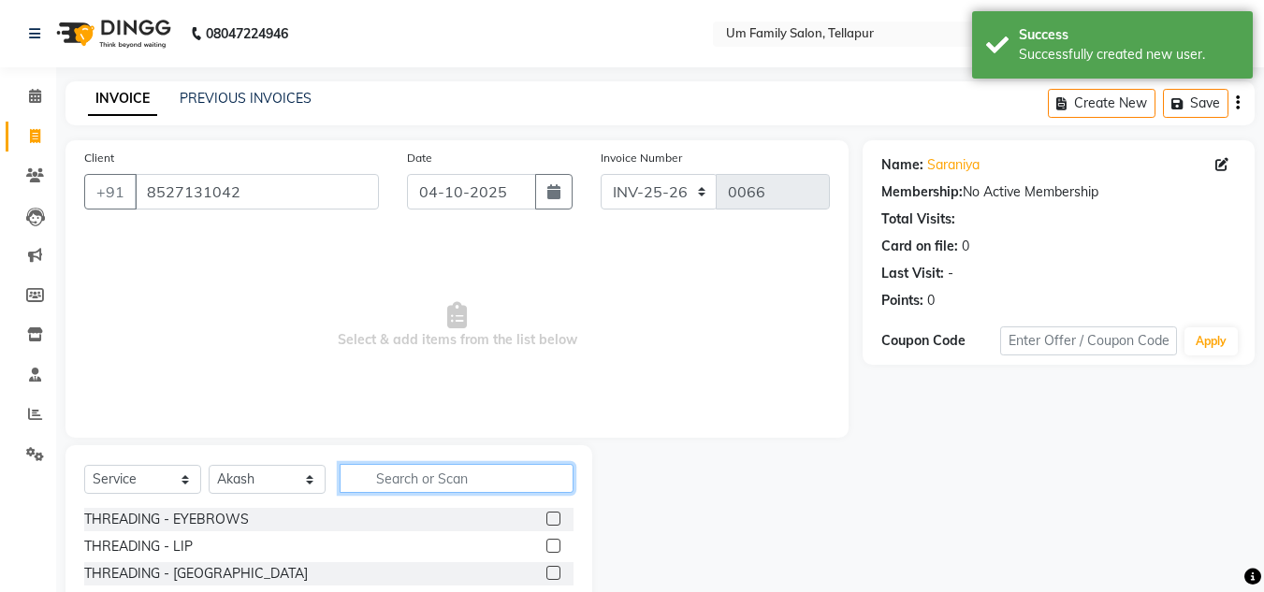
click at [452, 474] on input "text" at bounding box center [457, 478] width 234 height 29
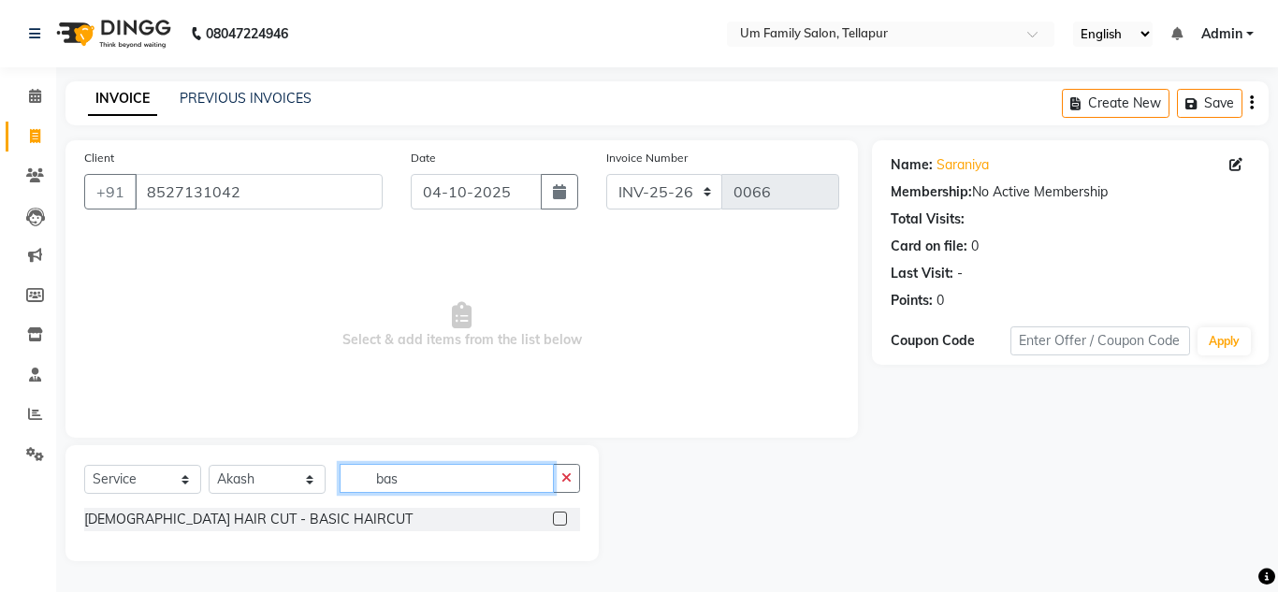
type input "bas"
click at [555, 516] on label at bounding box center [560, 519] width 14 height 14
click at [555, 516] on input "checkbox" at bounding box center [559, 520] width 12 height 12
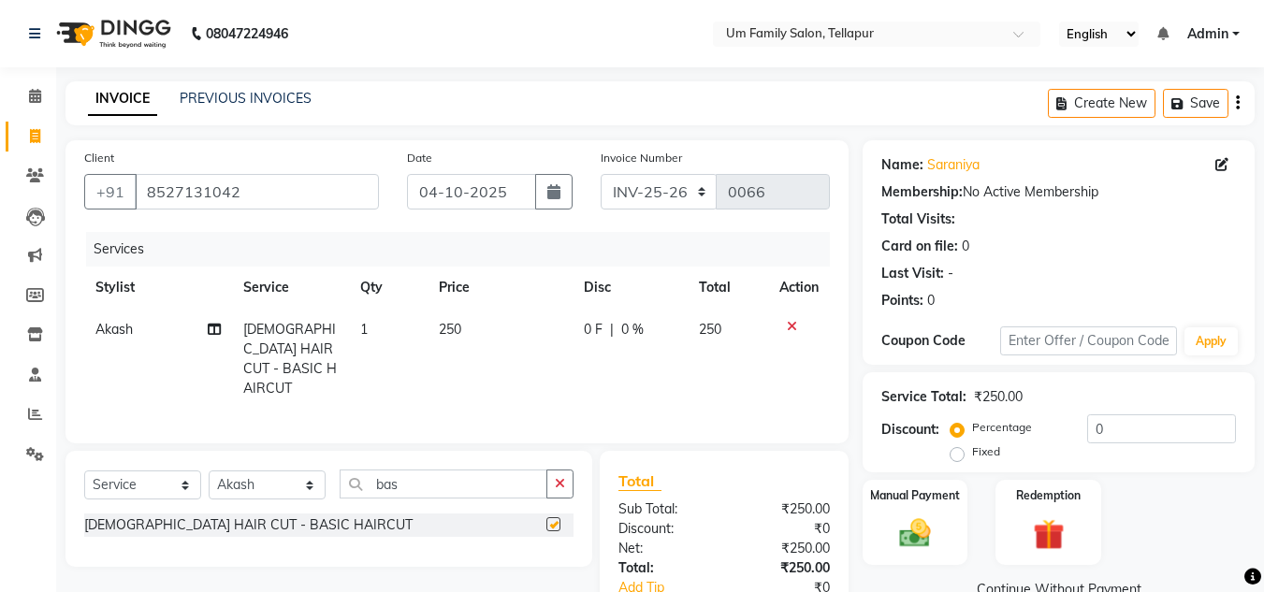
checkbox input "false"
click at [429, 199] on input "04-10-2025" at bounding box center [471, 192] width 129 height 36
select select "10"
select select "2025"
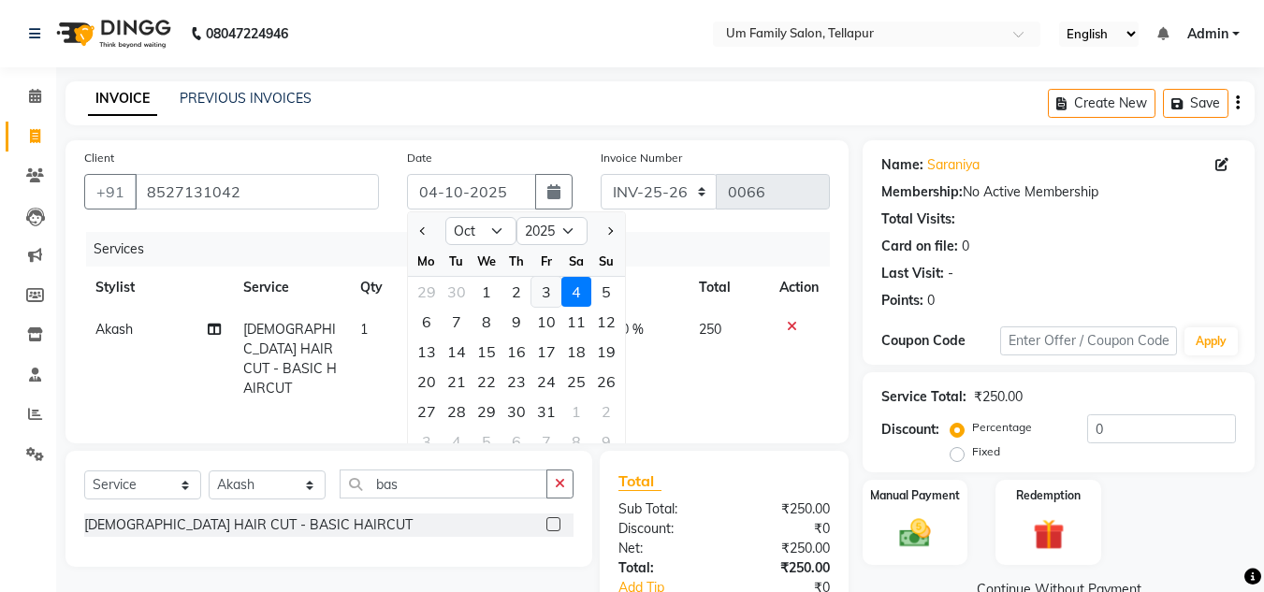
click at [547, 297] on div "3" at bounding box center [546, 292] width 30 height 30
type input "03-10-2025"
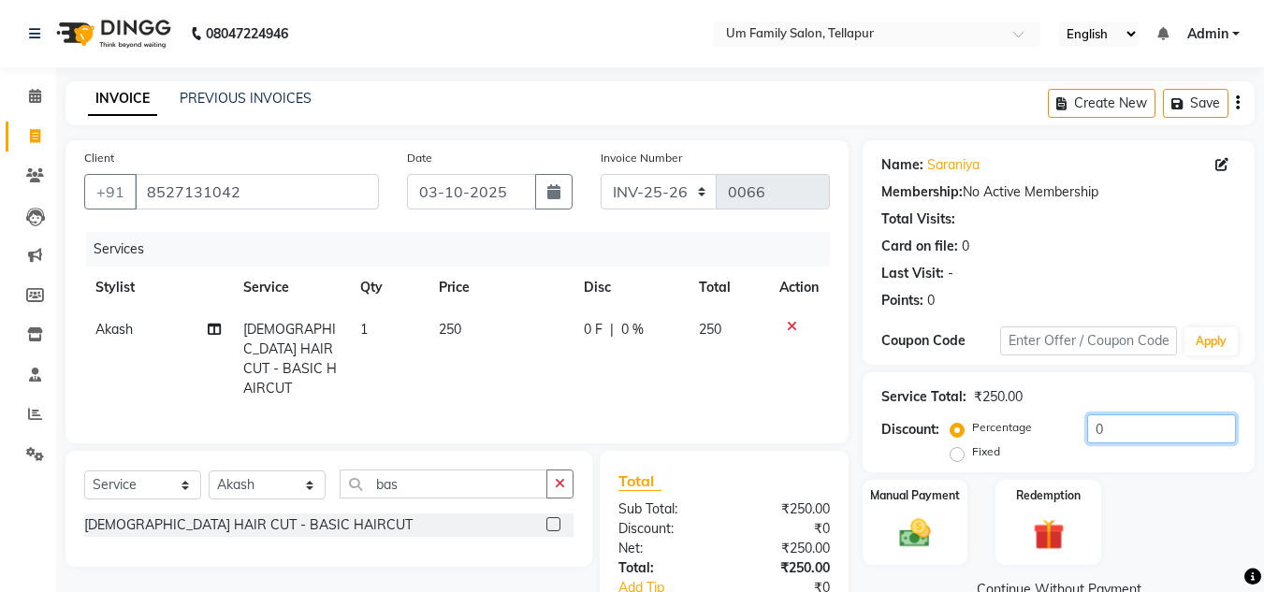
click at [1112, 431] on input "0" at bounding box center [1161, 428] width 149 height 29
type input "10"
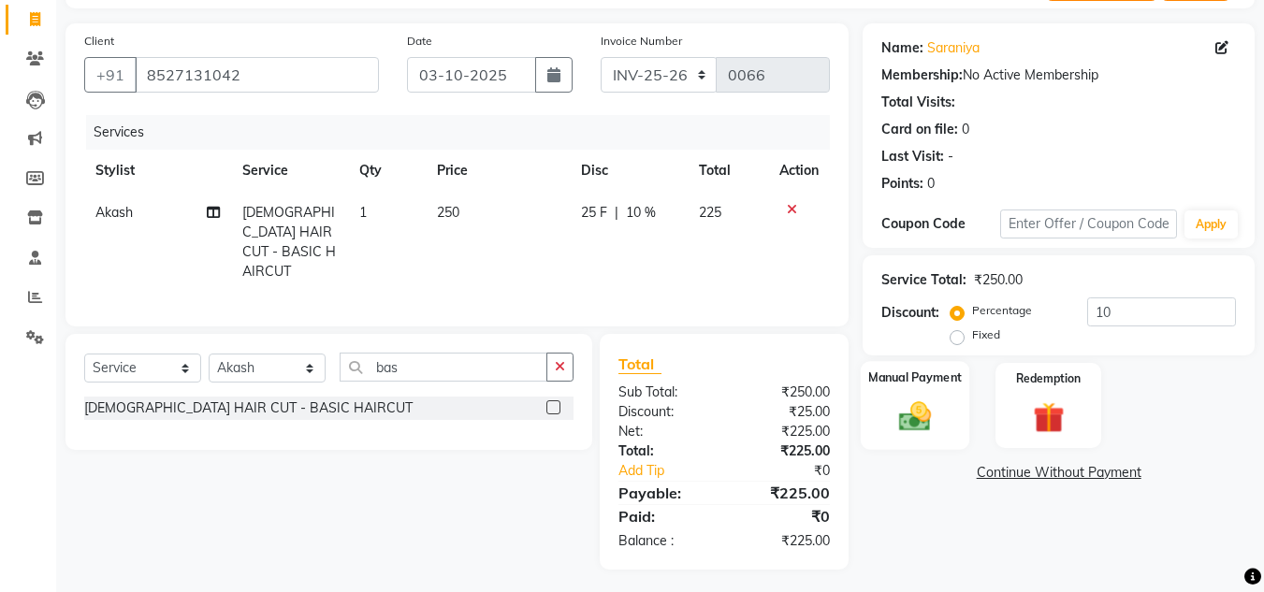
click at [890, 400] on img at bounding box center [915, 416] width 52 height 37
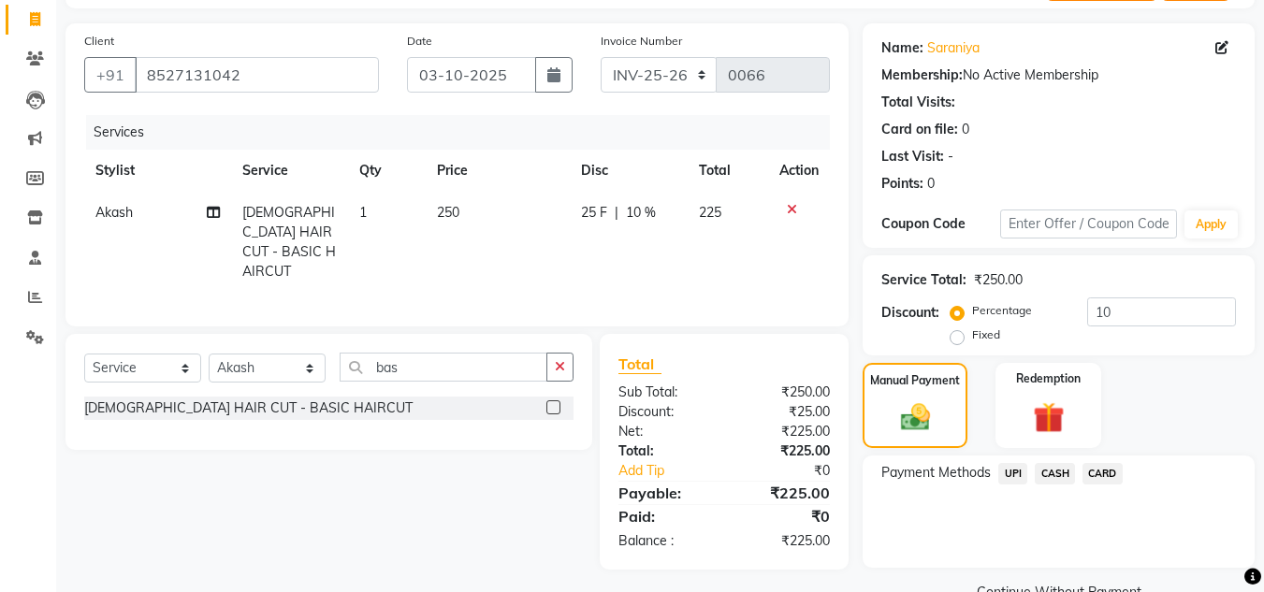
click at [1012, 474] on span "UPI" at bounding box center [1012, 474] width 29 height 22
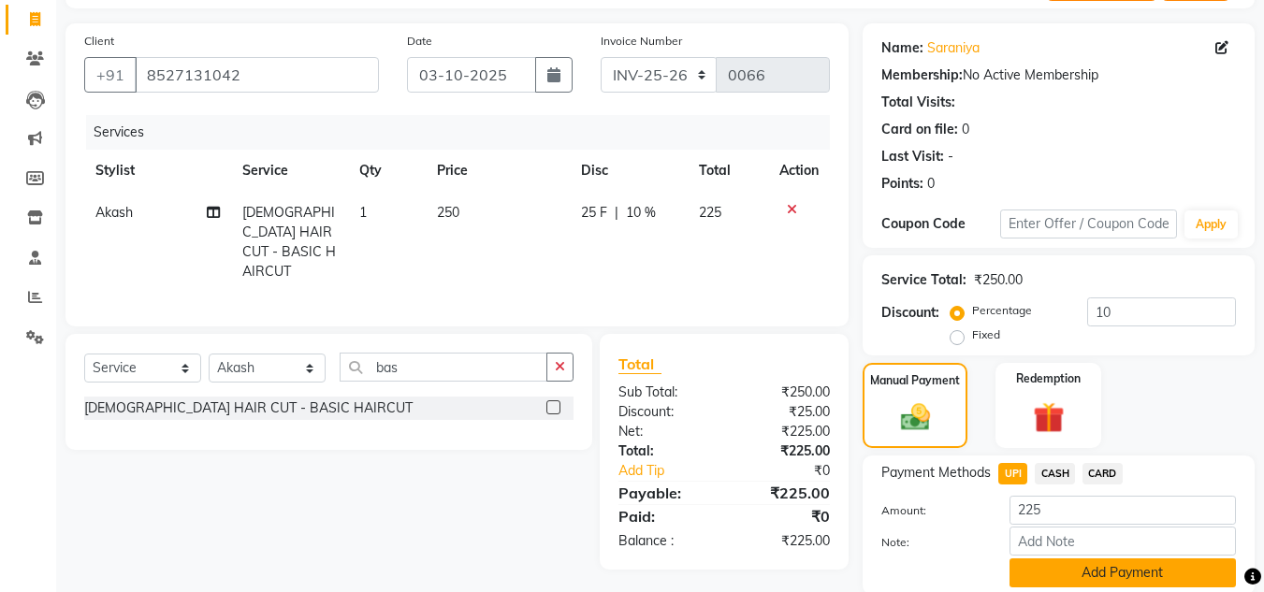
click at [1108, 579] on button "Add Payment" at bounding box center [1123, 573] width 226 height 29
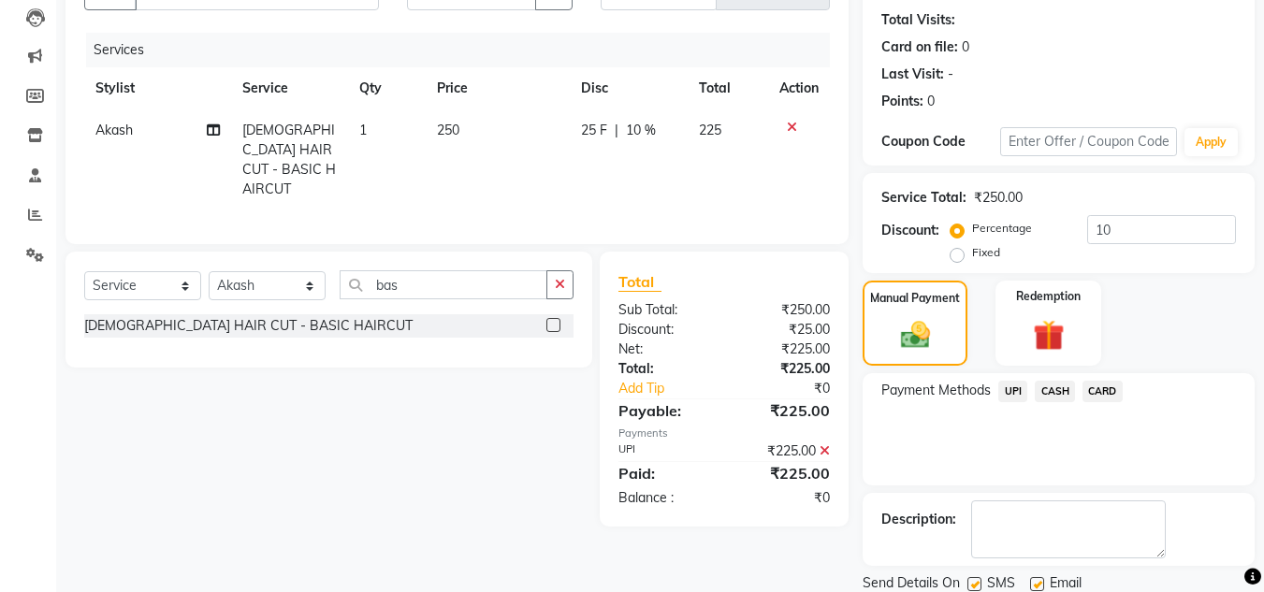
scroll to position [265, 0]
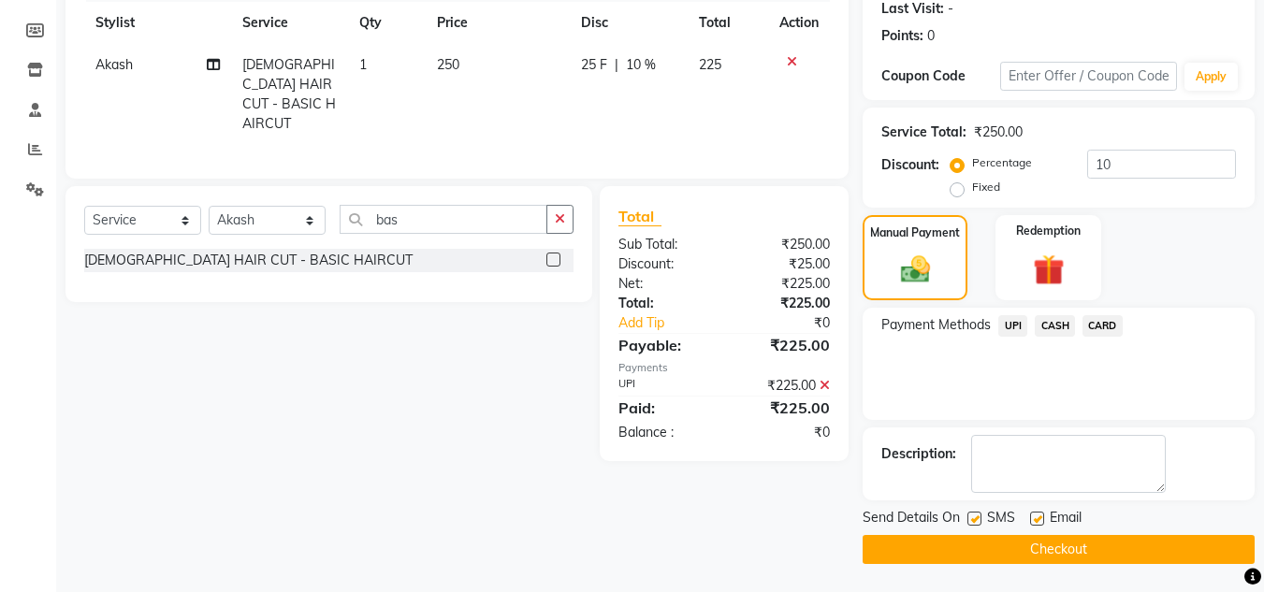
click at [1171, 558] on button "Checkout" at bounding box center [1059, 549] width 392 height 29
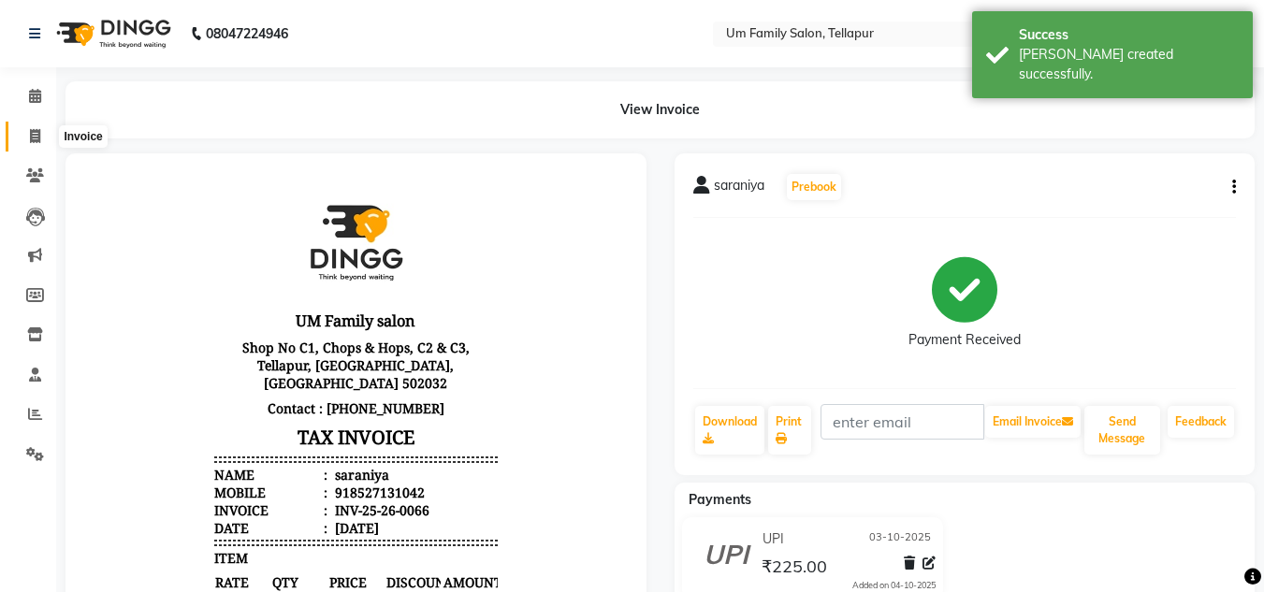
click at [37, 135] on icon at bounding box center [35, 136] width 10 height 14
select select "service"
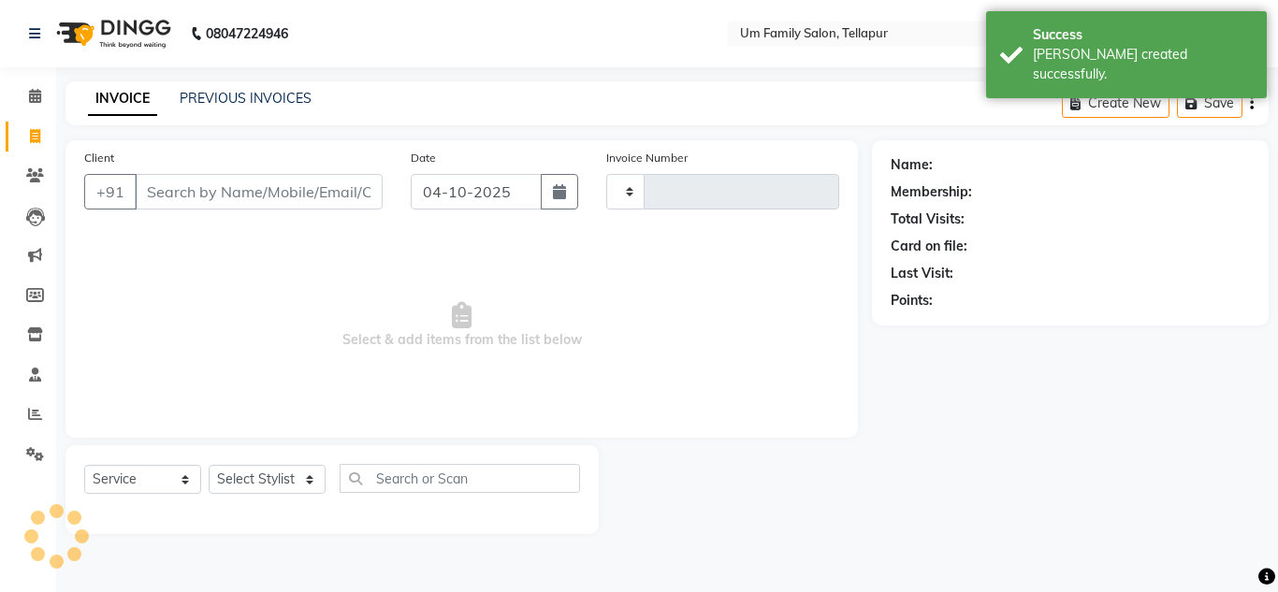
type input "0067"
select select "5102"
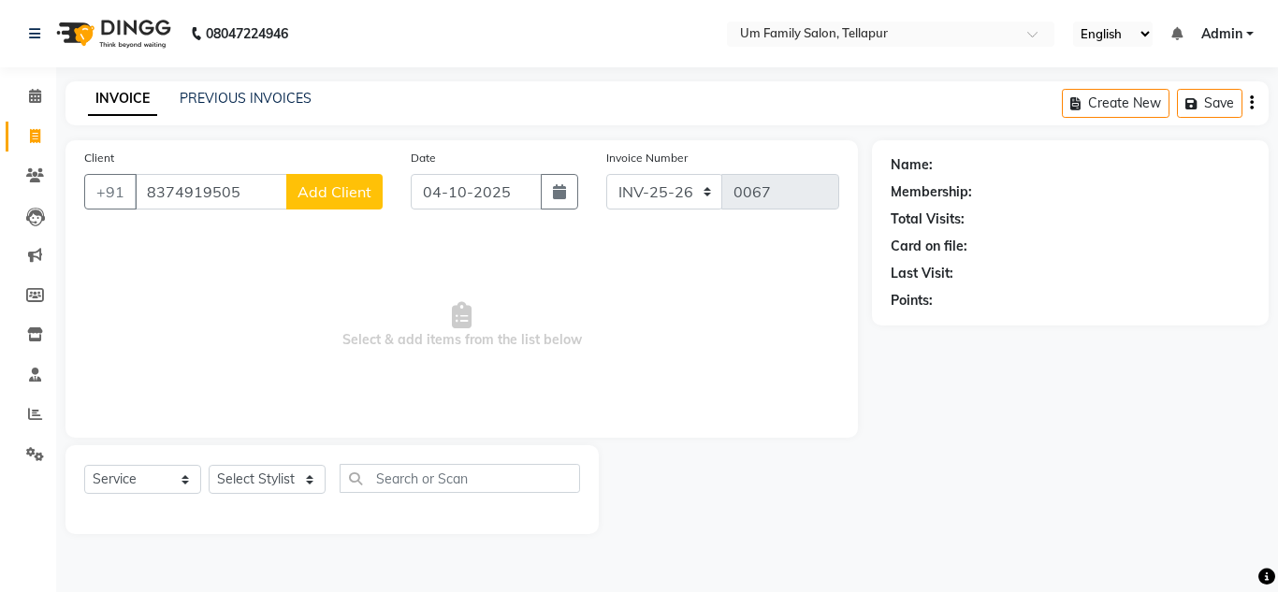
type input "8374919505"
click at [326, 196] on span "Add Client" at bounding box center [335, 191] width 74 height 19
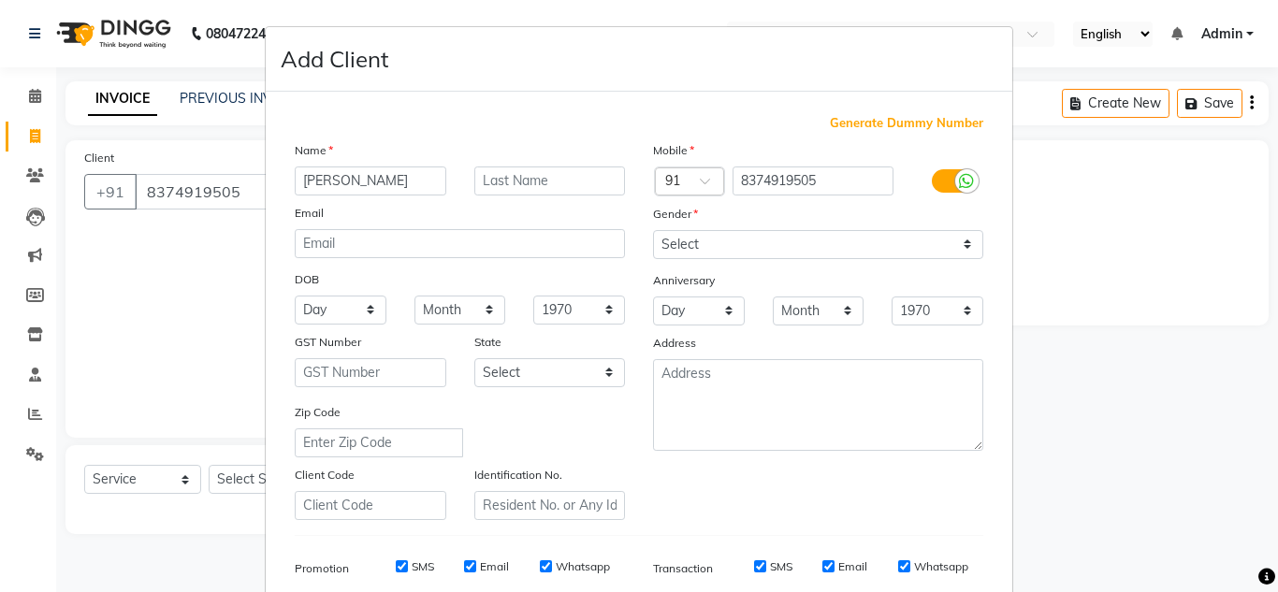
type input "[PERSON_NAME]"
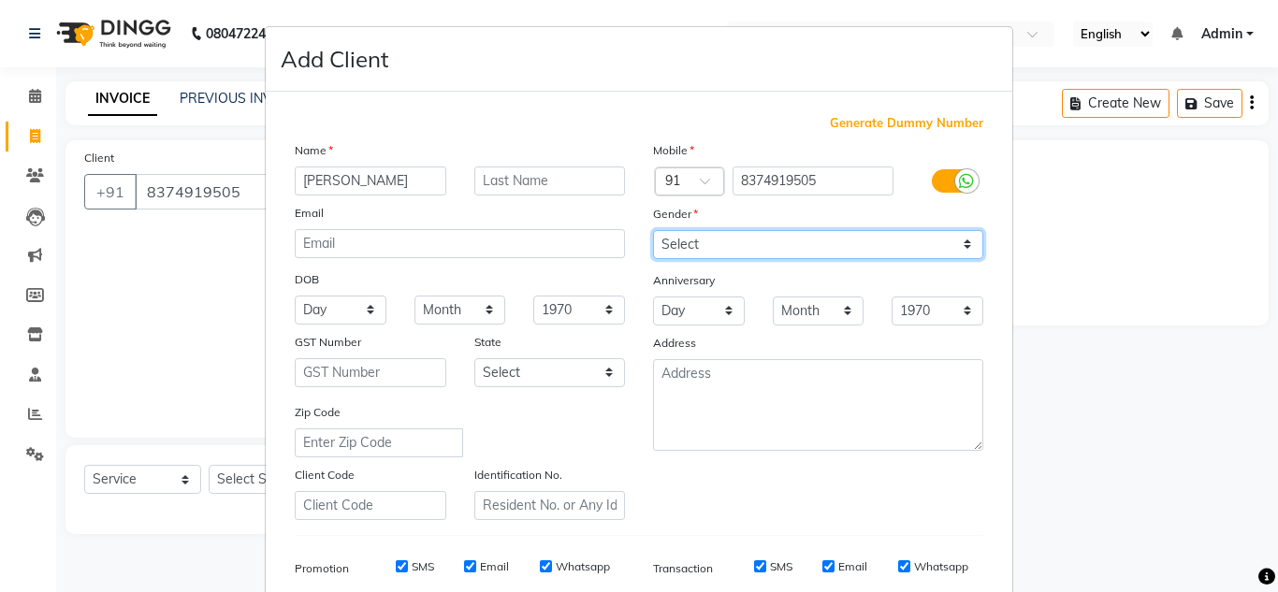
click at [875, 249] on select "Select [DEMOGRAPHIC_DATA] [DEMOGRAPHIC_DATA] Other Prefer Not To Say" at bounding box center [818, 244] width 330 height 29
select select "[DEMOGRAPHIC_DATA]"
click at [653, 230] on select "Select [DEMOGRAPHIC_DATA] [DEMOGRAPHIC_DATA] Other Prefer Not To Say" at bounding box center [818, 244] width 330 height 29
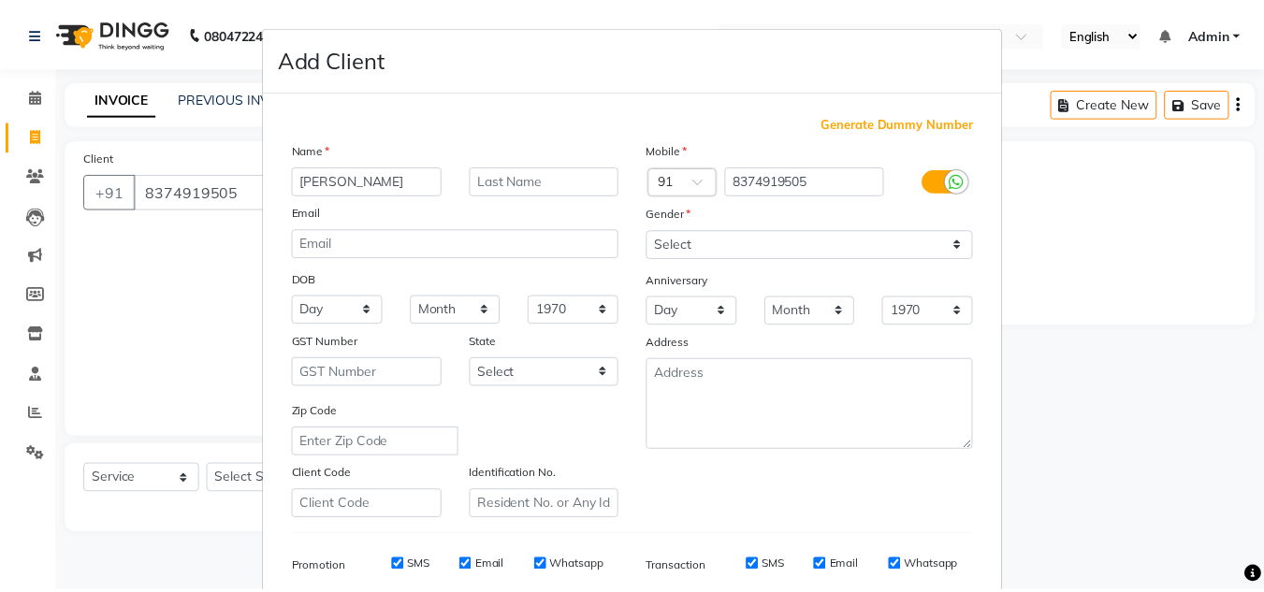
scroll to position [271, 0]
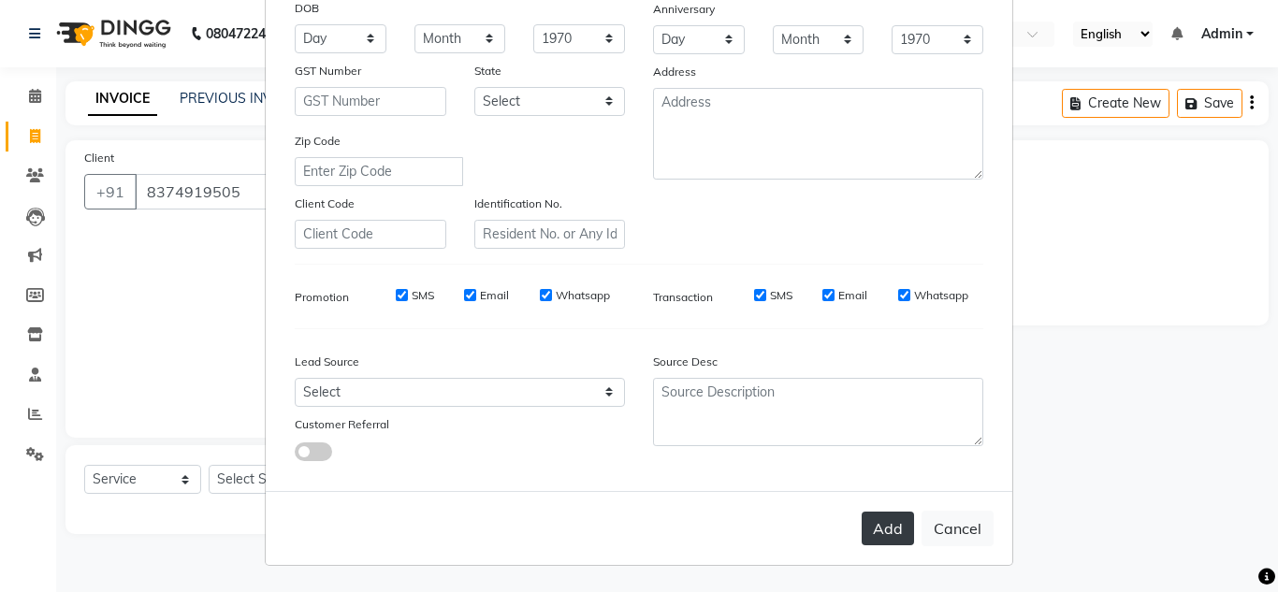
click at [900, 530] on button "Add" at bounding box center [888, 529] width 52 height 34
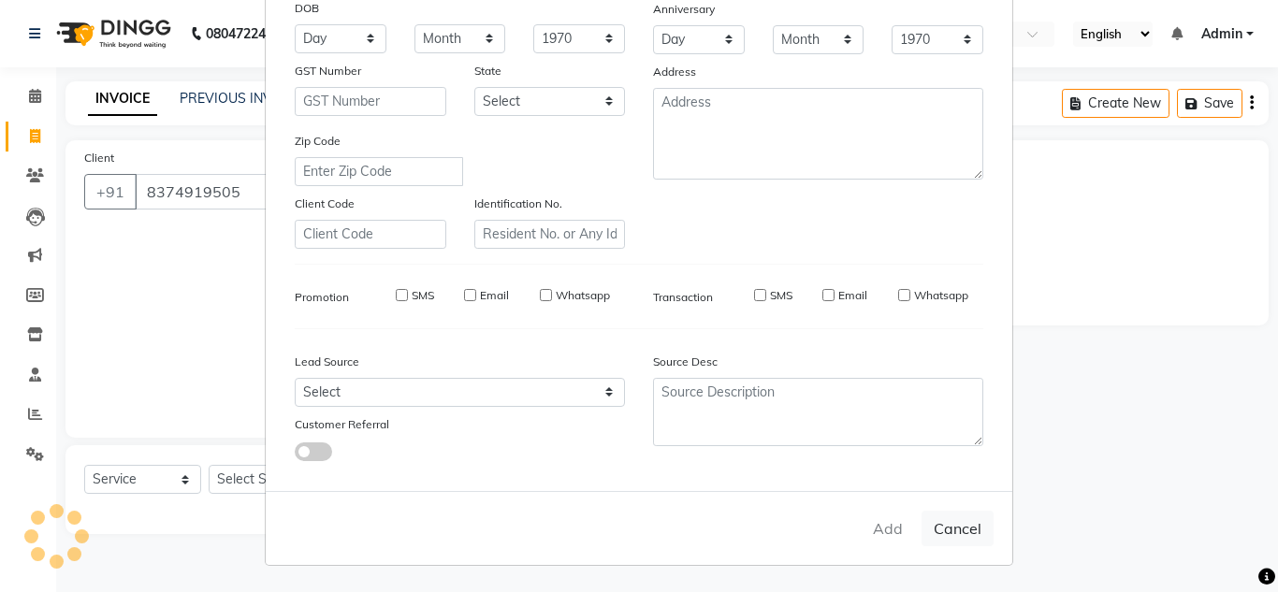
select select
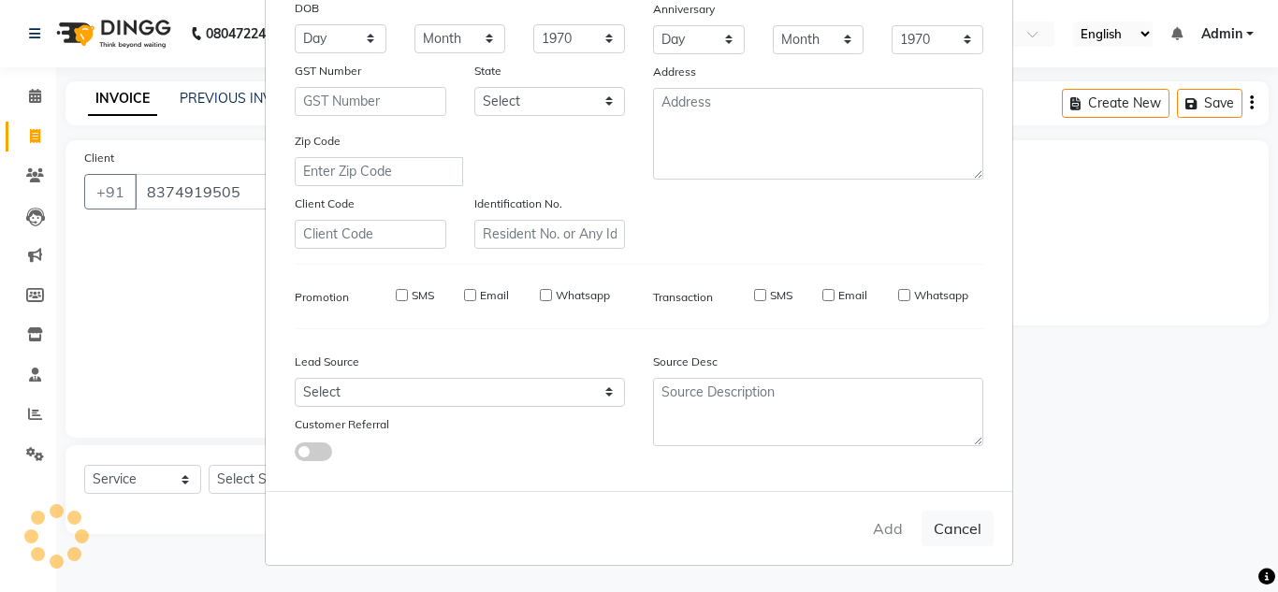
select select
checkbox input "false"
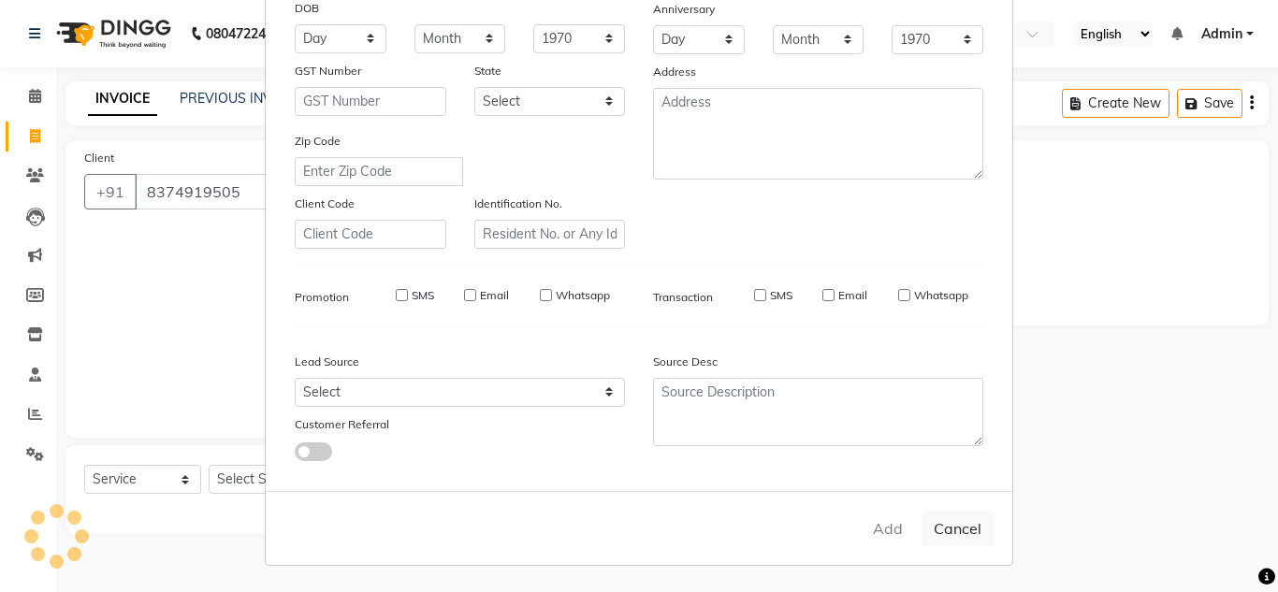
checkbox input "false"
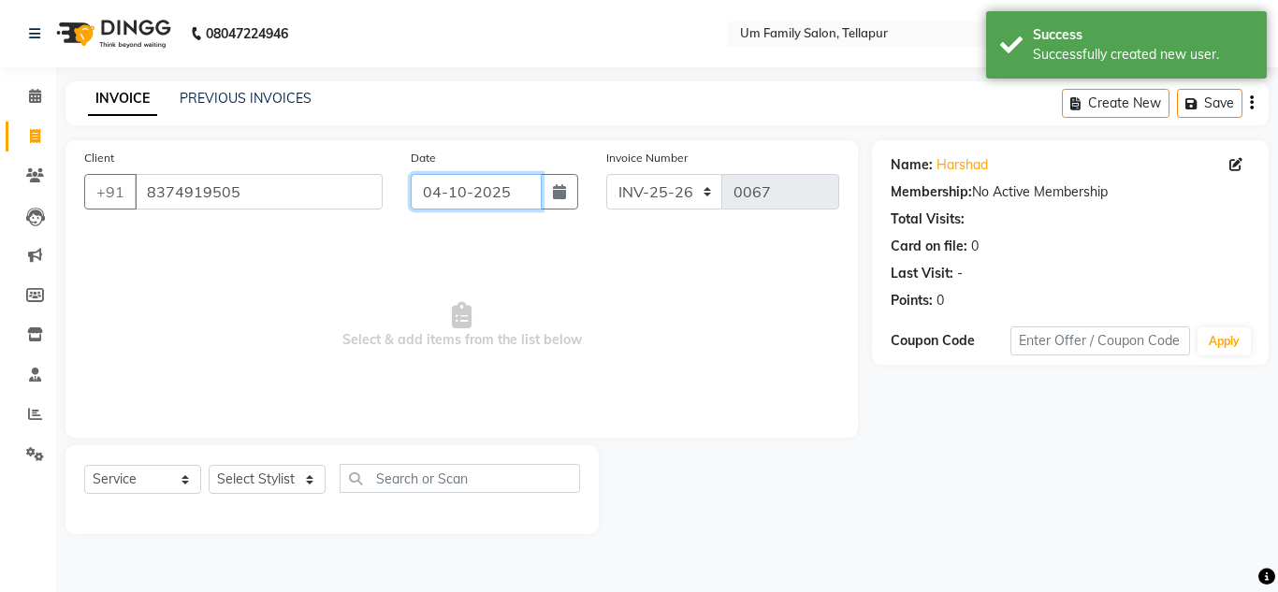
click at [437, 195] on input "04-10-2025" at bounding box center [476, 192] width 131 height 36
select select "10"
select select "2025"
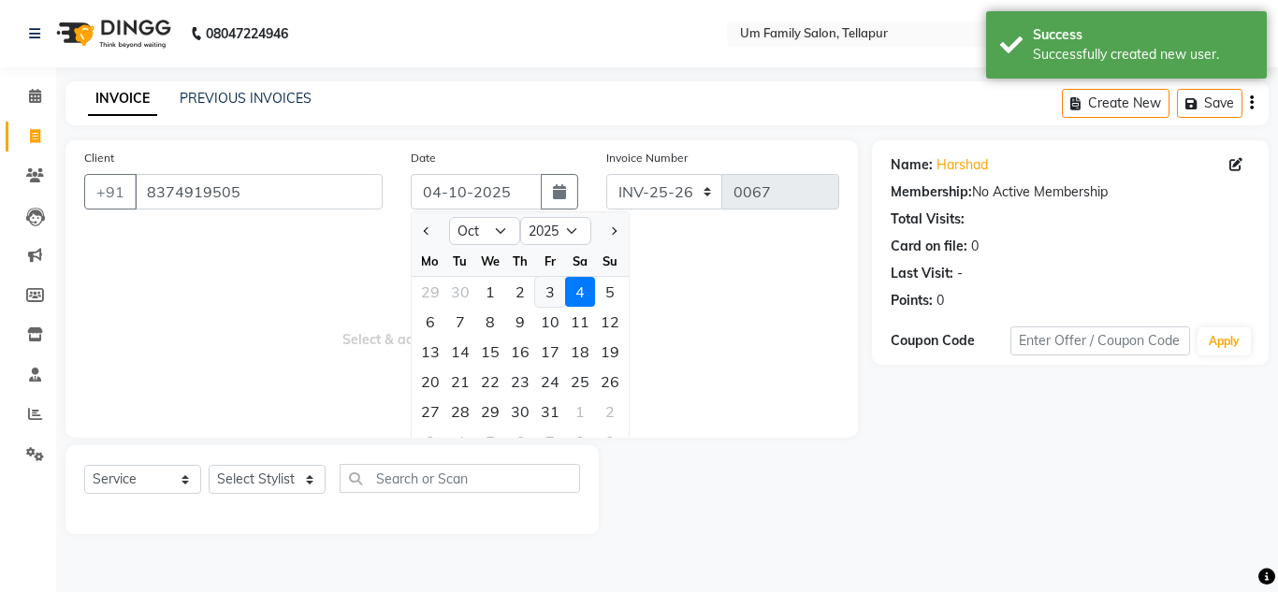
click at [544, 289] on div "3" at bounding box center [550, 292] width 30 height 30
type input "03-10-2025"
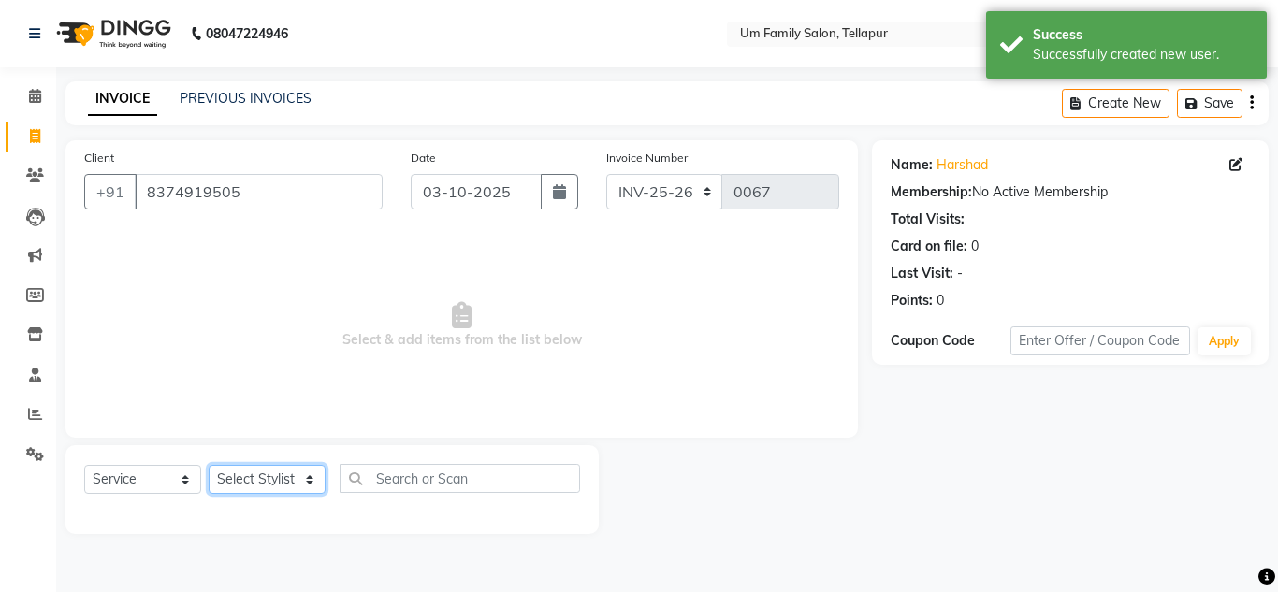
click at [319, 485] on select "Select Stylist Akash K. SAI pandu [PERSON_NAME]" at bounding box center [267, 479] width 117 height 29
select select "82738"
click at [209, 465] on select "Select Stylist Akash K. SAI pandu [PERSON_NAME]" at bounding box center [267, 479] width 117 height 29
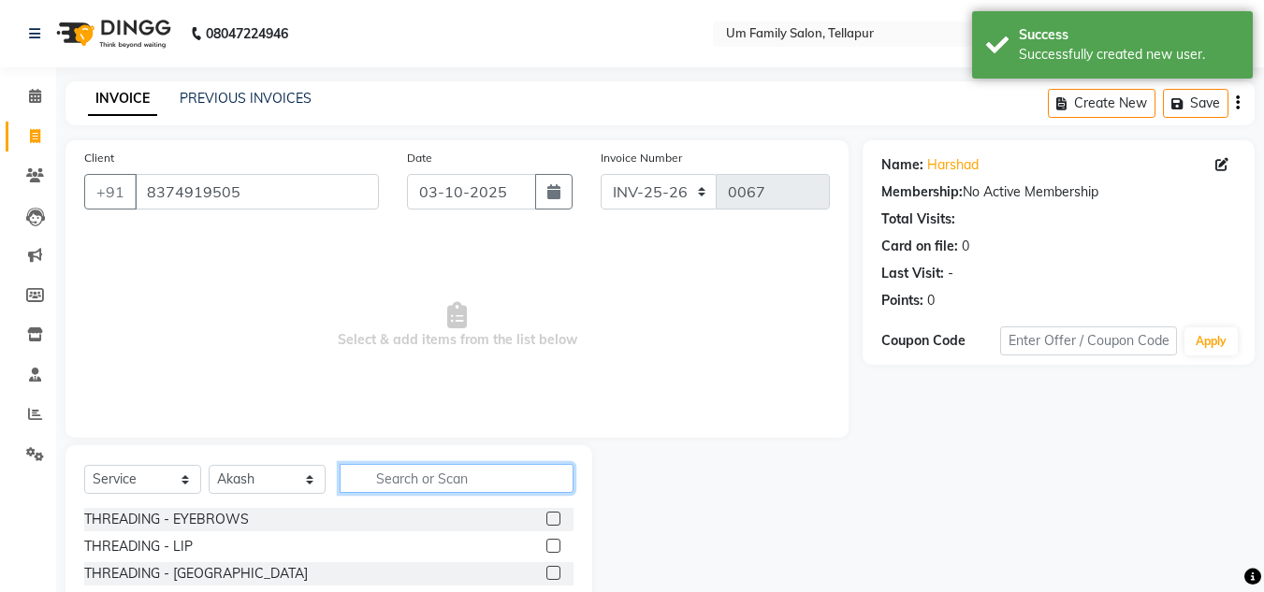
click at [405, 473] on input "text" at bounding box center [457, 478] width 234 height 29
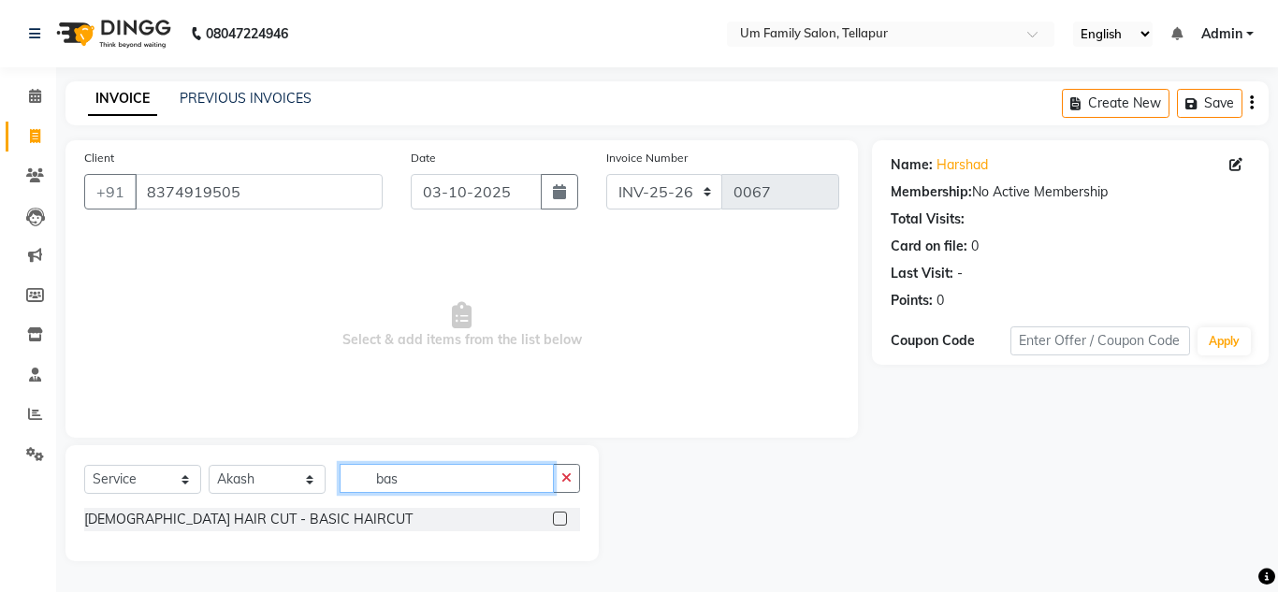
type input "bas"
click at [558, 516] on label at bounding box center [560, 519] width 14 height 14
click at [558, 516] on input "checkbox" at bounding box center [559, 520] width 12 height 12
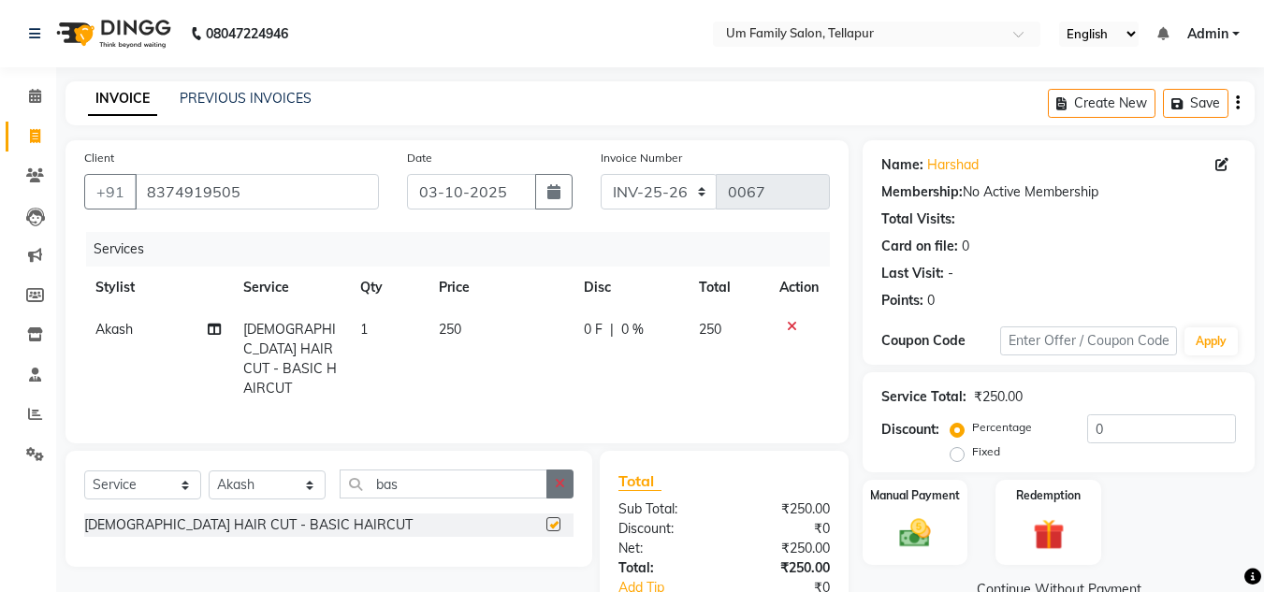
checkbox input "false"
click at [560, 477] on icon "button" at bounding box center [560, 483] width 10 height 13
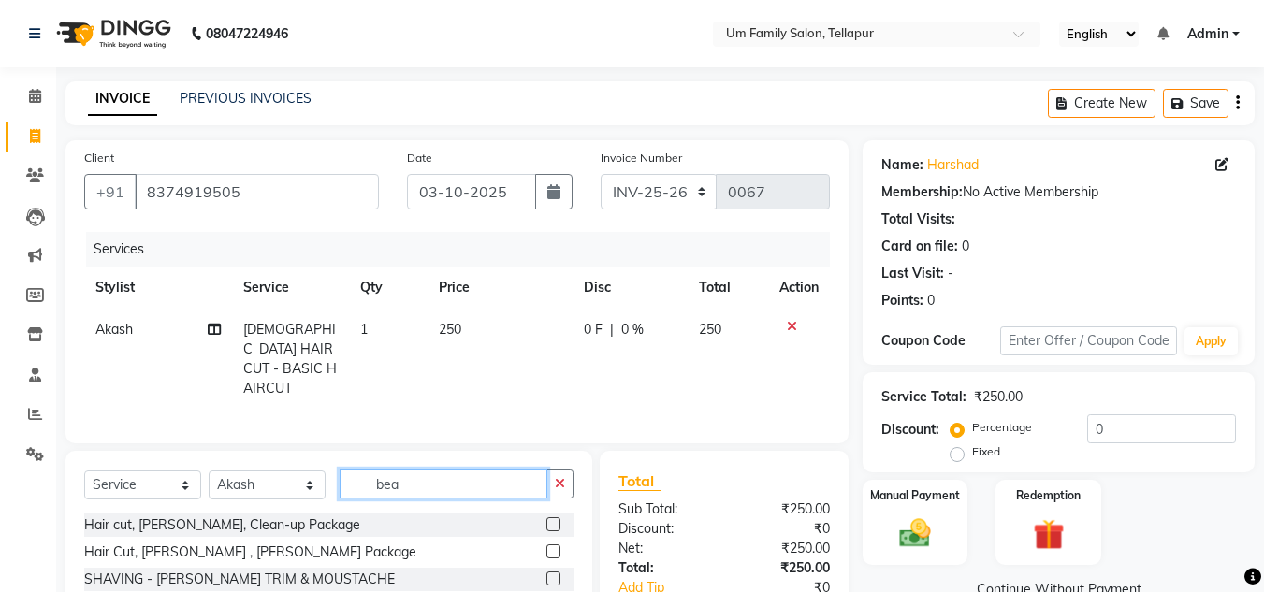
type input "bea"
click at [549, 574] on label at bounding box center [553, 579] width 14 height 14
click at [549, 574] on input "checkbox" at bounding box center [552, 580] width 12 height 12
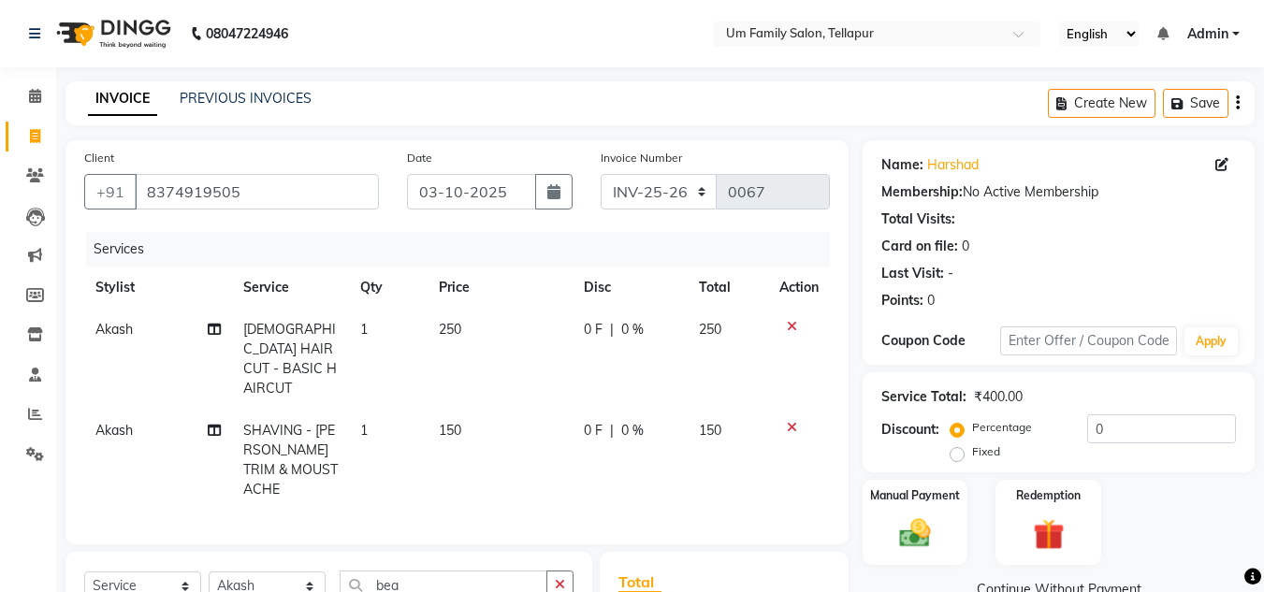
checkbox input "false"
click at [929, 531] on img at bounding box center [915, 533] width 52 height 37
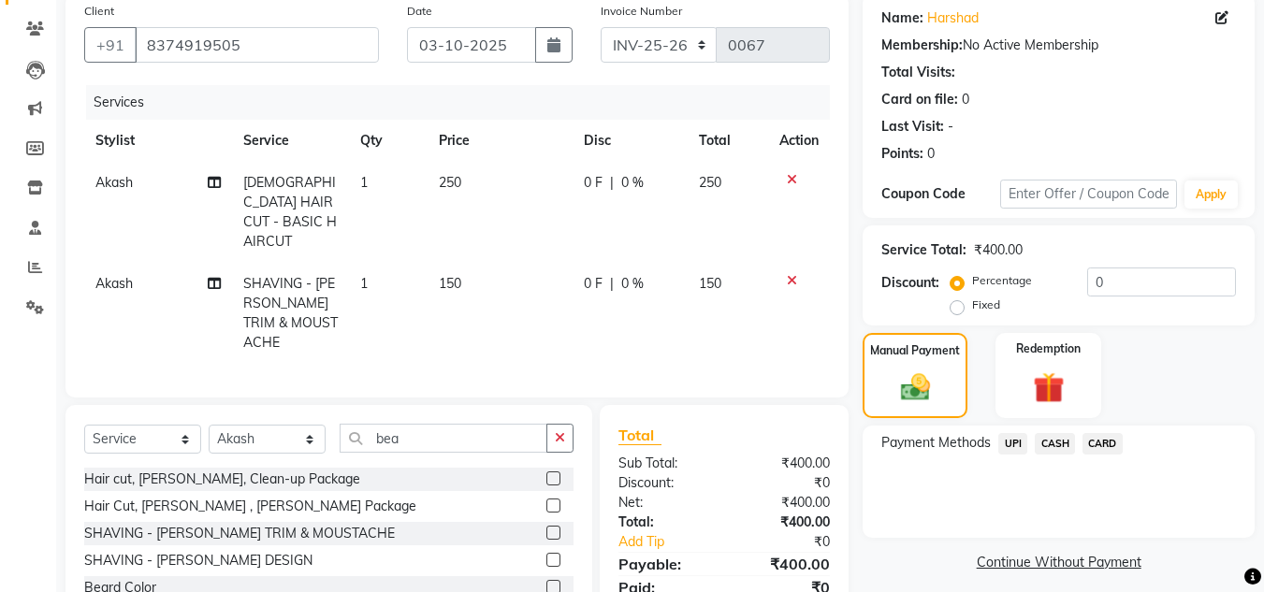
scroll to position [214, 0]
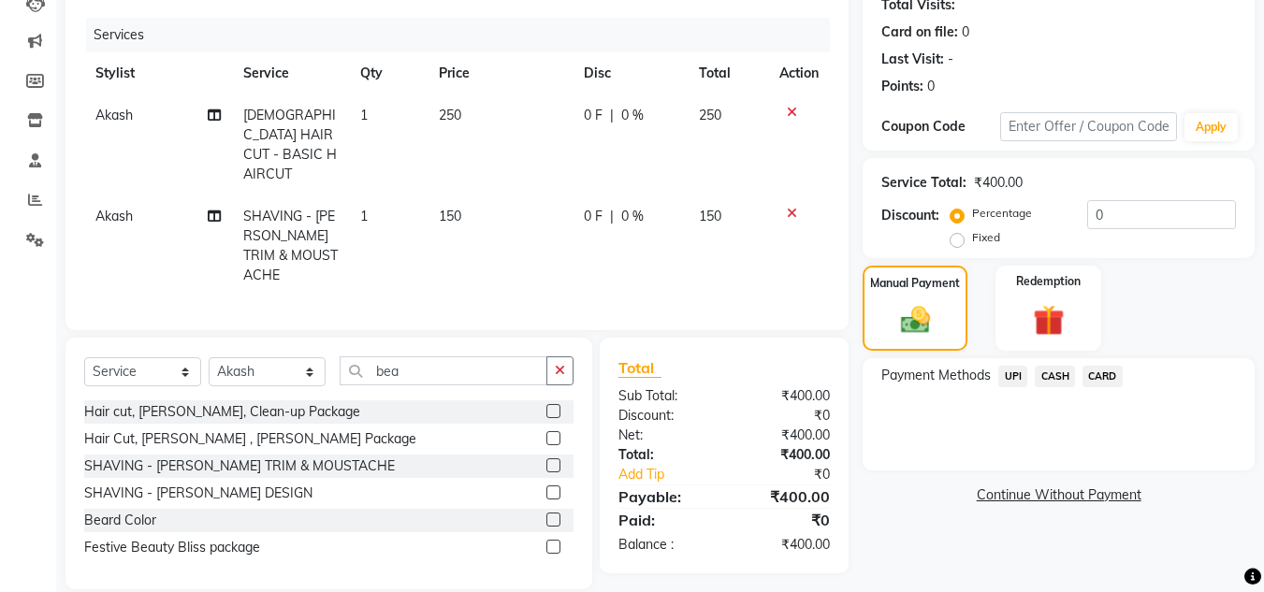
click at [1009, 374] on span "UPI" at bounding box center [1012, 377] width 29 height 22
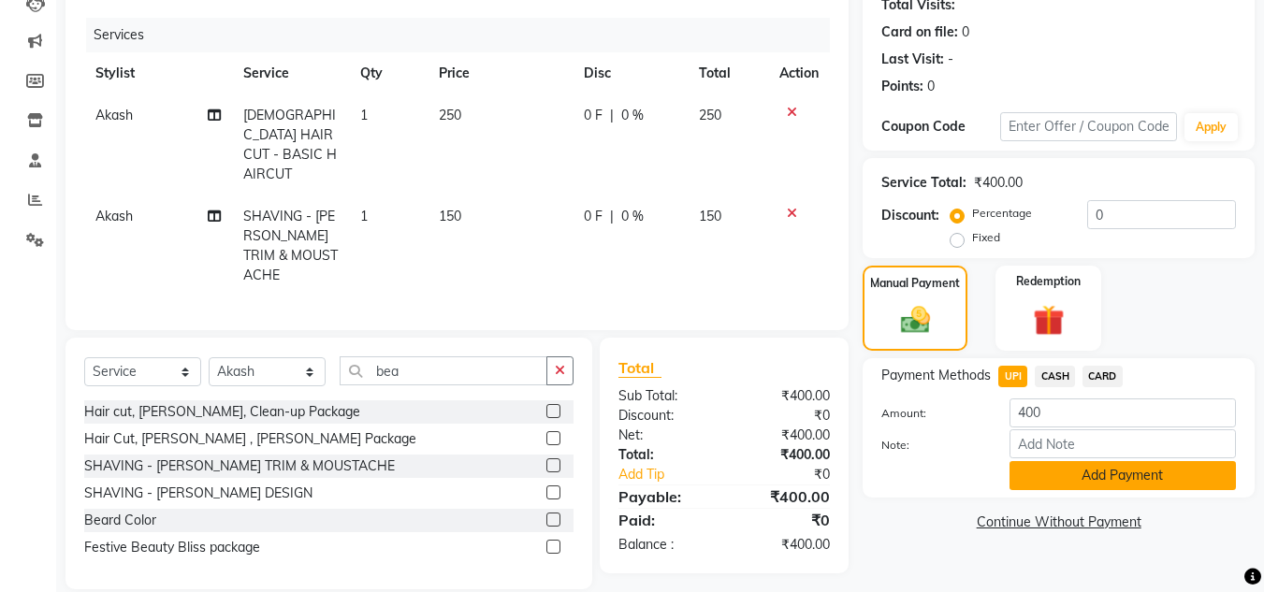
click at [1070, 463] on button "Add Payment" at bounding box center [1123, 475] width 226 height 29
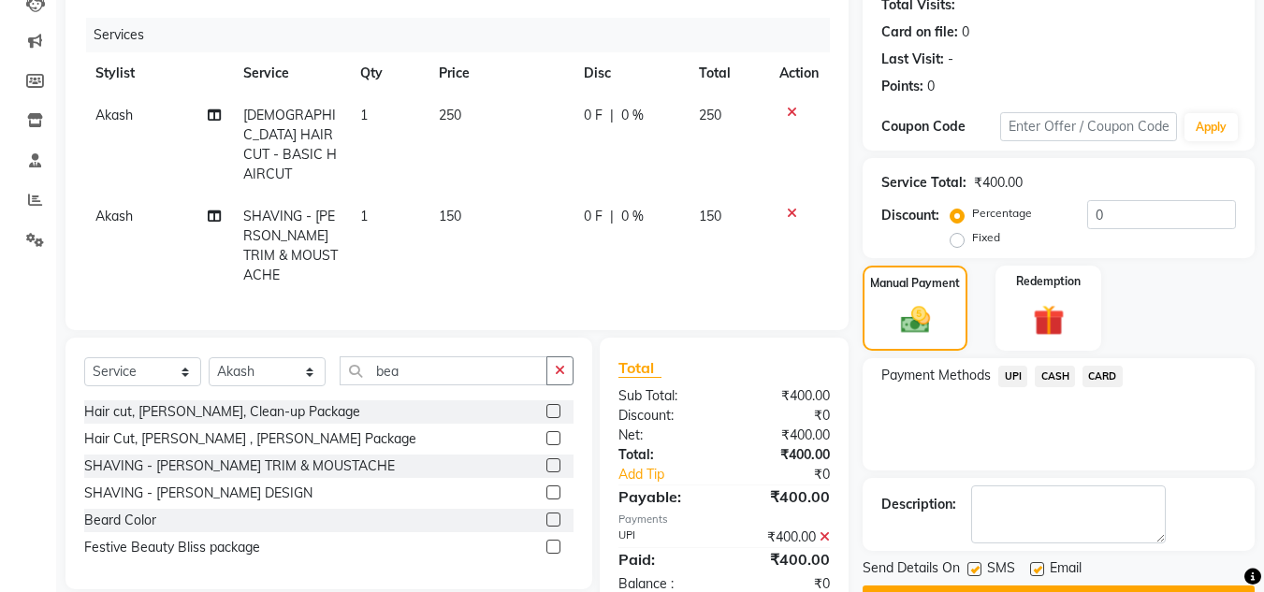
scroll to position [265, 0]
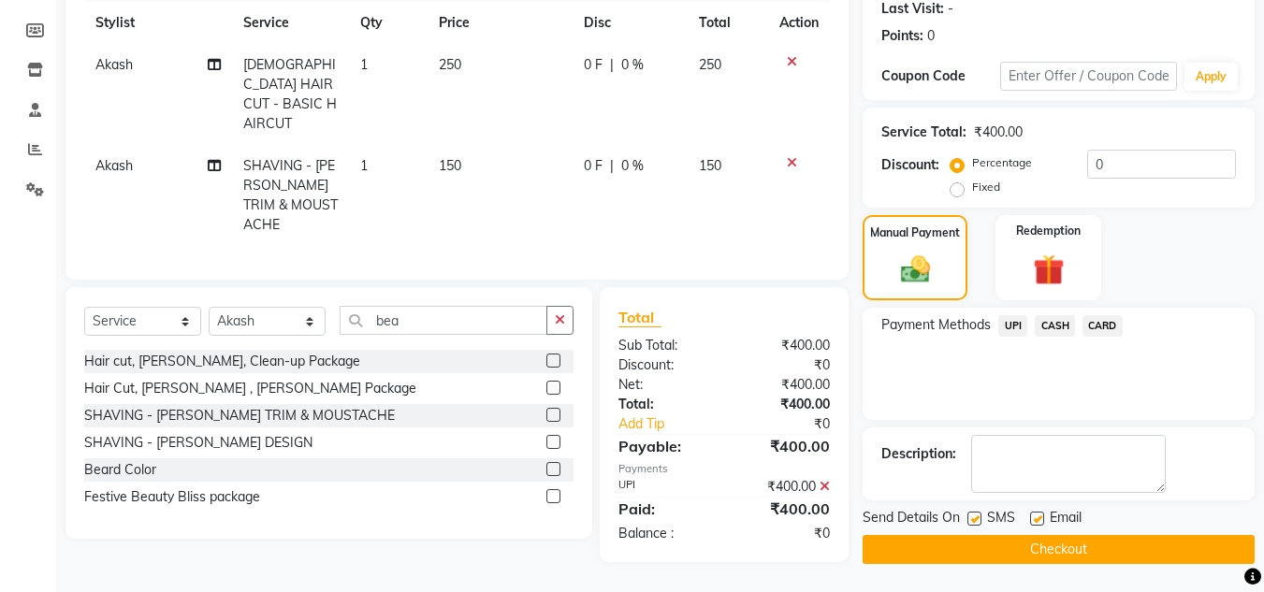
click at [1198, 558] on button "Checkout" at bounding box center [1059, 549] width 392 height 29
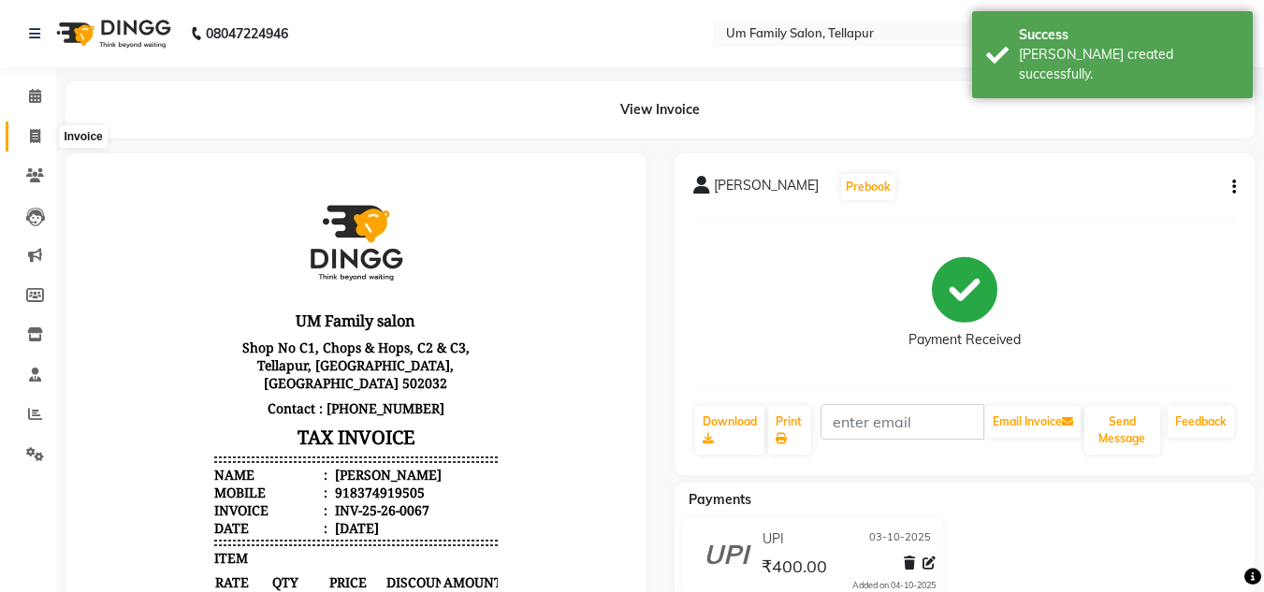
click at [34, 131] on icon at bounding box center [35, 136] width 10 height 14
select select "service"
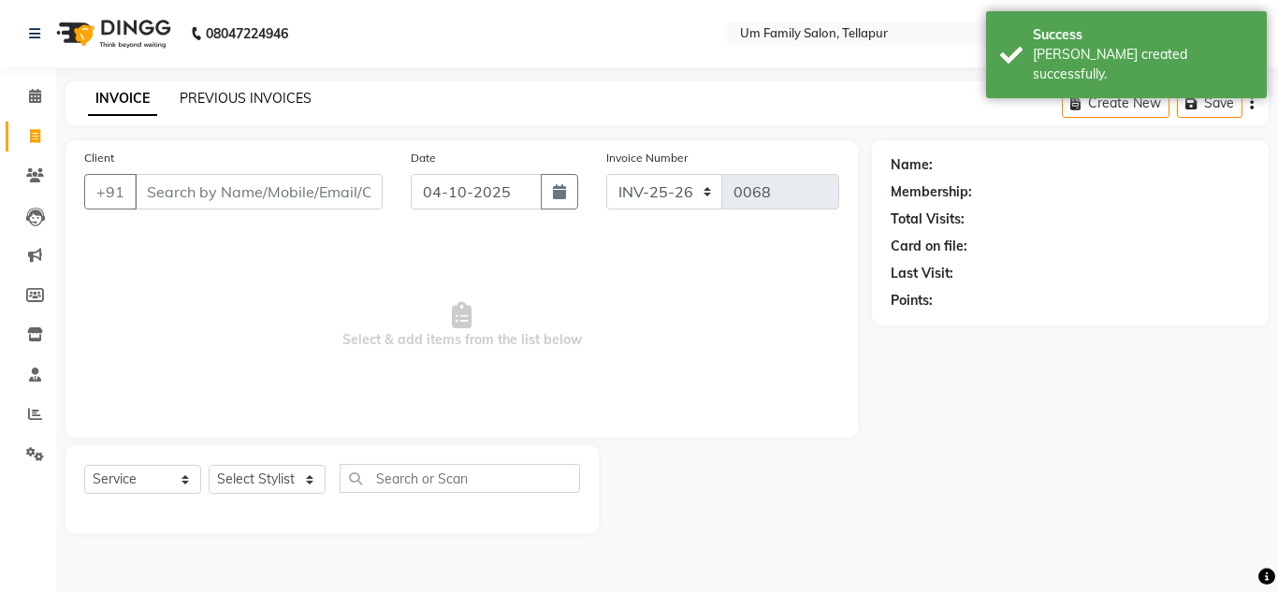
click at [255, 91] on link "PREVIOUS INVOICES" at bounding box center [246, 98] width 132 height 17
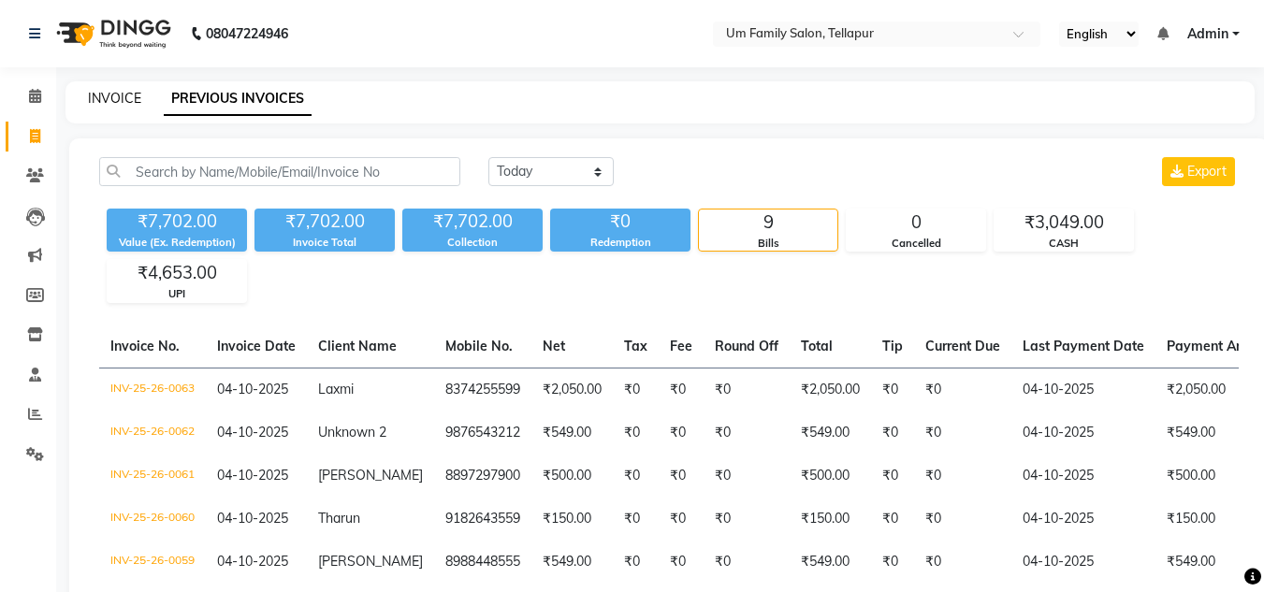
click at [109, 94] on link "INVOICE" at bounding box center [114, 98] width 53 height 17
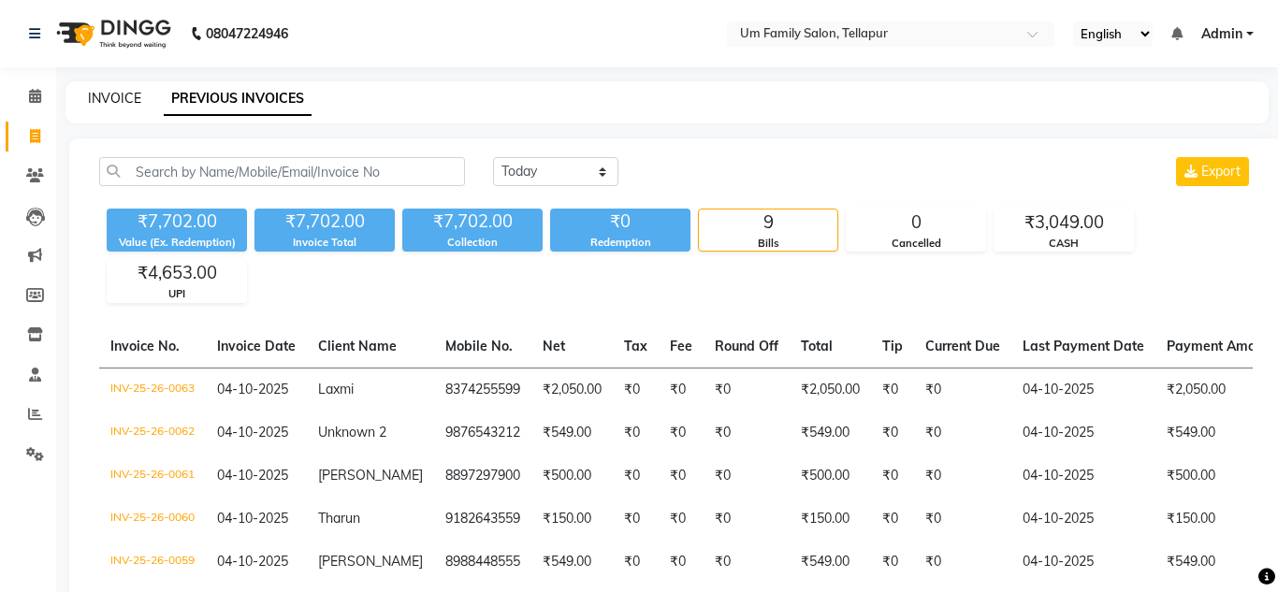
select select "service"
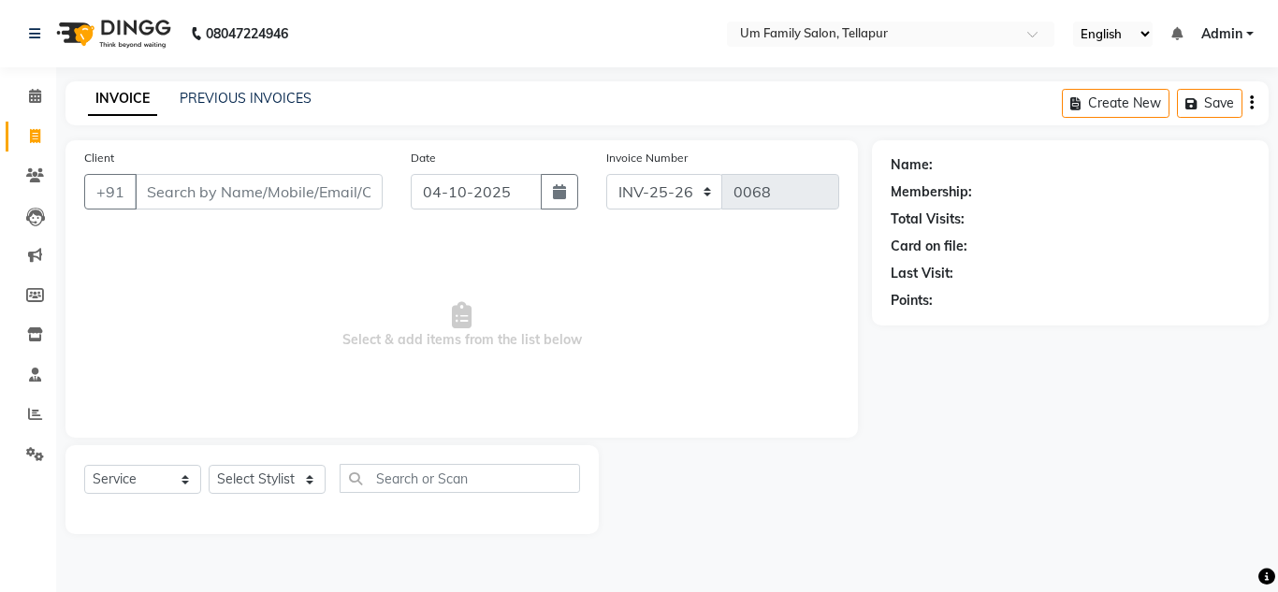
click at [239, 194] on input "Client" at bounding box center [259, 192] width 248 height 36
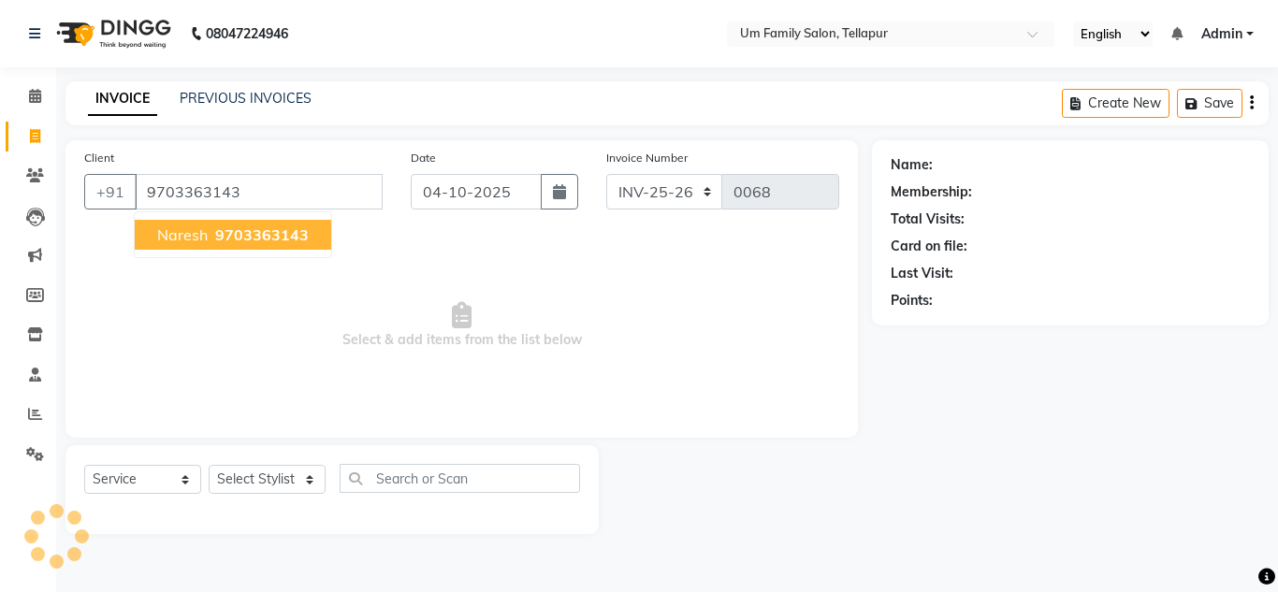
type input "9703363143"
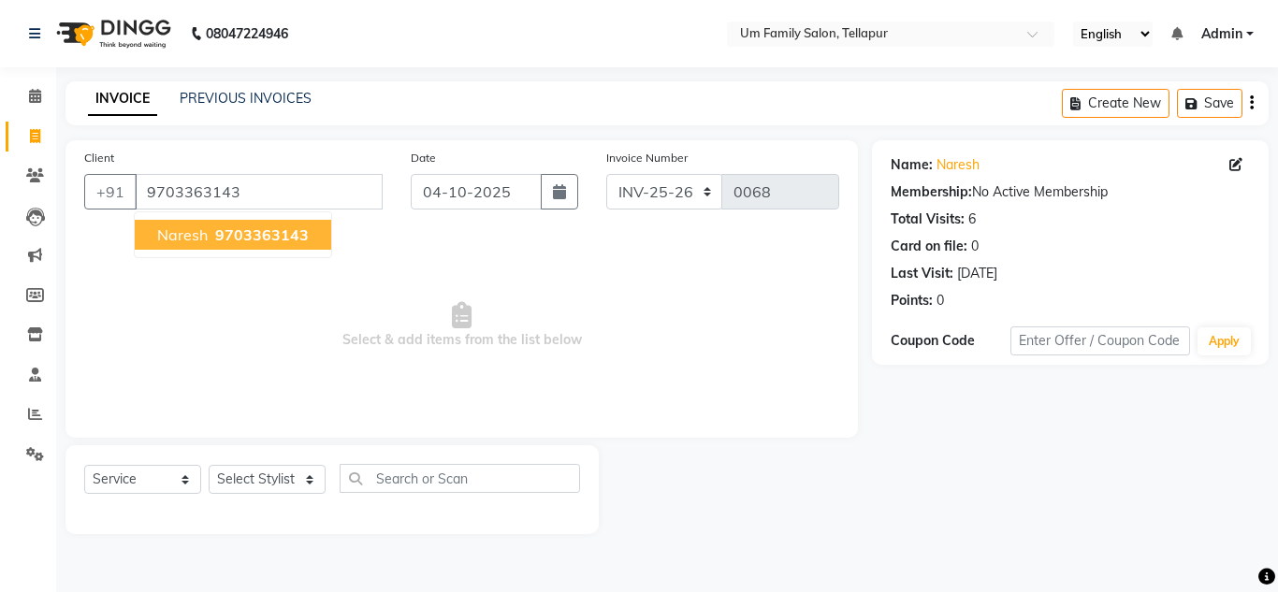
click at [280, 231] on span "9703363143" at bounding box center [262, 234] width 94 height 19
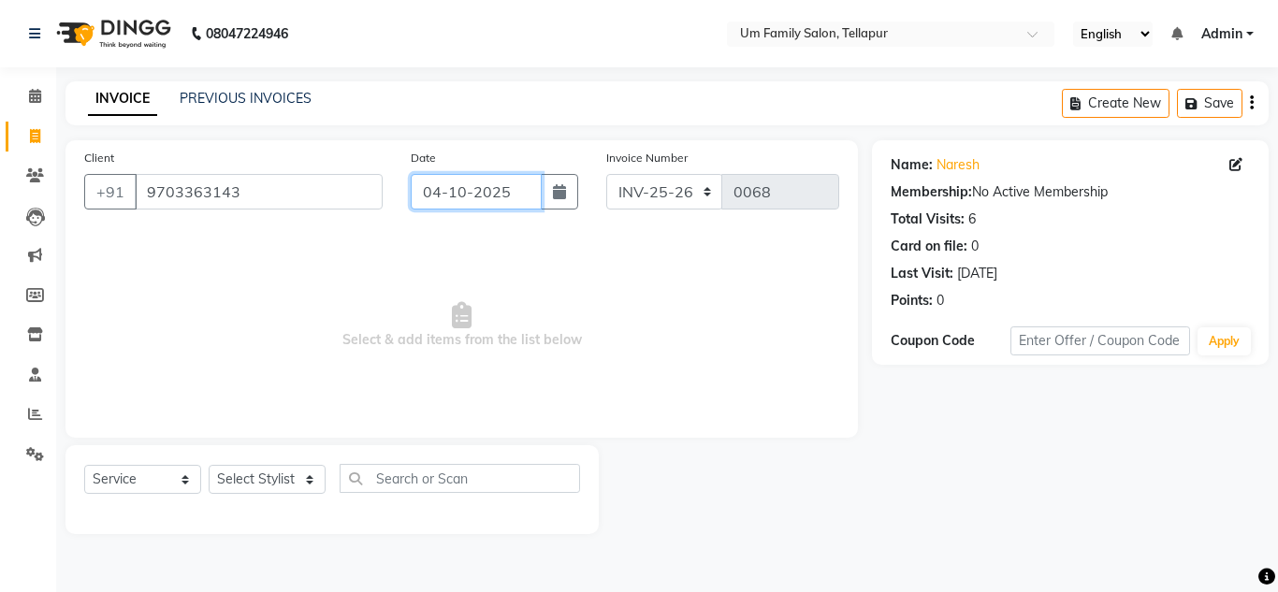
click at [431, 196] on input "04-10-2025" at bounding box center [476, 192] width 131 height 36
select select "10"
select select "2025"
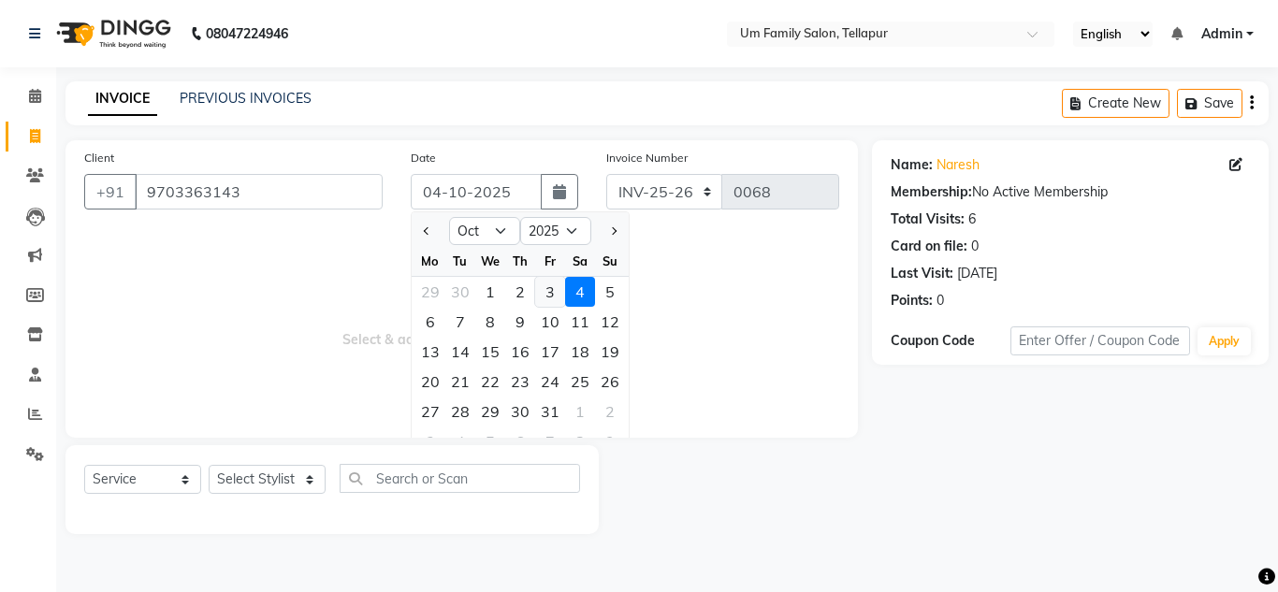
click at [546, 289] on div "3" at bounding box center [550, 292] width 30 height 30
type input "03-10-2025"
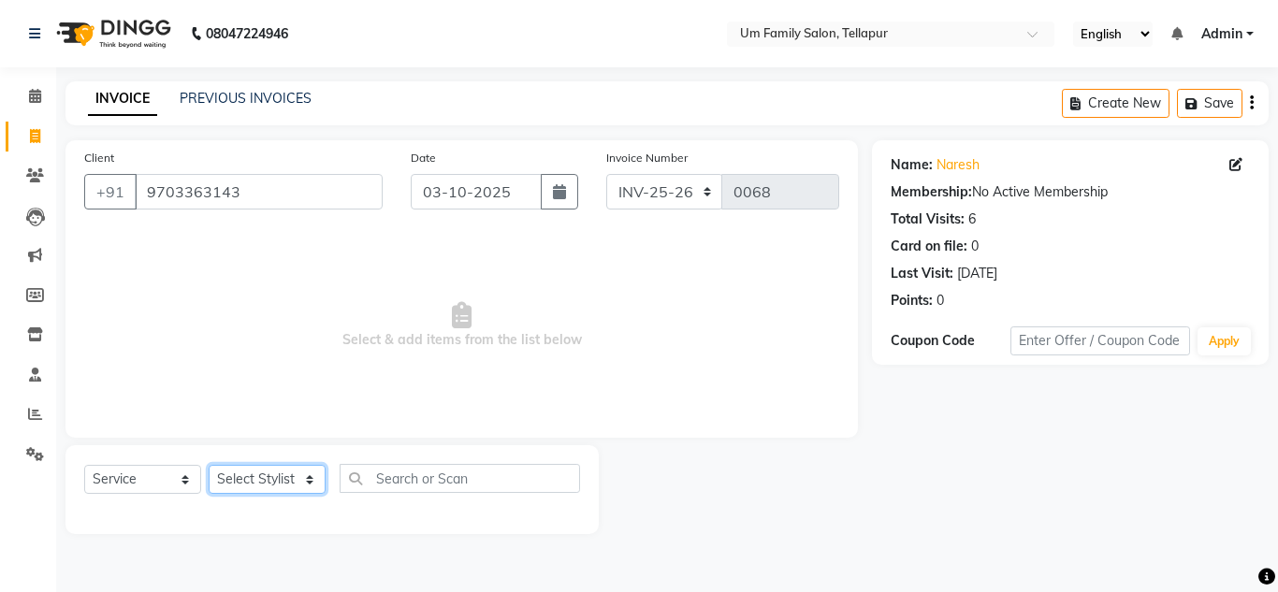
click at [298, 485] on select "Select Stylist Akash K. SAI pandu [PERSON_NAME]" at bounding box center [267, 479] width 117 height 29
select select "82738"
click at [209, 465] on select "Select Stylist Akash K. SAI pandu [PERSON_NAME]" at bounding box center [267, 479] width 117 height 29
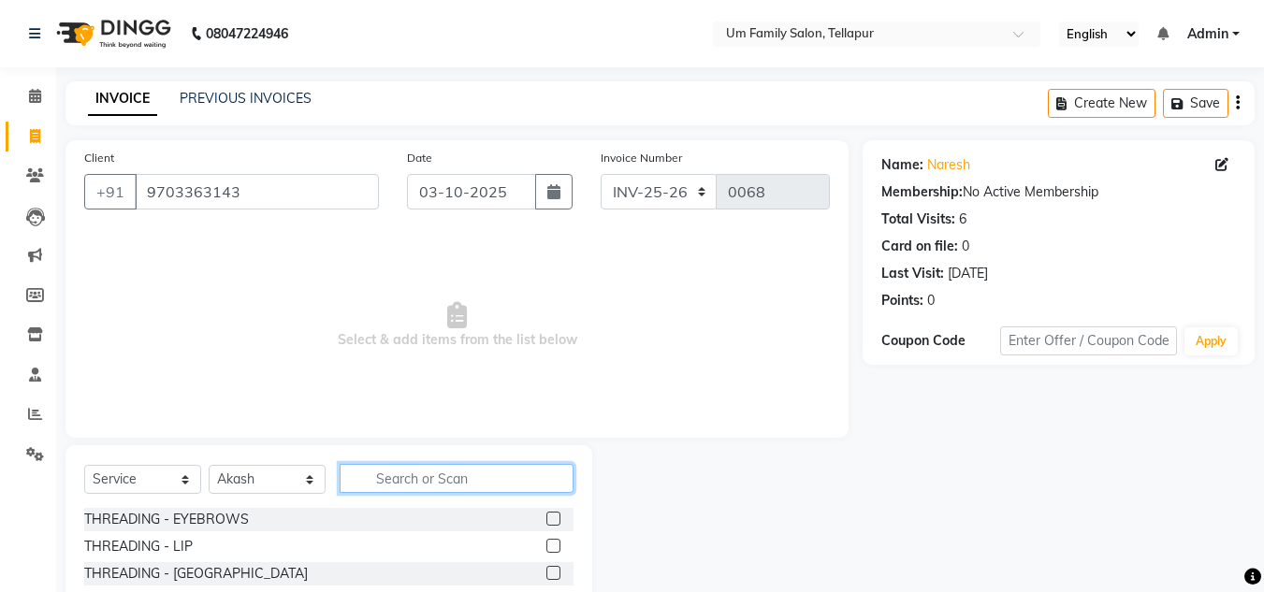
click at [438, 487] on input "text" at bounding box center [457, 478] width 234 height 29
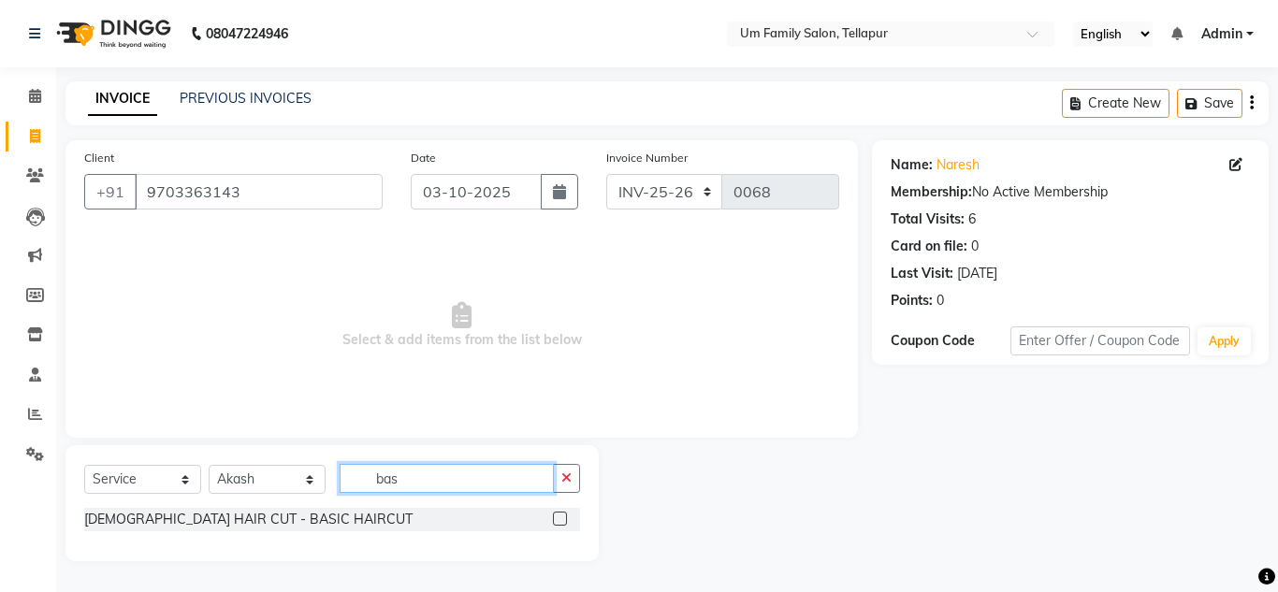
type input "bas"
click at [562, 520] on label at bounding box center [560, 519] width 14 height 14
click at [562, 520] on input "checkbox" at bounding box center [559, 520] width 12 height 12
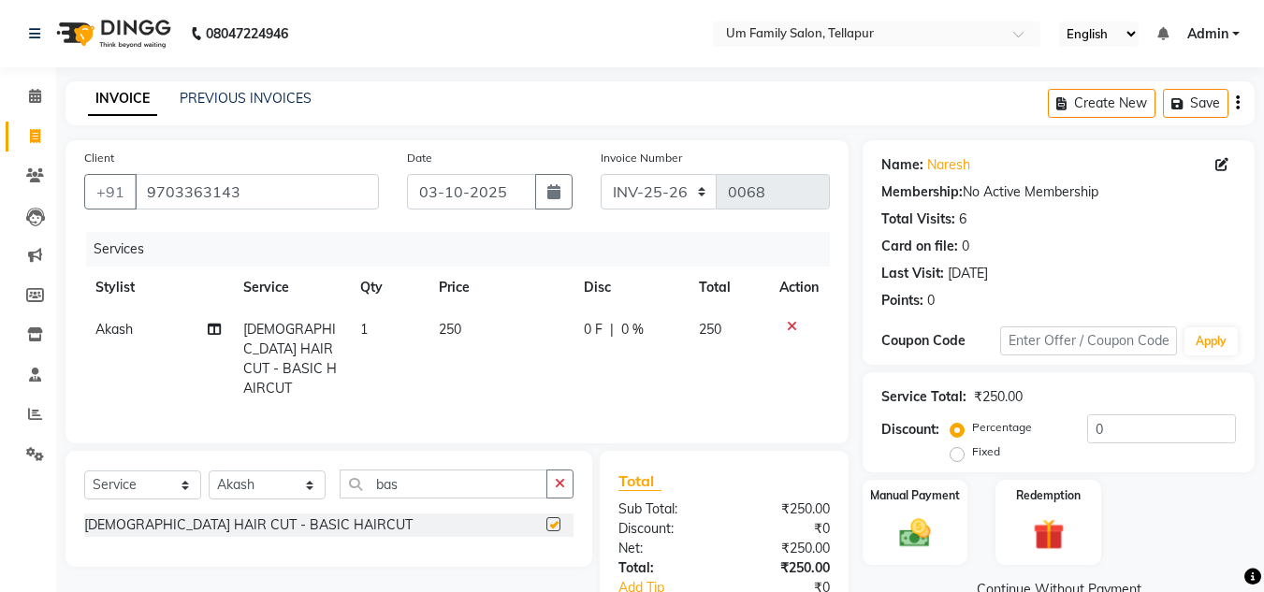
checkbox input "false"
click at [897, 518] on img at bounding box center [915, 533] width 52 height 37
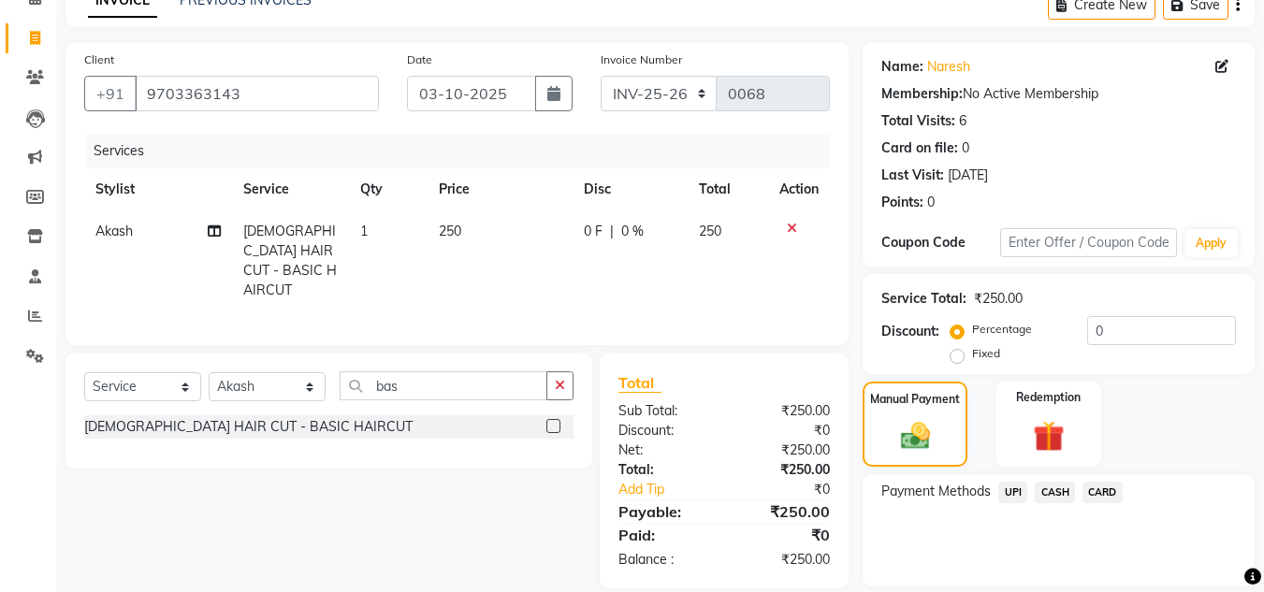
scroll to position [159, 0]
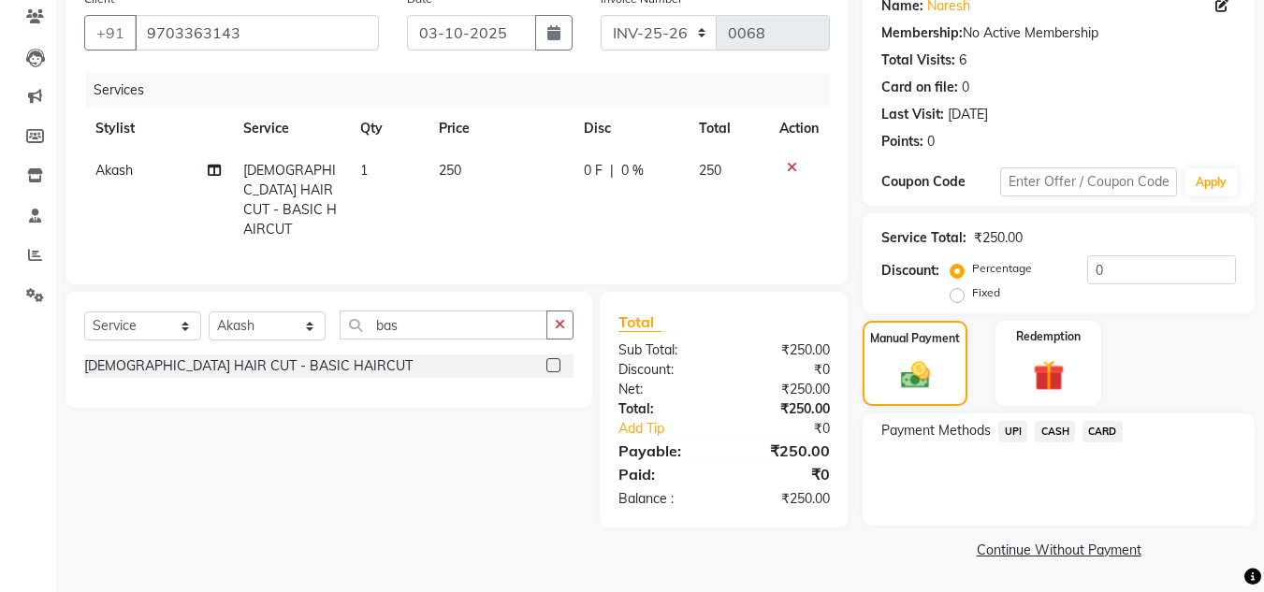
click at [1018, 430] on span "UPI" at bounding box center [1012, 432] width 29 height 22
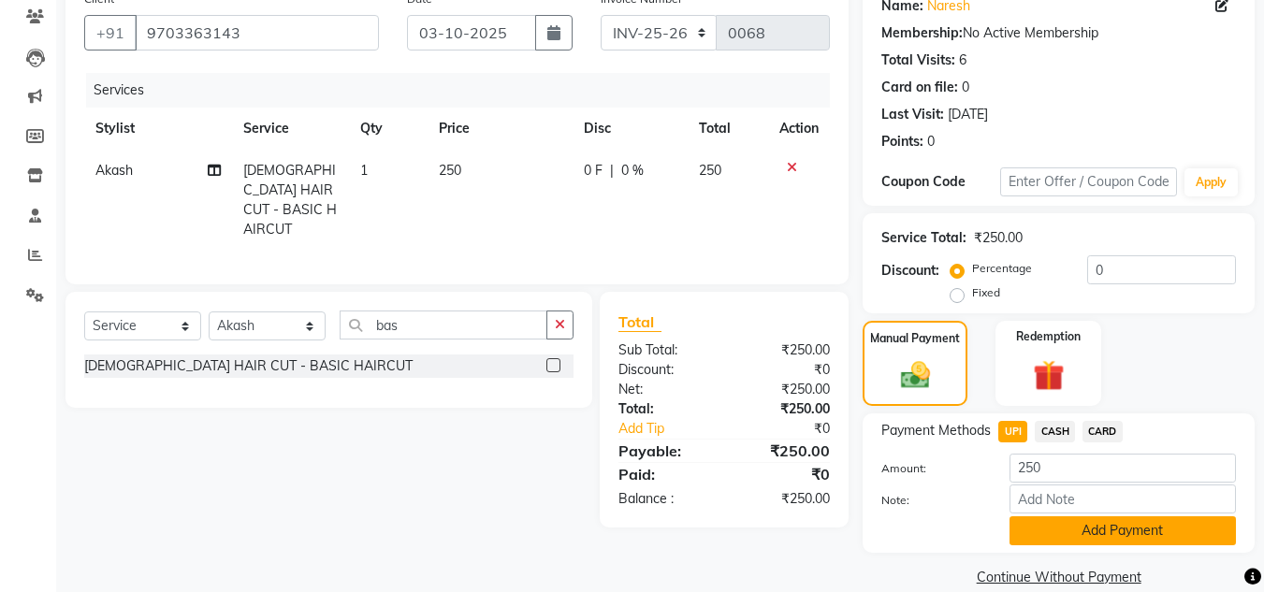
click at [1134, 539] on button "Add Payment" at bounding box center [1123, 530] width 226 height 29
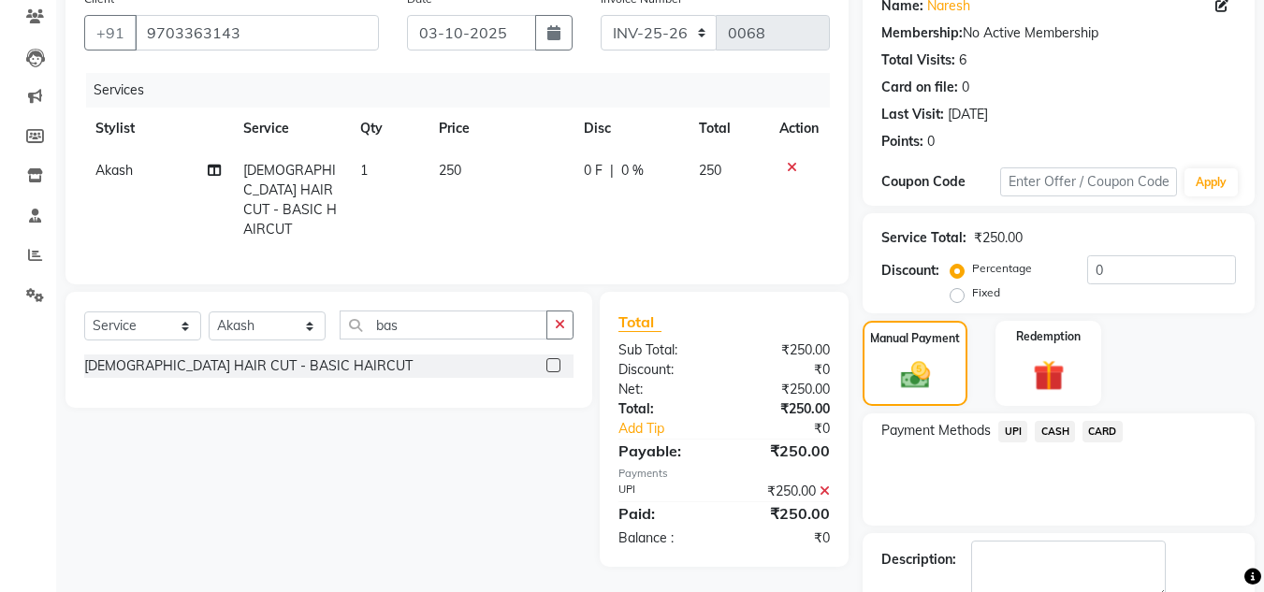
scroll to position [265, 0]
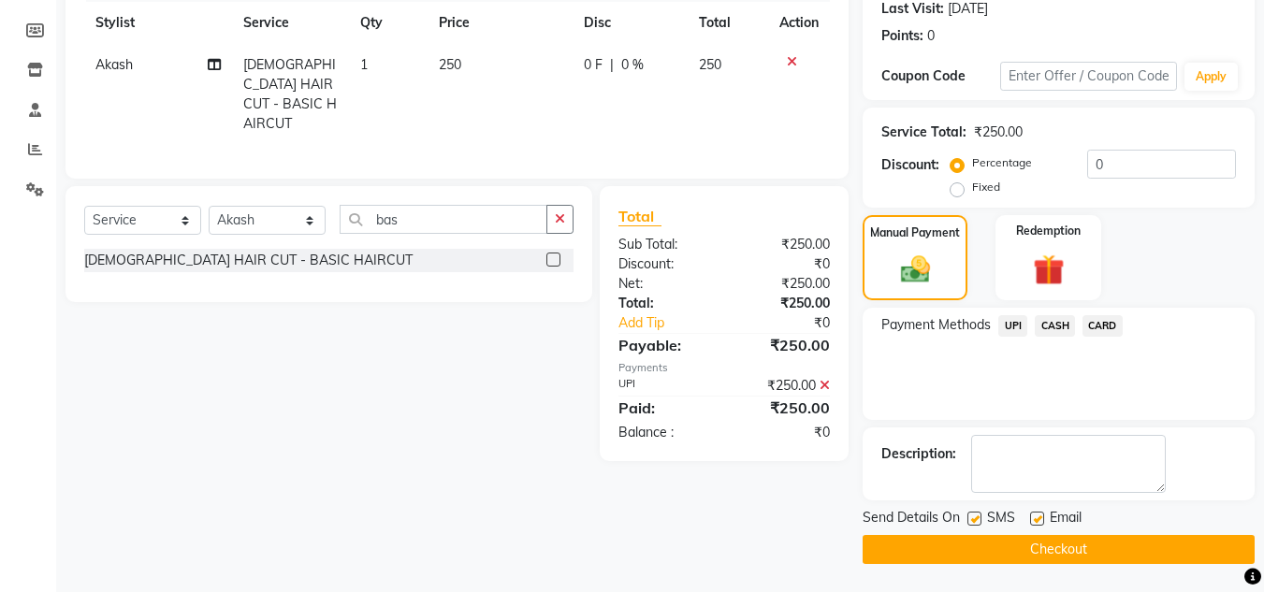
click at [1041, 554] on button "Checkout" at bounding box center [1059, 549] width 392 height 29
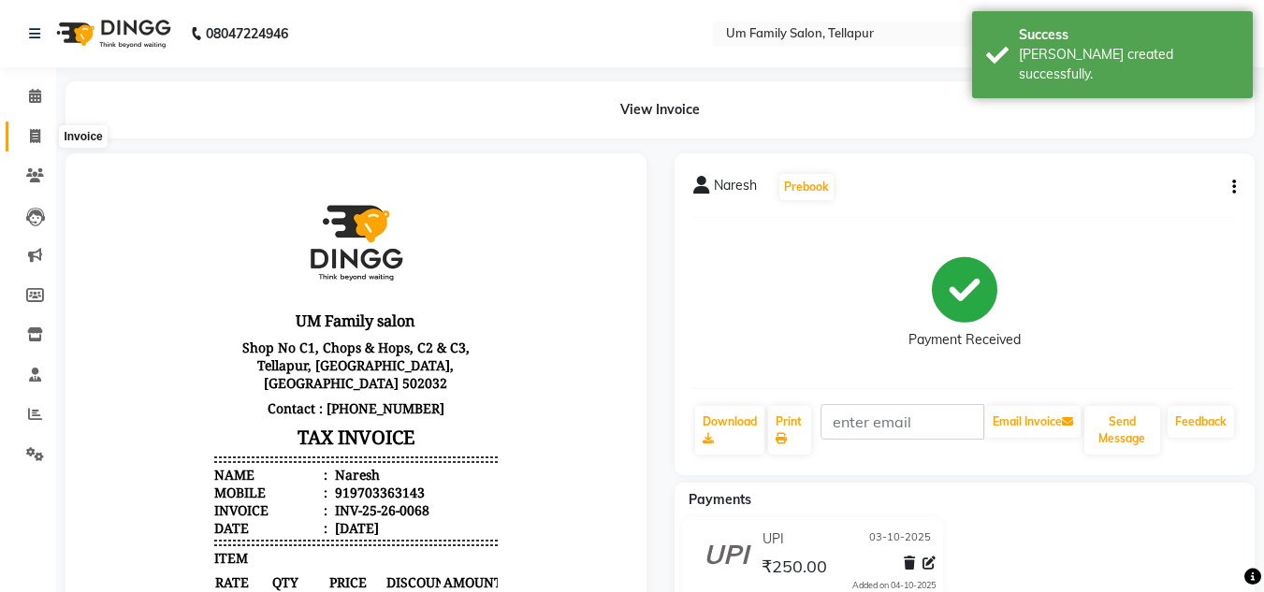
click at [42, 140] on span at bounding box center [35, 137] width 33 height 22
select select "service"
